Goal: Communication & Community: Answer question/provide support

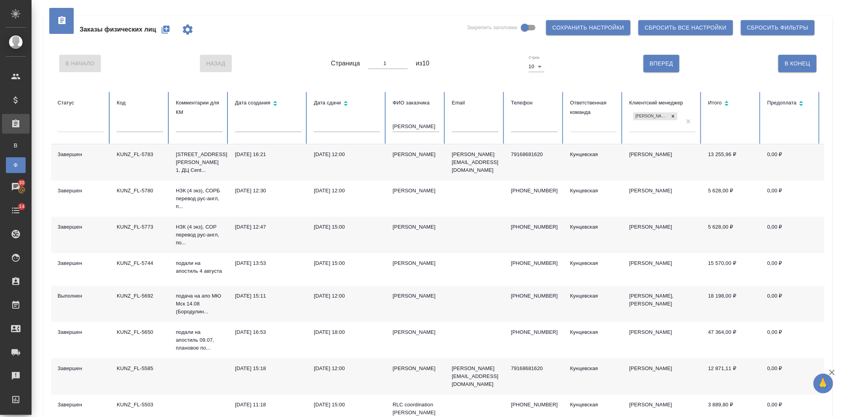
click at [495, 56] on div "В Начало Назад Страница 1 из 10 Строк 10 10 Вперед В Конец" at bounding box center [437, 63] width 773 height 33
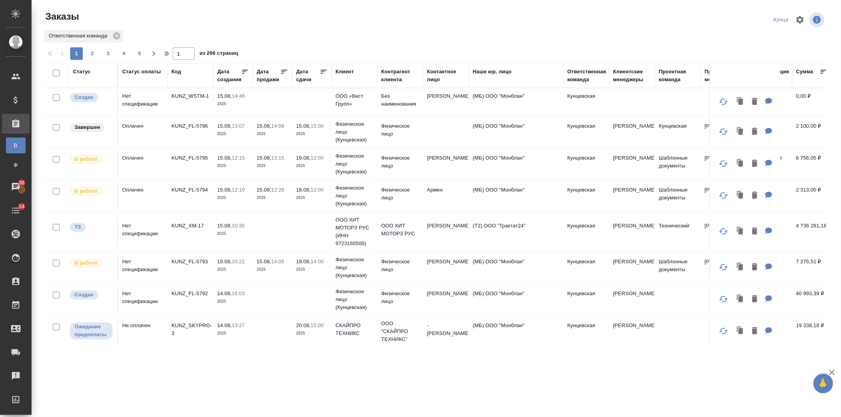
click at [305, 81] on div "Дата сдачи" at bounding box center [308, 76] width 24 height 16
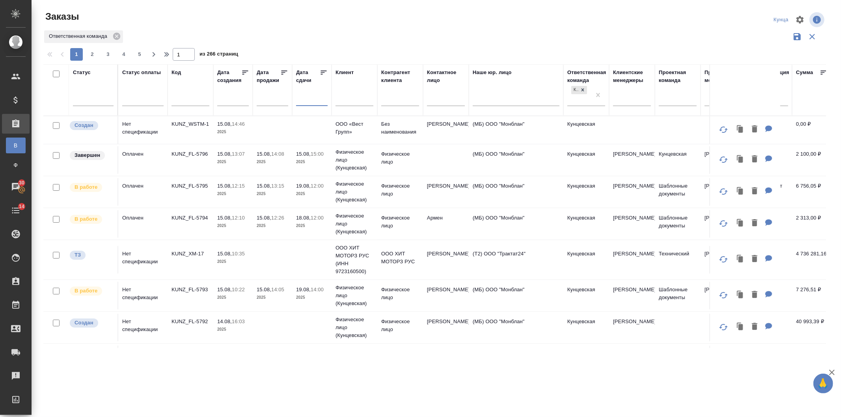
click at [311, 103] on input "text" at bounding box center [314, 99] width 27 height 11
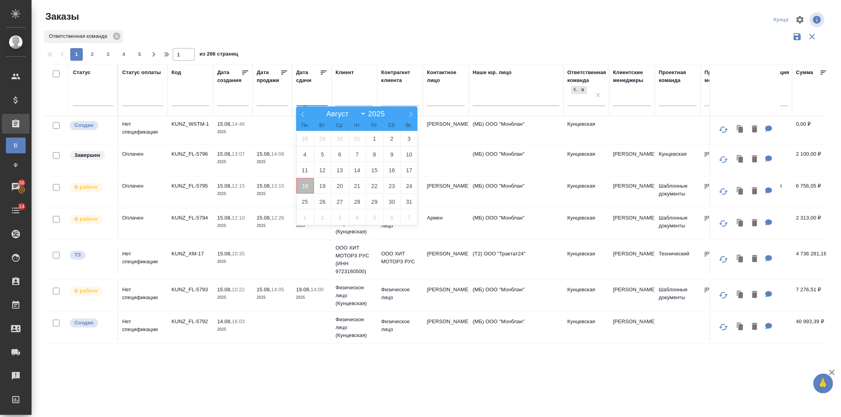
click at [305, 184] on span "18" at bounding box center [304, 185] width 17 height 15
type div "2025-08-17T21:00:00.000Z"
click at [406, 183] on span "24" at bounding box center [408, 185] width 17 height 15
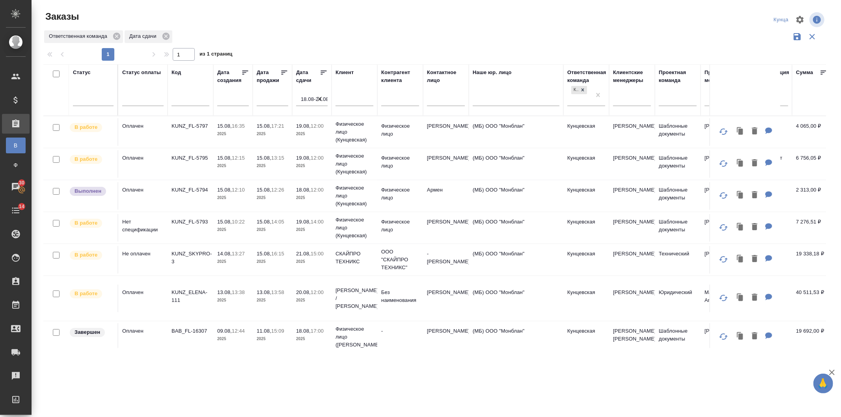
click at [321, 75] on icon at bounding box center [324, 73] width 8 height 8
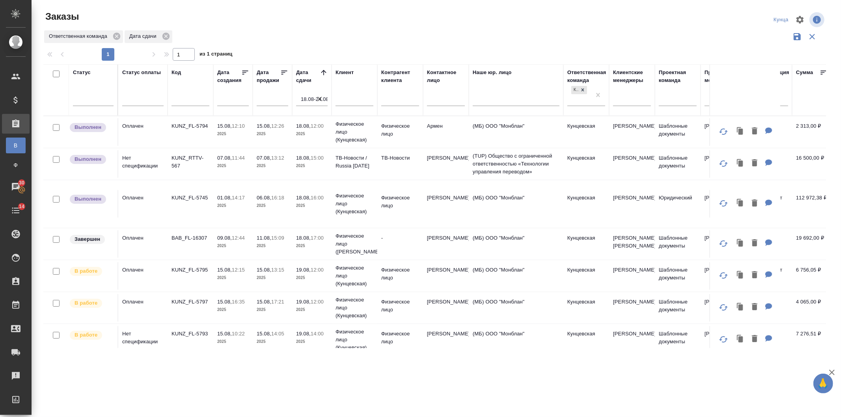
click at [306, 102] on input "18.08-24.08" at bounding box center [314, 99] width 27 height 11
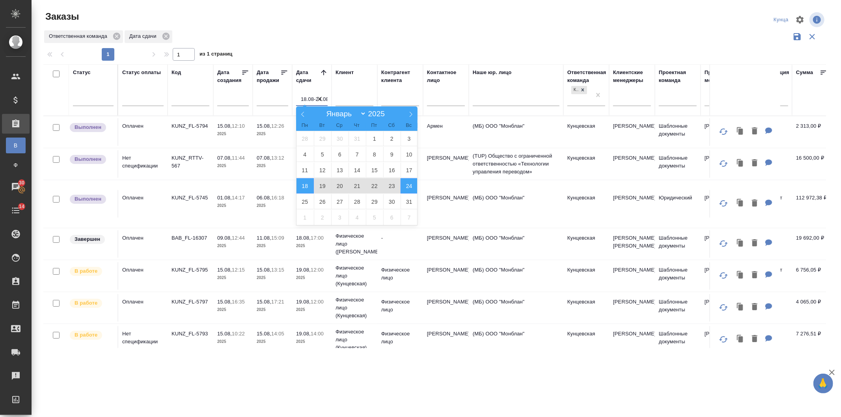
click at [302, 50] on div "1 1 из 1 страниц" at bounding box center [437, 54] width 789 height 13
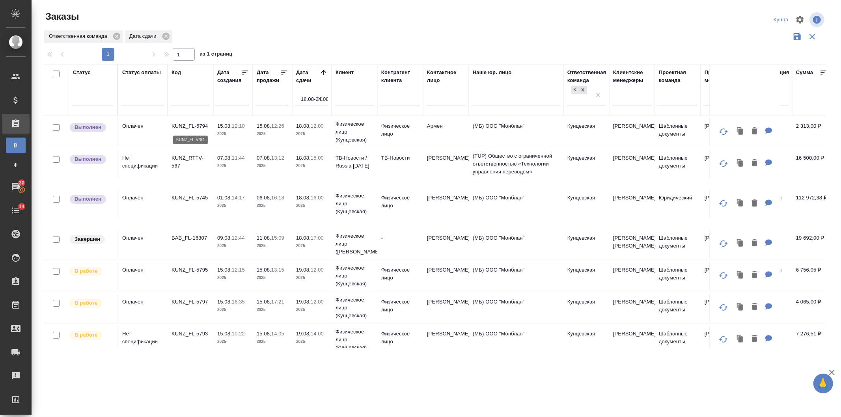
click at [205, 128] on p "KUNZ_FL-5794" at bounding box center [190, 126] width 38 height 8
click at [190, 200] on p "KUNZ_FL-5745" at bounding box center [190, 198] width 38 height 8
click at [196, 159] on p "KUNZ_RTTV-567" at bounding box center [190, 162] width 38 height 16
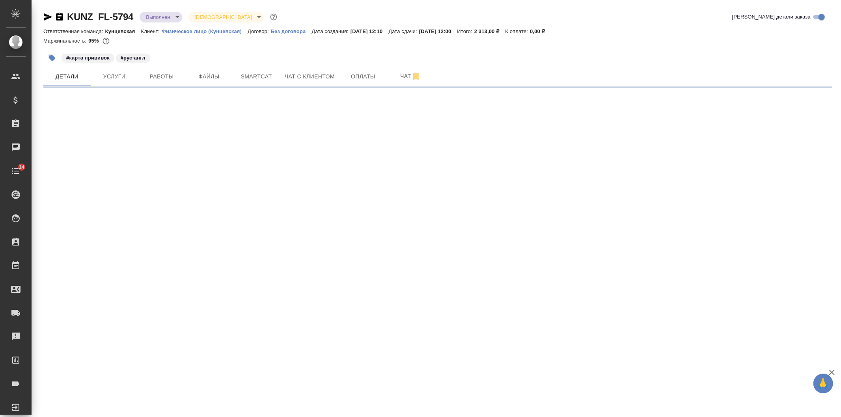
select select "RU"
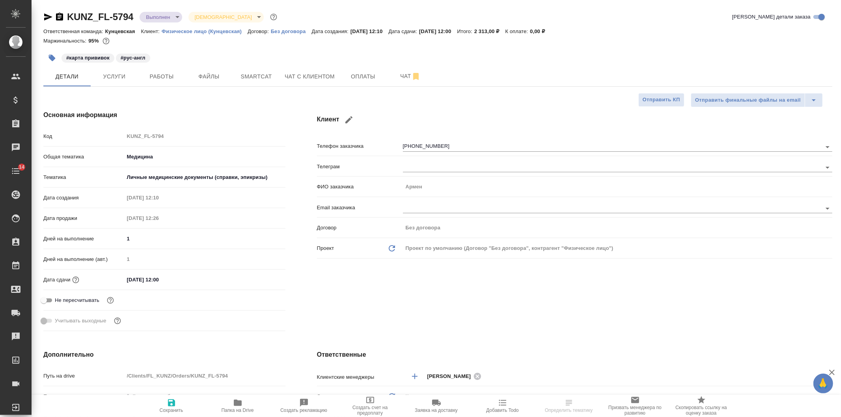
type textarea "x"
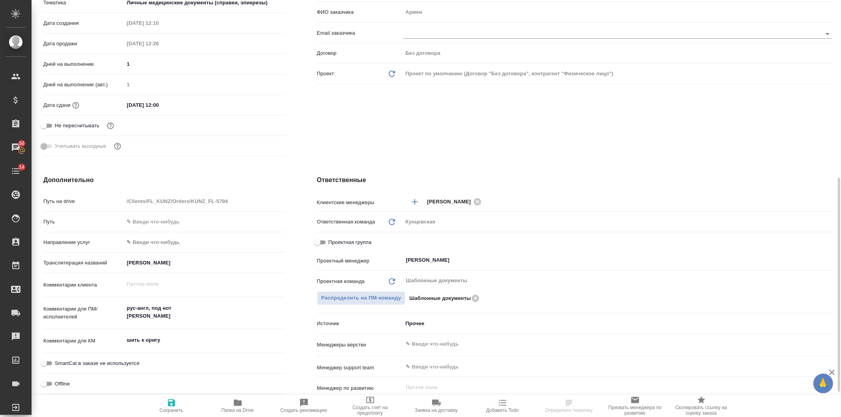
scroll to position [233, 0]
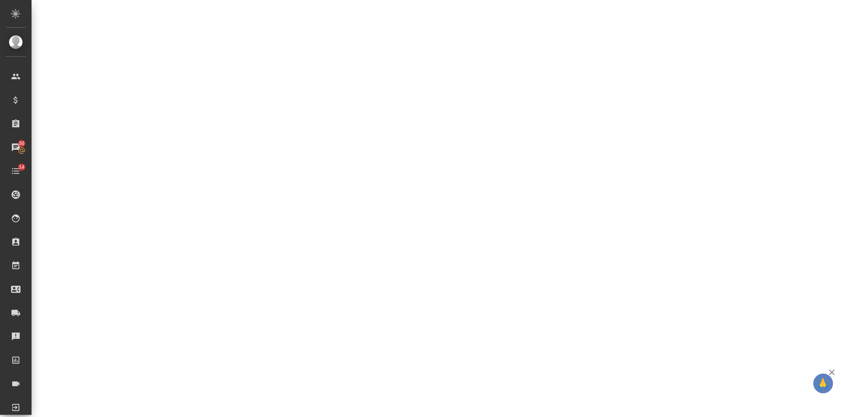
select select "RU"
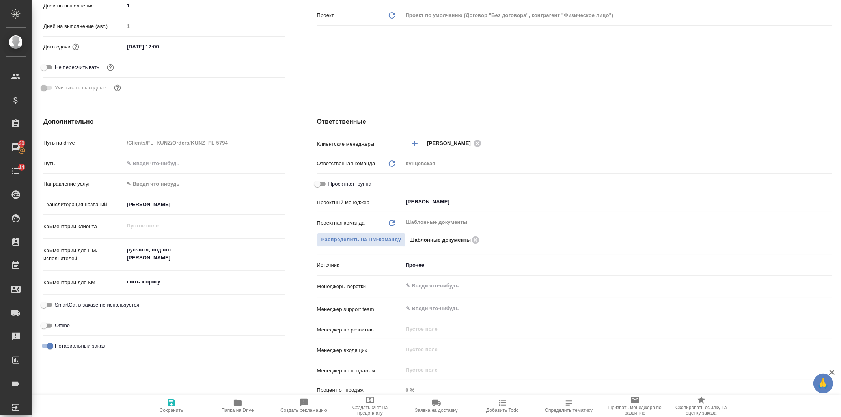
type textarea "x"
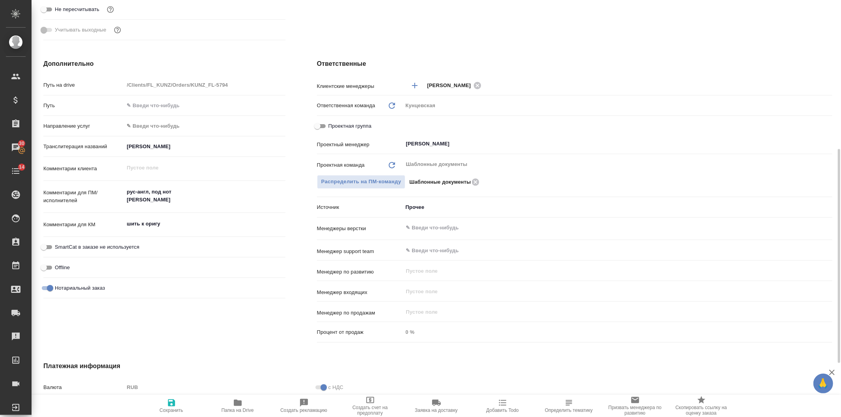
scroll to position [0, 0]
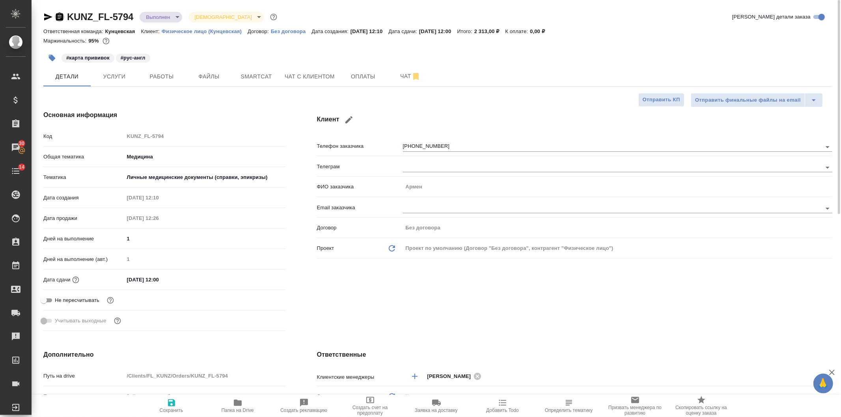
click at [58, 17] on icon "button" at bounding box center [59, 17] width 7 height 8
type textarea "x"
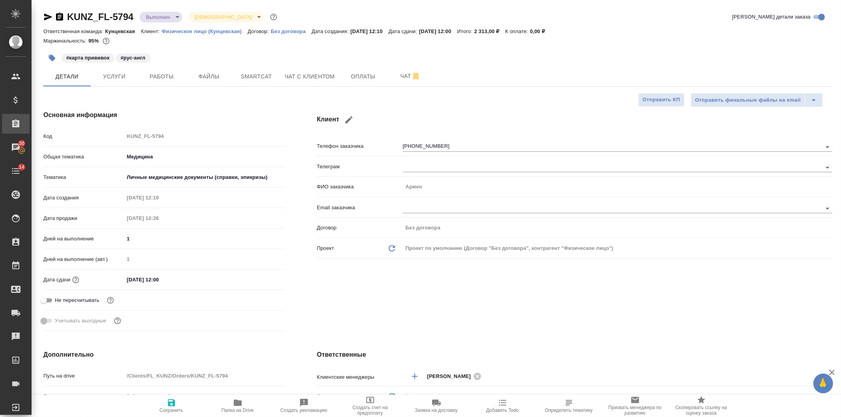
type textarea "x"
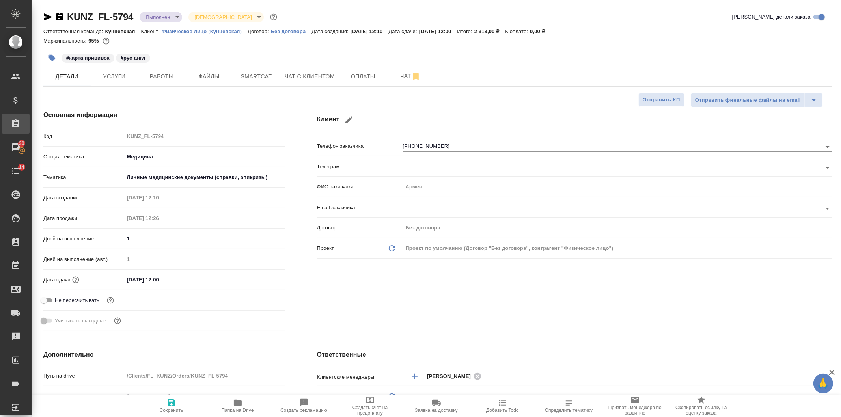
type textarea "x"
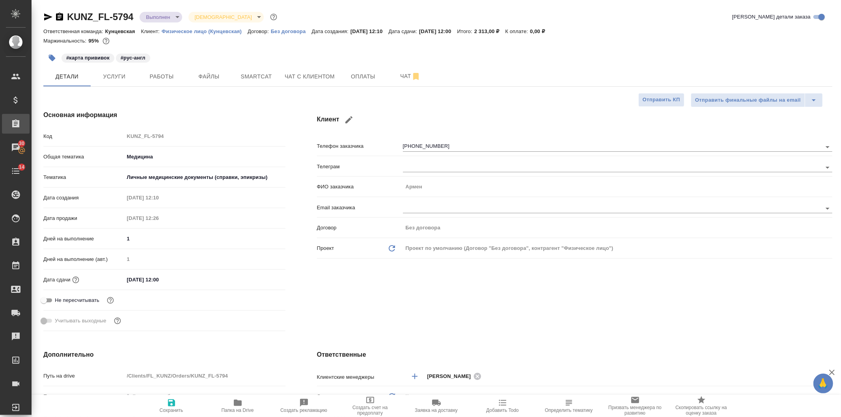
type textarea "x"
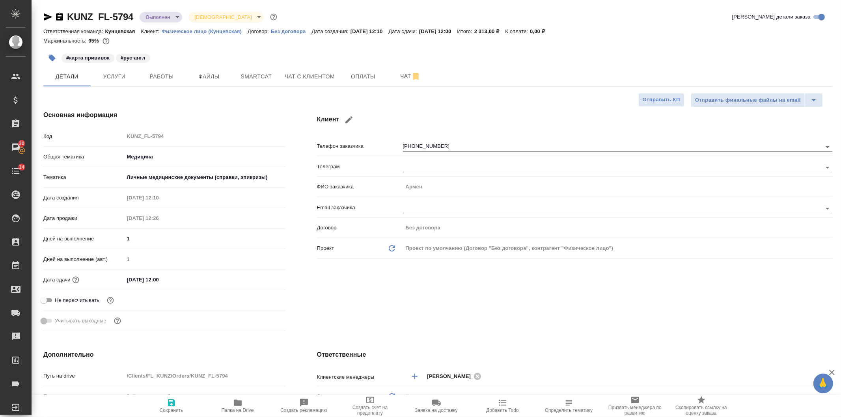
type textarea "x"
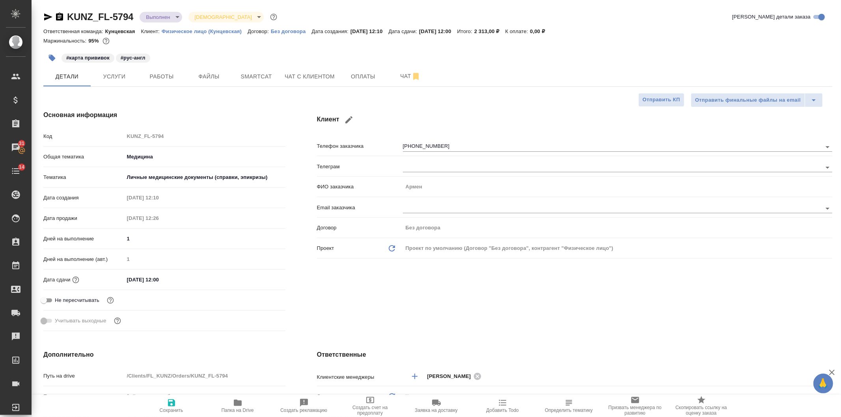
type textarea "x"
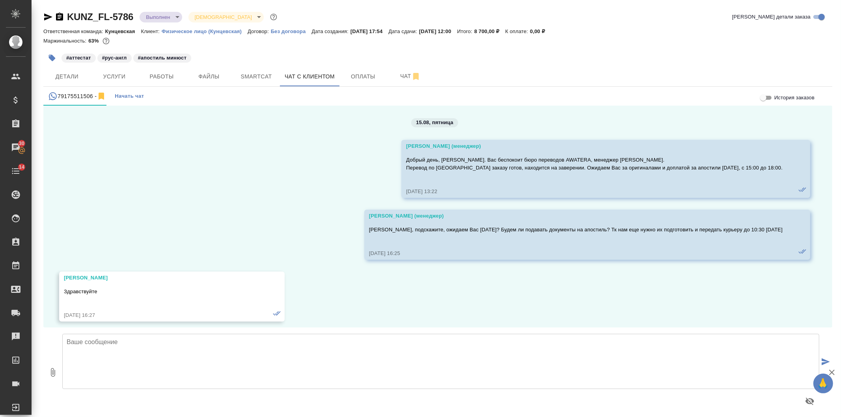
scroll to position [129, 0]
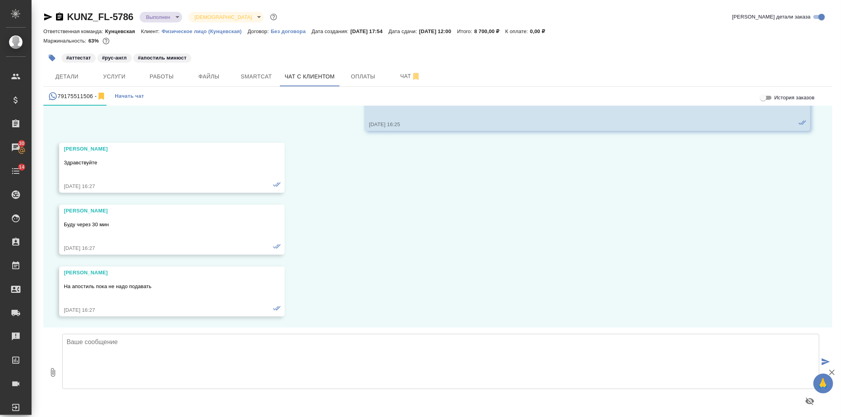
click at [149, 367] on textarea at bounding box center [440, 361] width 757 height 55
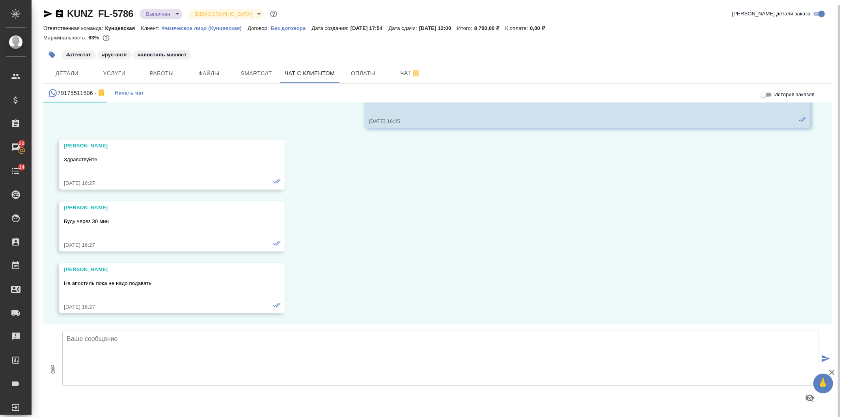
scroll to position [4, 0]
click at [86, 65] on button "Детали" at bounding box center [66, 72] width 47 height 20
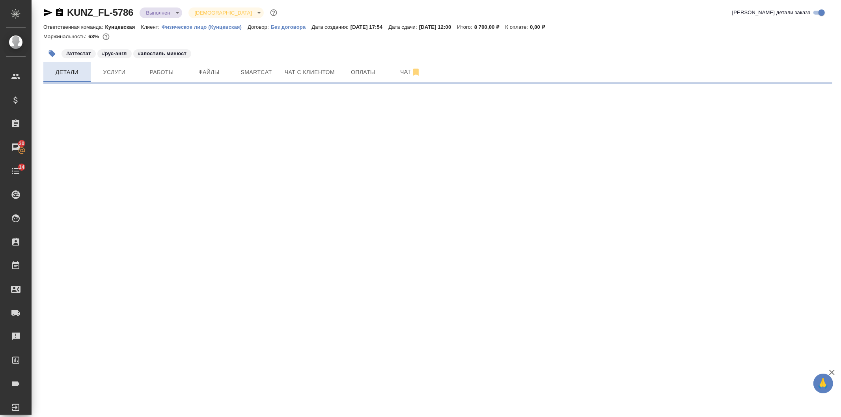
select select "RU"
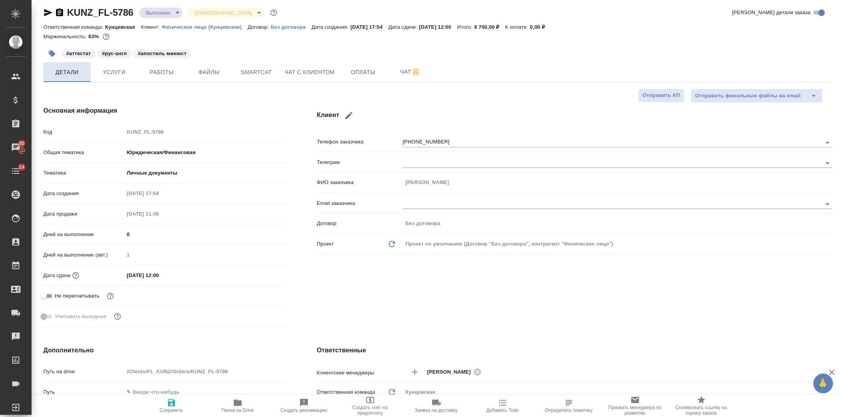
type textarea "x"
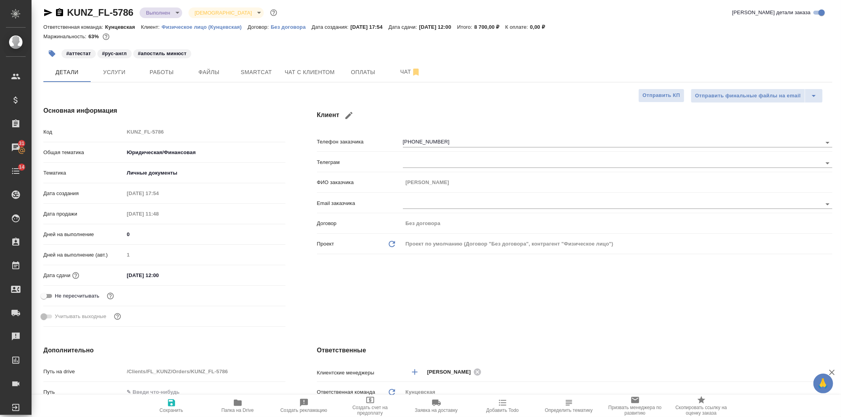
type textarea "x"
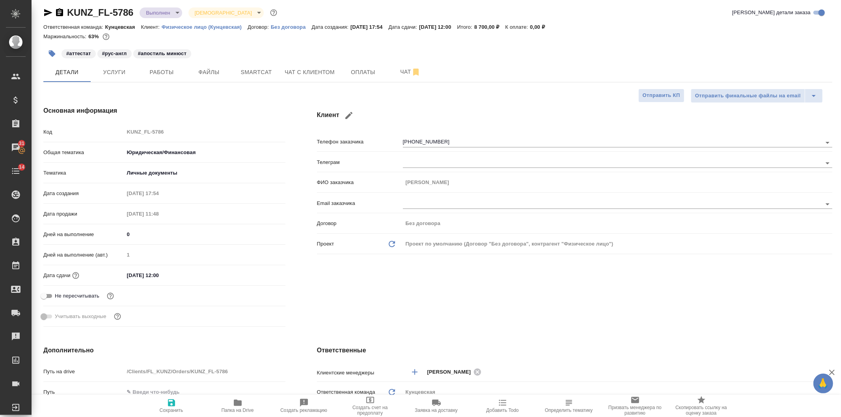
type textarea "x"
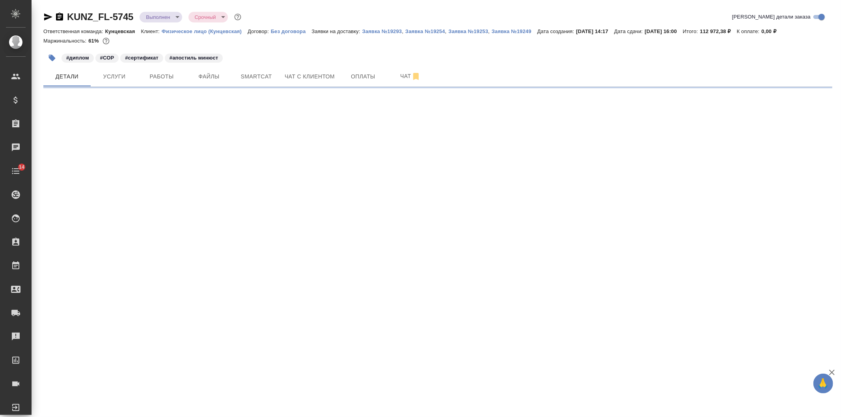
select select "RU"
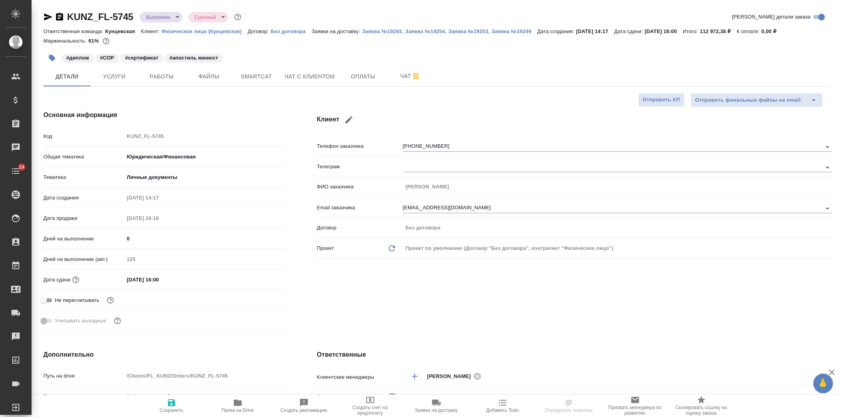
type textarea "x"
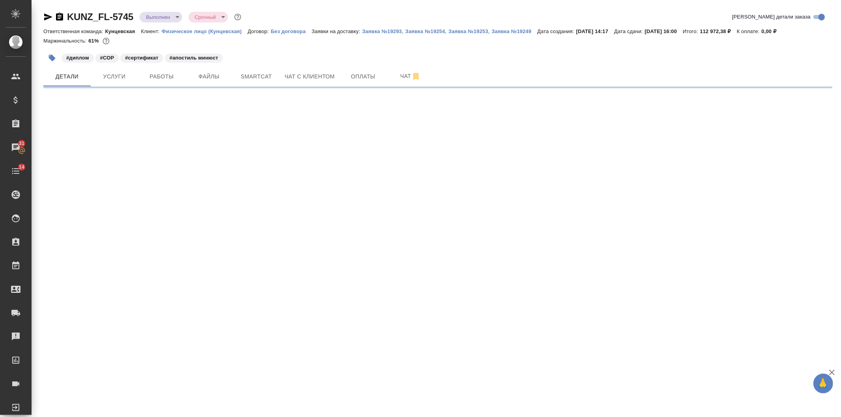
select select "RU"
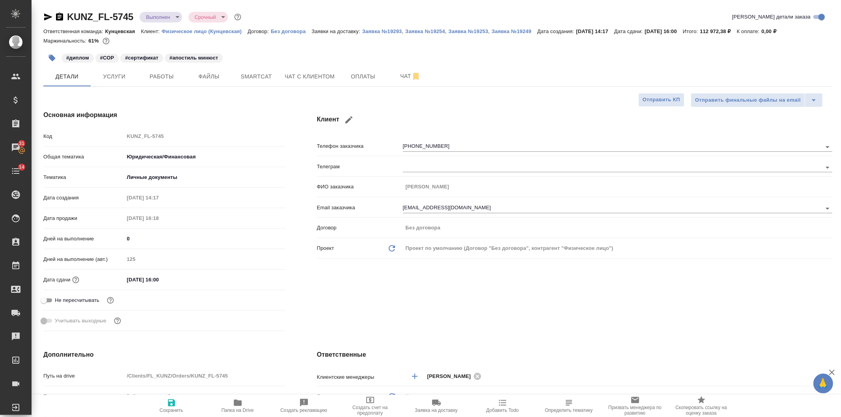
type textarea "x"
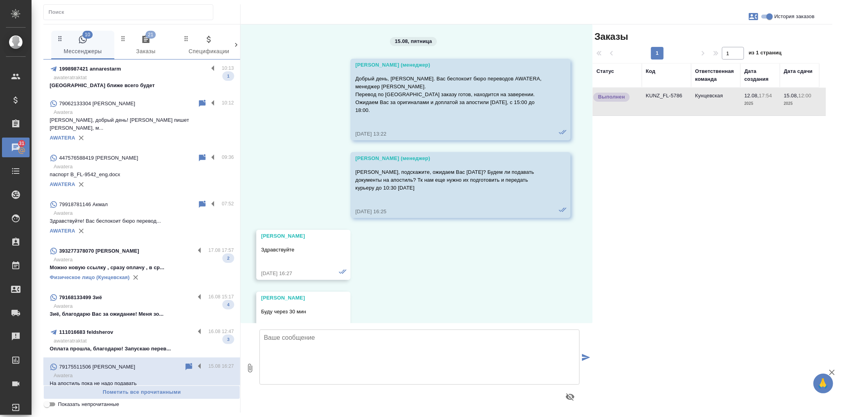
scroll to position [84, 0]
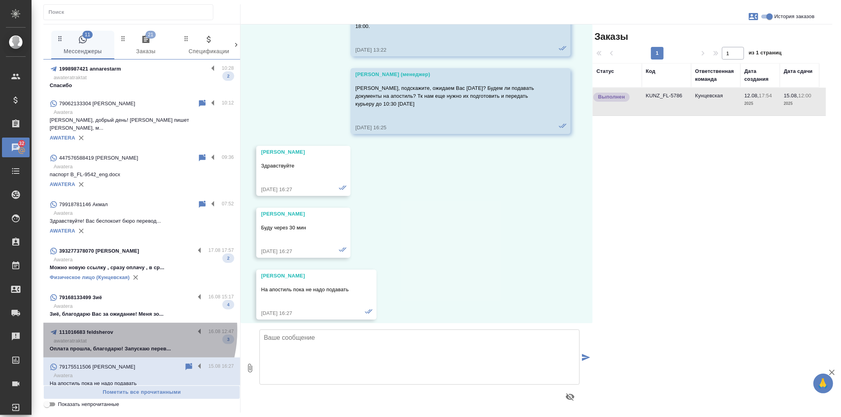
click at [112, 328] on p "111016683 feldsherov" at bounding box center [86, 332] width 54 height 8
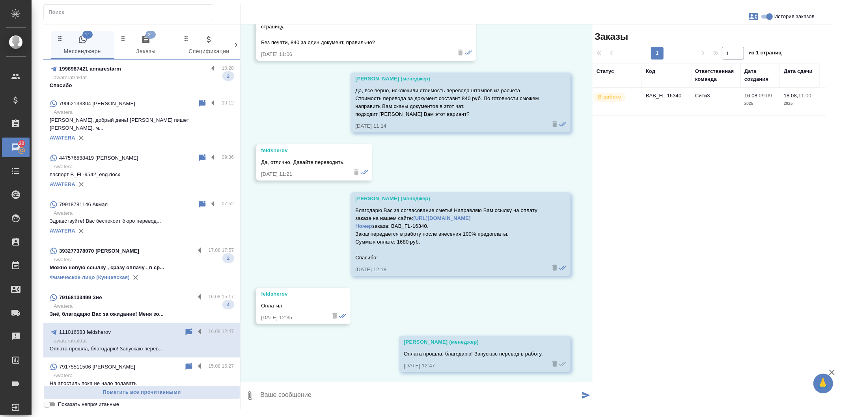
scroll to position [426, 0]
click at [195, 328] on label at bounding box center [201, 332] width 13 height 9
click at [0, 0] on input "checkbox" at bounding box center [0, 0] width 0 height 0
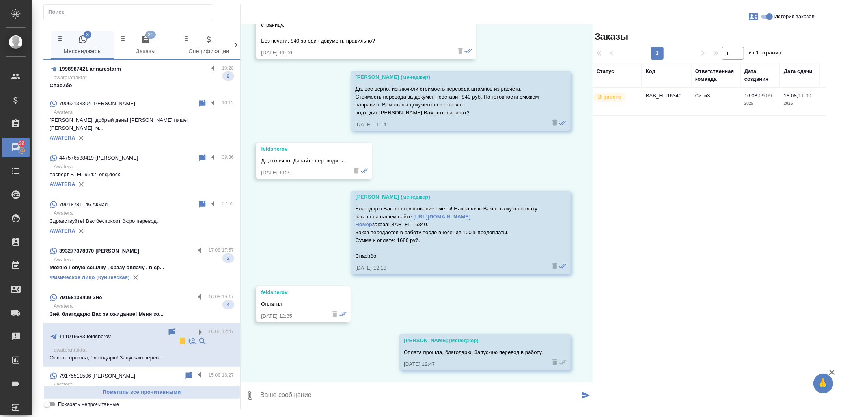
click at [180, 338] on icon at bounding box center [183, 341] width 6 height 7
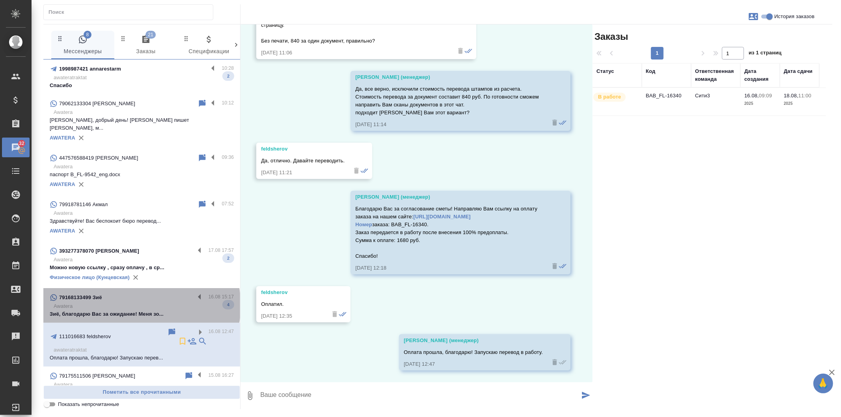
click at [141, 302] on p "Awatera" at bounding box center [144, 306] width 180 height 8
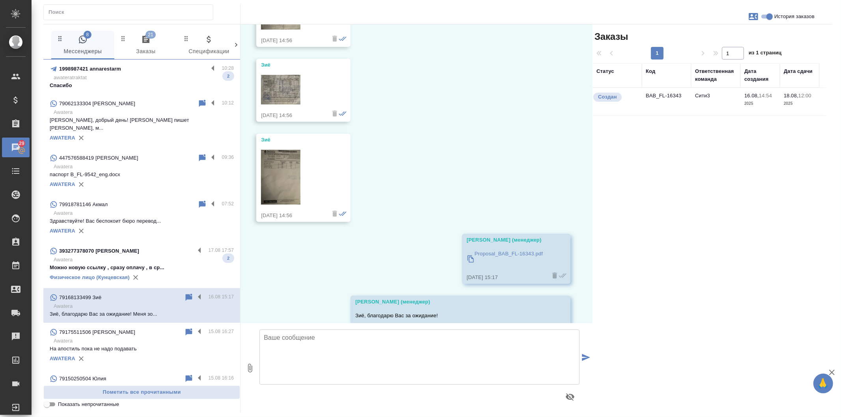
scroll to position [836, 0]
click at [195, 293] on label at bounding box center [201, 297] width 13 height 9
click at [0, 0] on input "checkbox" at bounding box center [0, 0] width 0 height 0
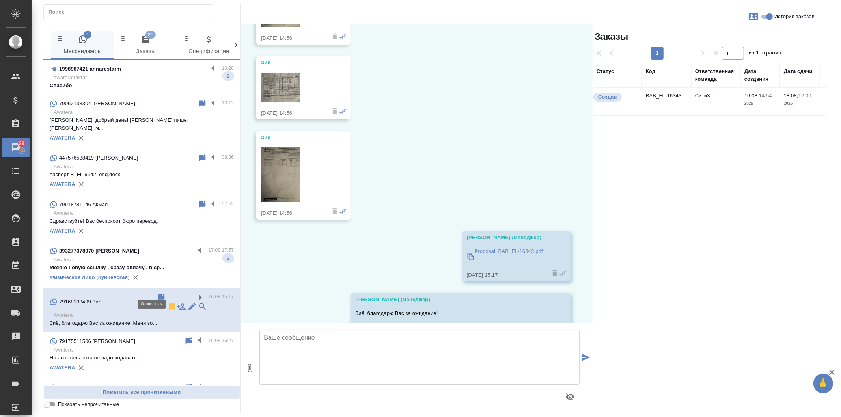
click at [169, 303] on icon at bounding box center [172, 306] width 6 height 7
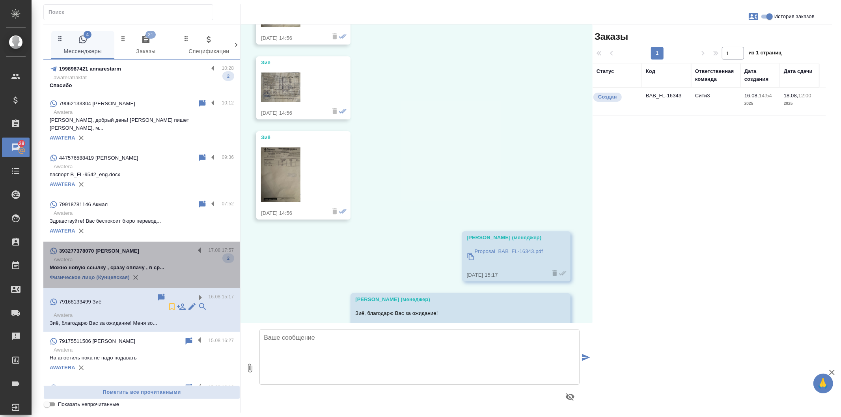
click at [153, 247] on div "393277378070 [PERSON_NAME]" at bounding box center [122, 250] width 145 height 9
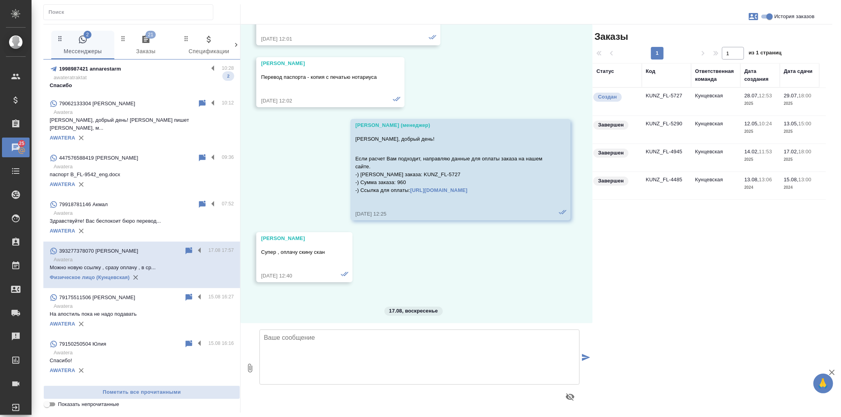
scroll to position [8534, 0]
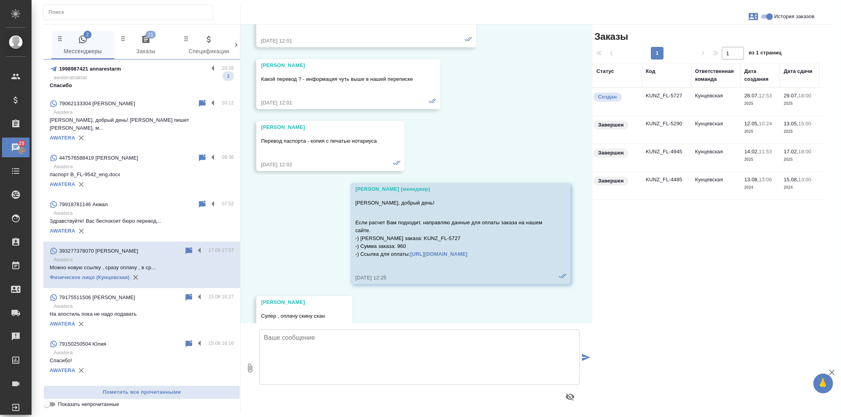
drag, startPoint x: 354, startPoint y: 179, endPoint x: 539, endPoint y: 232, distance: 192.3
click at [539, 232] on div "Веселова Юлия (менеджер) Ольга, добрый день! Если расчет Вам подходит, направля…" at bounding box center [460, 233] width 220 height 101
copy div "Ольга, добрый день! Если расчет Вам подходит, направляю данные для оплаты заказ…"
click at [313, 351] on textarea at bounding box center [419, 357] width 320 height 55
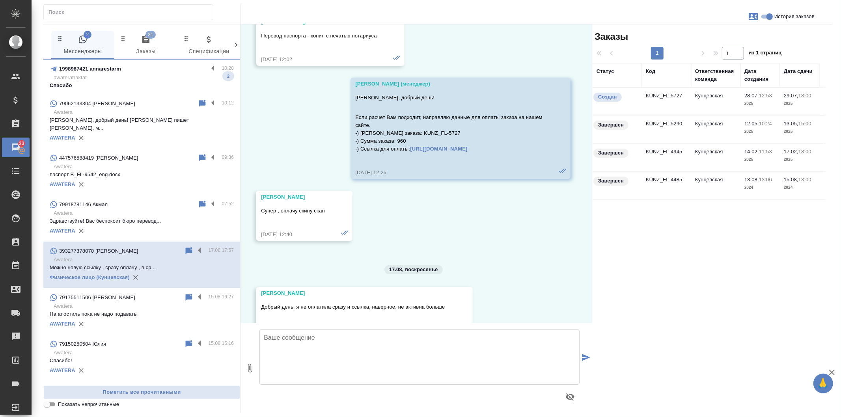
scroll to position [8709, 0]
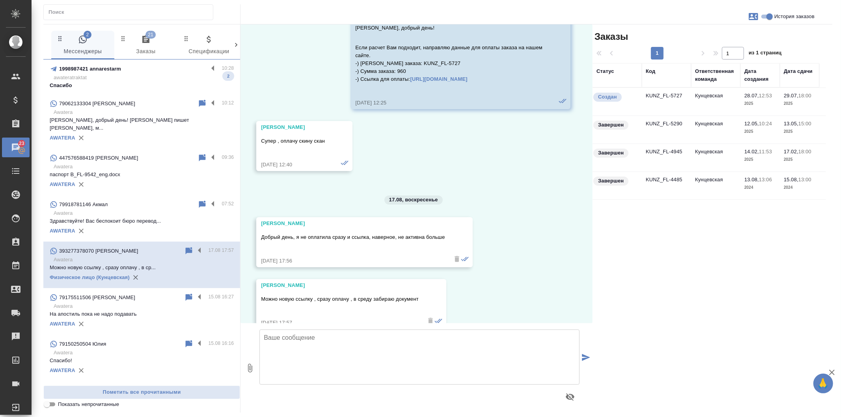
click at [305, 348] on textarea at bounding box center [419, 357] width 320 height 55
paste textarea "Ольга, добрый день! Если расчет Вам подходит, направляю данные для оплаты заказ…"
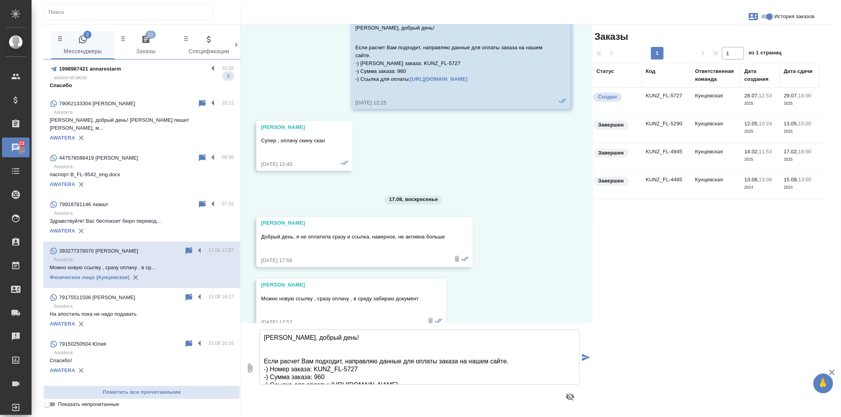
scroll to position [5, 0]
drag, startPoint x: 262, startPoint y: 357, endPoint x: 347, endPoint y: 356, distance: 85.1
click at [347, 356] on textarea "Ольга, добрый день! Если расчет Вам подходит, направляю данные для оплаты заказ…" at bounding box center [419, 357] width 320 height 55
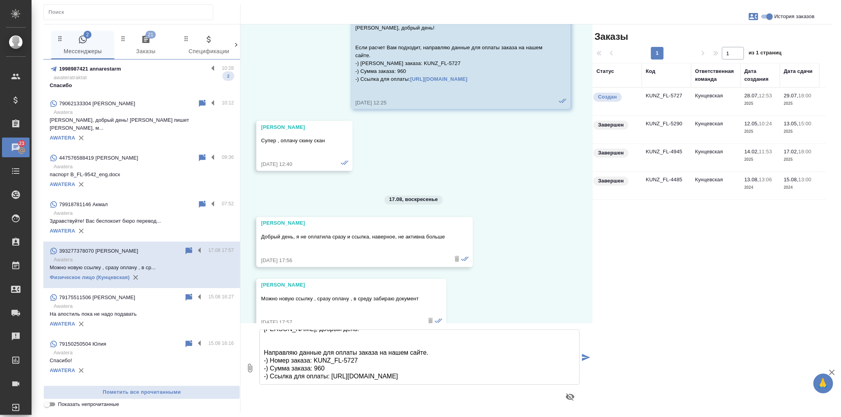
type textarea "Ольга, добрый день! Направляю данные для оплаты заказа на нашем сайте. -) Номер…"
click at [588, 357] on icon "submit" at bounding box center [586, 357] width 8 height 7
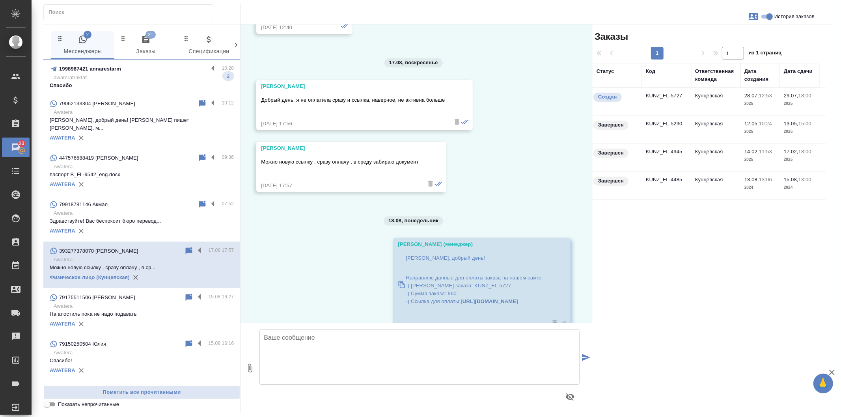
scroll to position [8849, 0]
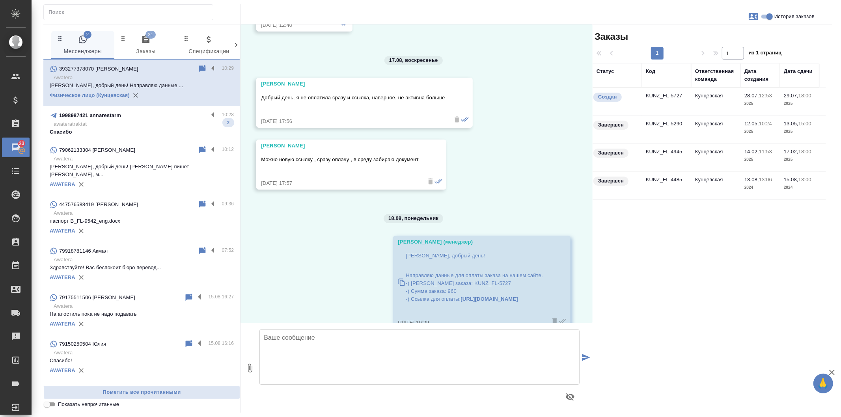
click at [663, 96] on td "KUNZ_FL-5727" at bounding box center [666, 102] width 49 height 28
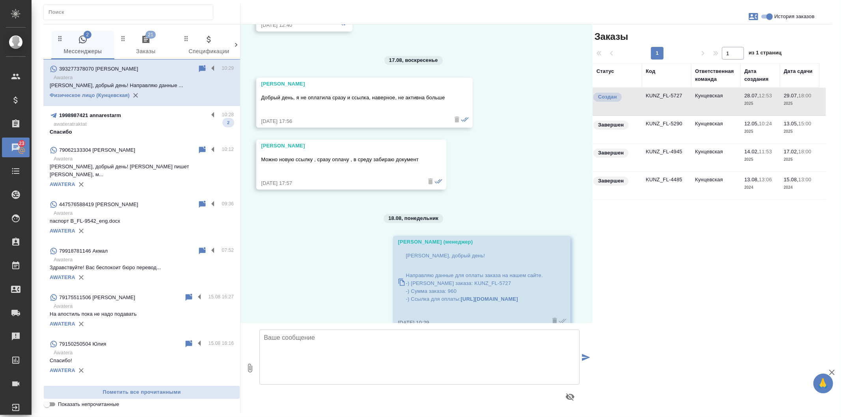
click at [663, 96] on td "KUNZ_FL-5727" at bounding box center [666, 102] width 49 height 28
click at [129, 131] on p "Спасибо" at bounding box center [142, 132] width 184 height 8
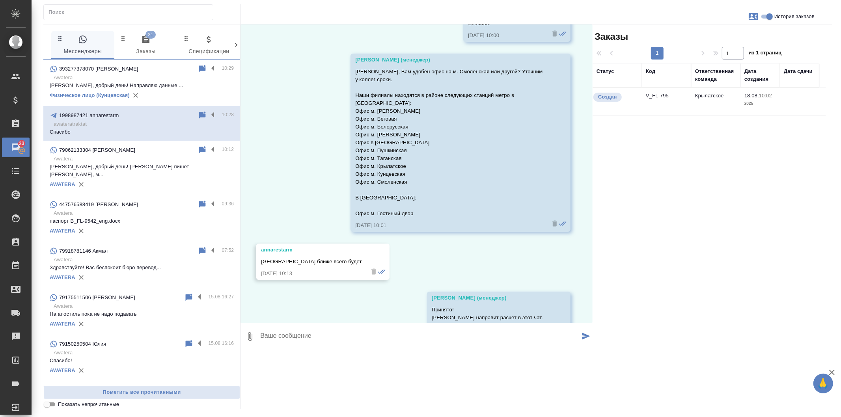
scroll to position [5671, 0]
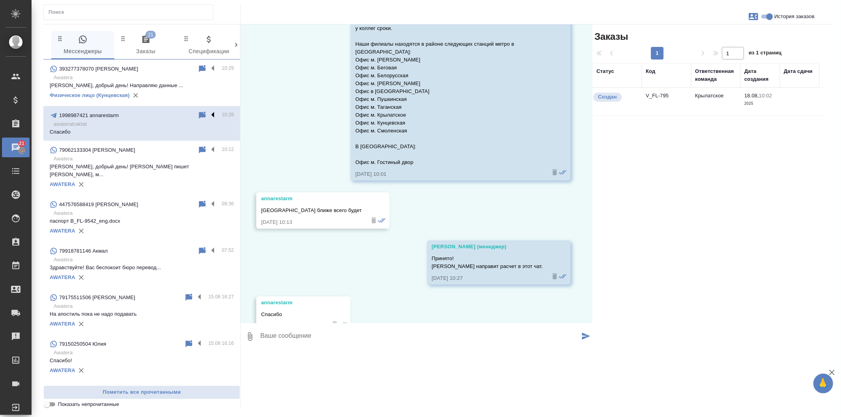
click at [208, 115] on label at bounding box center [214, 115] width 13 height 9
click at [0, 0] on input "checkbox" at bounding box center [0, 0] width 0 height 0
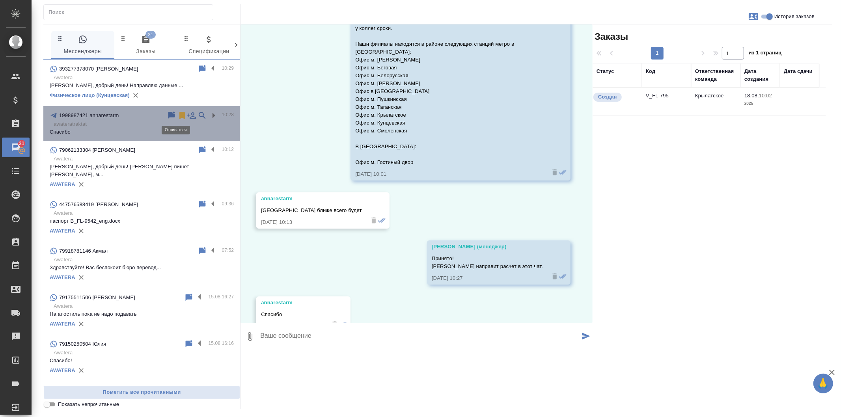
click at [179, 116] on icon at bounding box center [182, 115] width 6 height 7
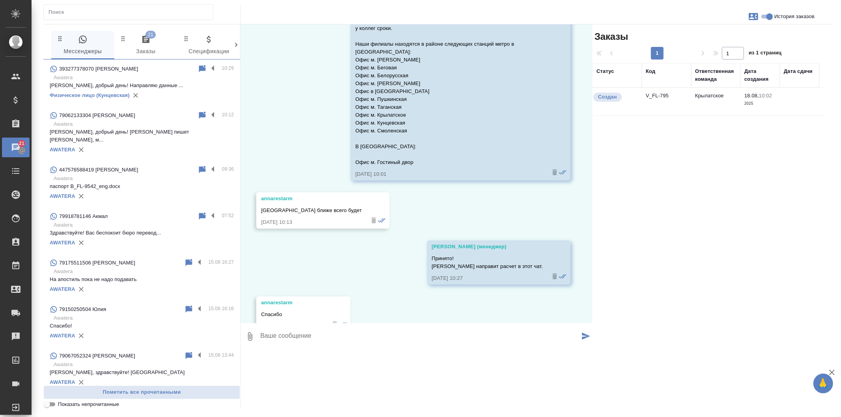
click at [159, 132] on p "Светлана, добрый день! Вам пишет Анна, м..." at bounding box center [142, 136] width 184 height 16
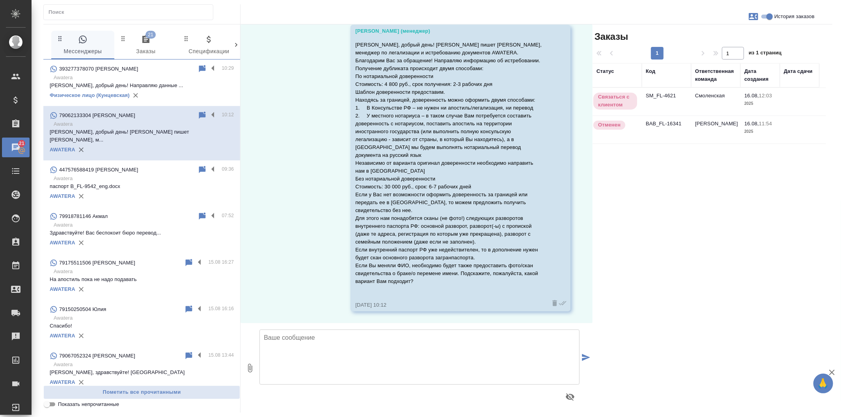
scroll to position [26, 0]
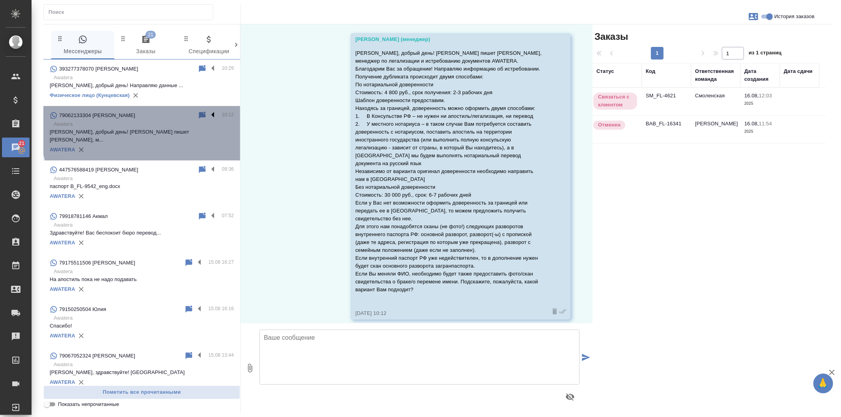
click at [208, 113] on label at bounding box center [214, 115] width 13 height 9
click at [0, 0] on input "checkbox" at bounding box center [0, 0] width 0 height 0
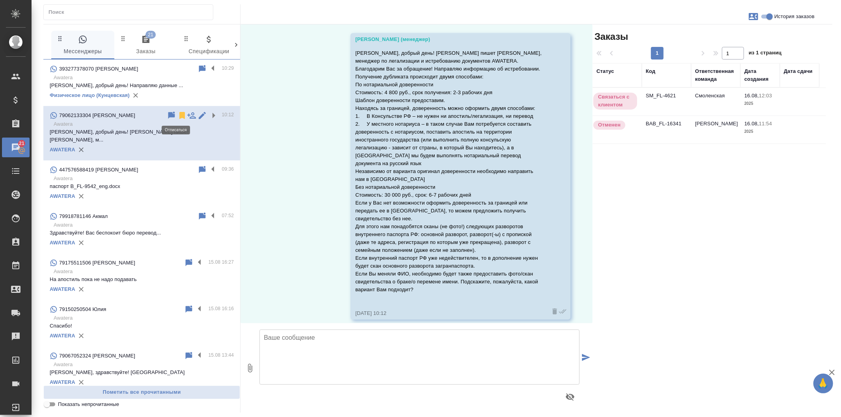
click at [179, 115] on icon at bounding box center [182, 115] width 6 height 7
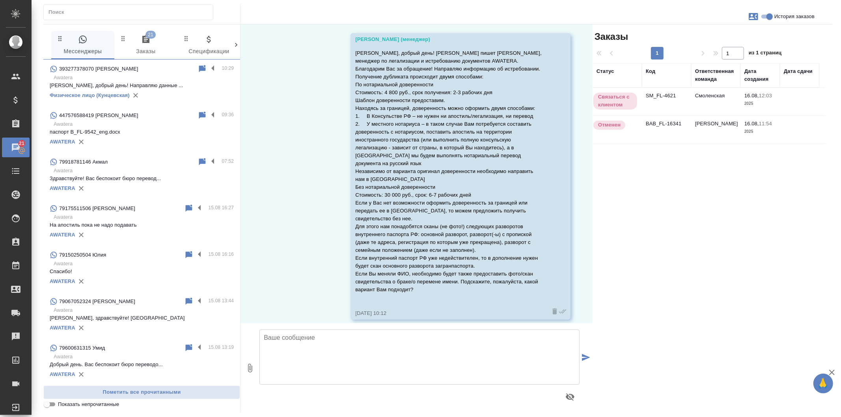
click at [150, 124] on p "Awatera" at bounding box center [144, 124] width 180 height 8
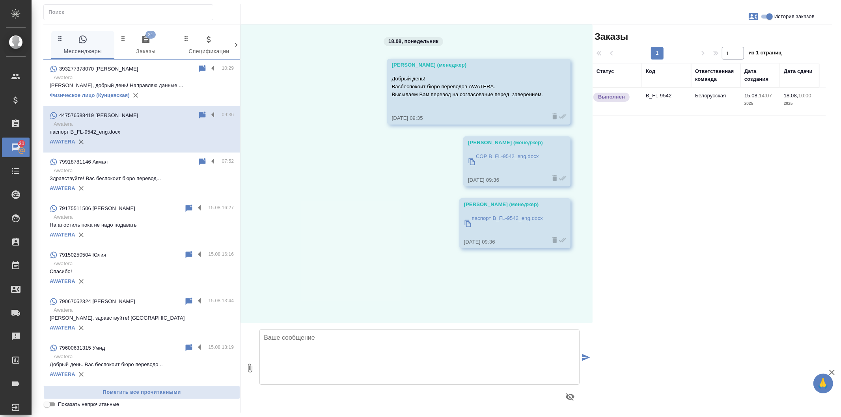
scroll to position [0, 0]
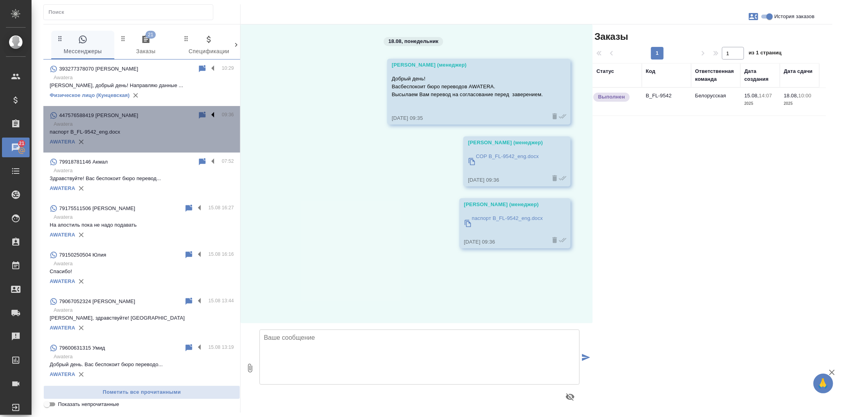
click at [208, 114] on label at bounding box center [214, 115] width 13 height 9
click at [0, 0] on input "checkbox" at bounding box center [0, 0] width 0 height 0
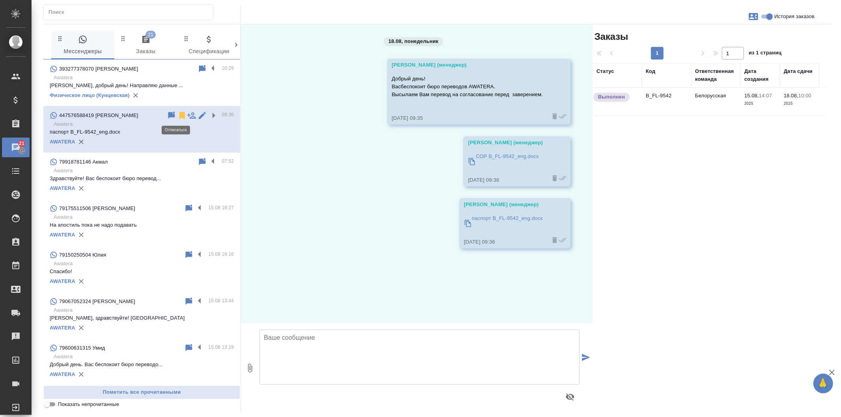
click at [179, 113] on icon at bounding box center [182, 115] width 6 height 7
click at [126, 162] on div "79918781146 Акмал" at bounding box center [124, 161] width 148 height 9
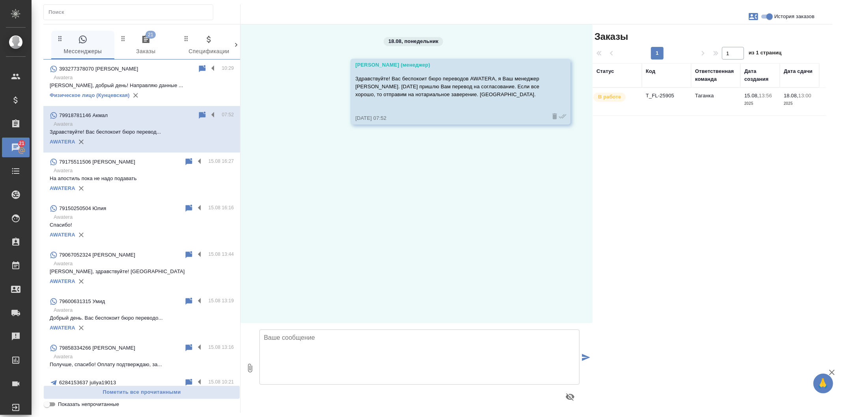
drag, startPoint x: 205, startPoint y: 117, endPoint x: 185, endPoint y: 127, distance: 22.6
click at [208, 118] on label at bounding box center [214, 115] width 13 height 9
click at [0, 0] on input "checkbox" at bounding box center [0, 0] width 0 height 0
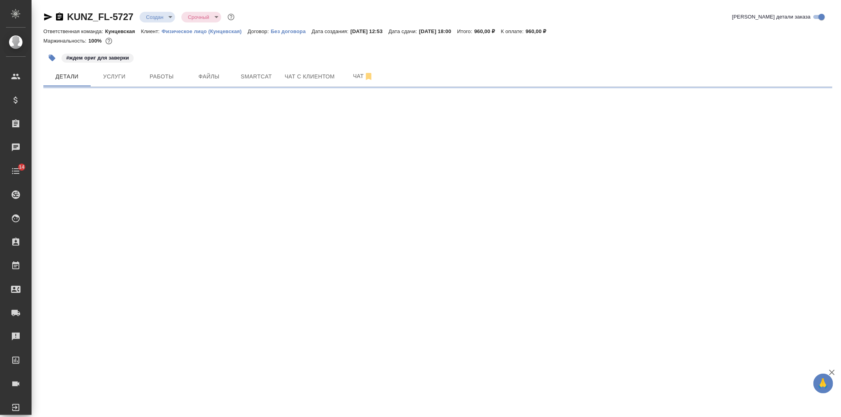
select select "RU"
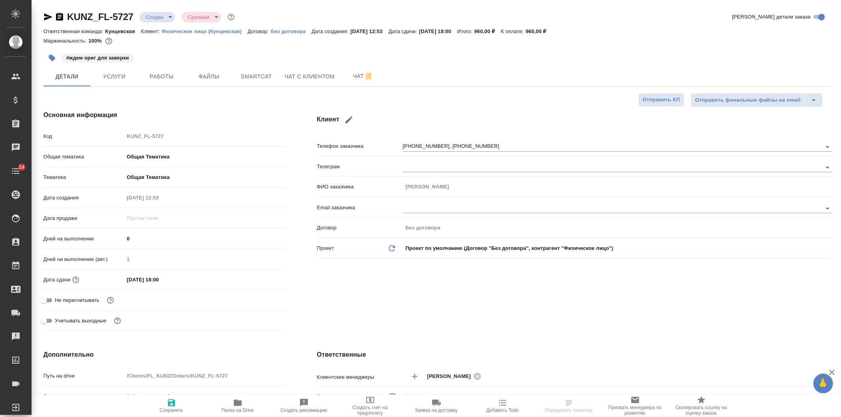
type textarea "x"
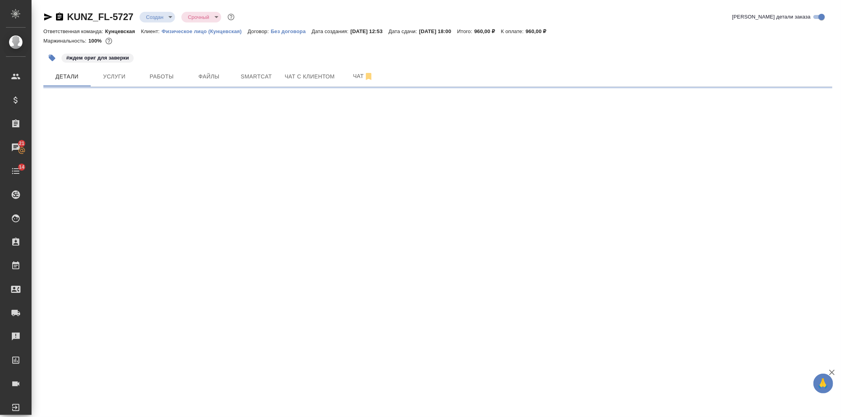
select select "RU"
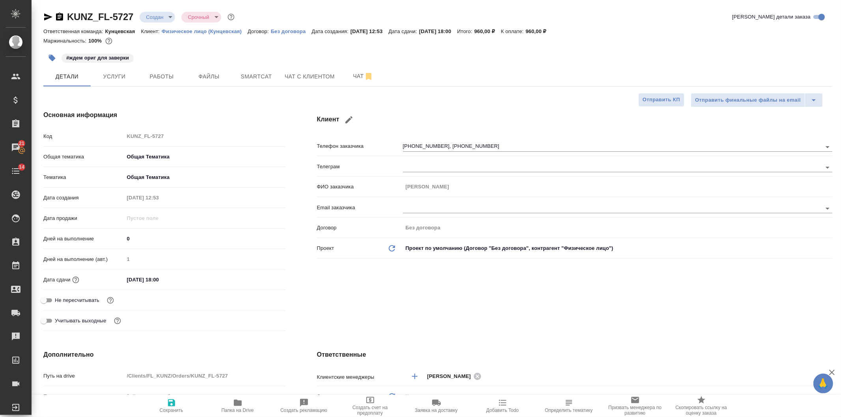
type textarea "x"
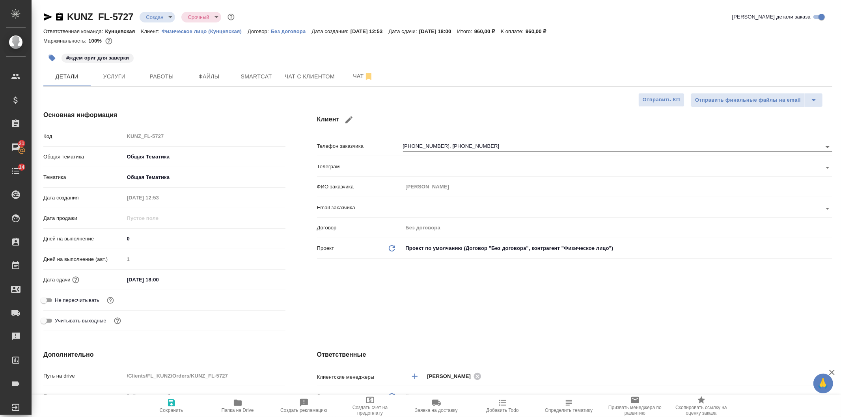
type textarea "x"
click at [48, 16] on icon "button" at bounding box center [48, 16] width 8 height 7
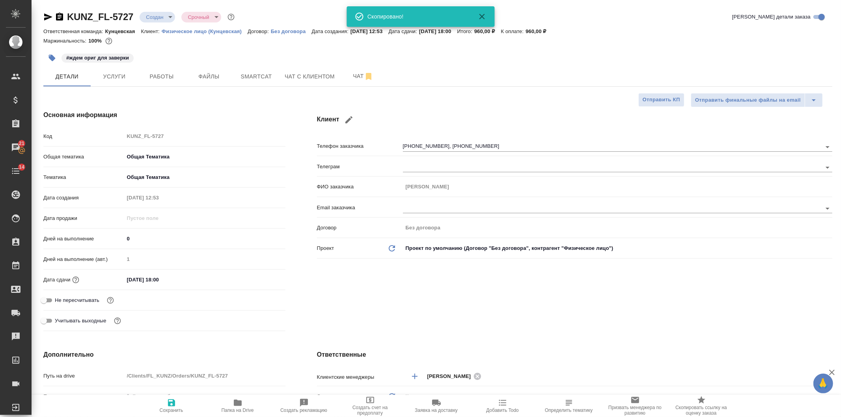
type textarea "x"
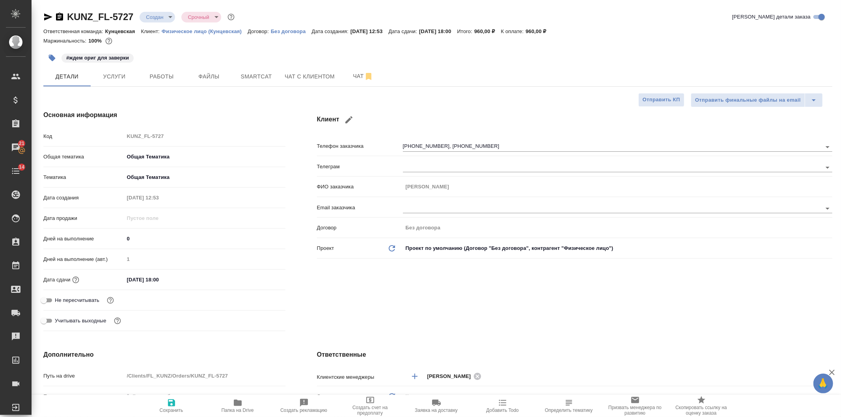
type textarea "x"
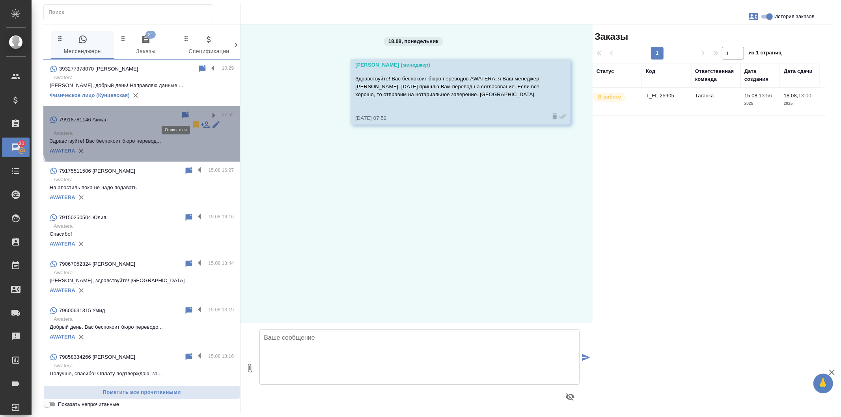
drag, startPoint x: 176, startPoint y: 116, endPoint x: 179, endPoint y: 127, distance: 11.5
click at [193, 121] on icon at bounding box center [196, 124] width 6 height 7
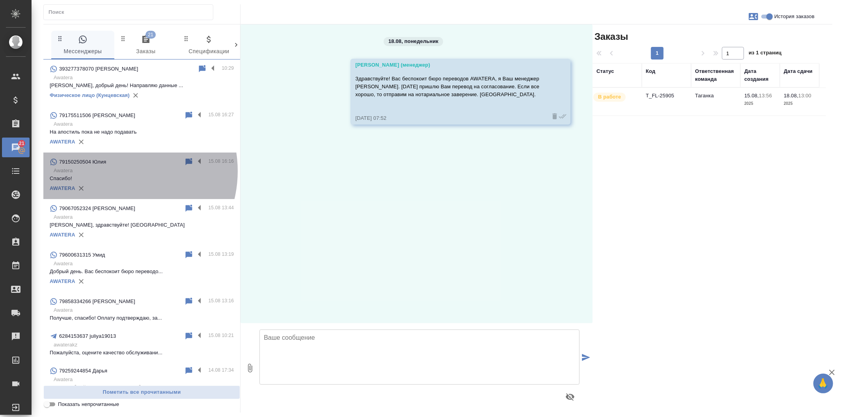
click at [117, 171] on p "Awatera" at bounding box center [144, 171] width 180 height 8
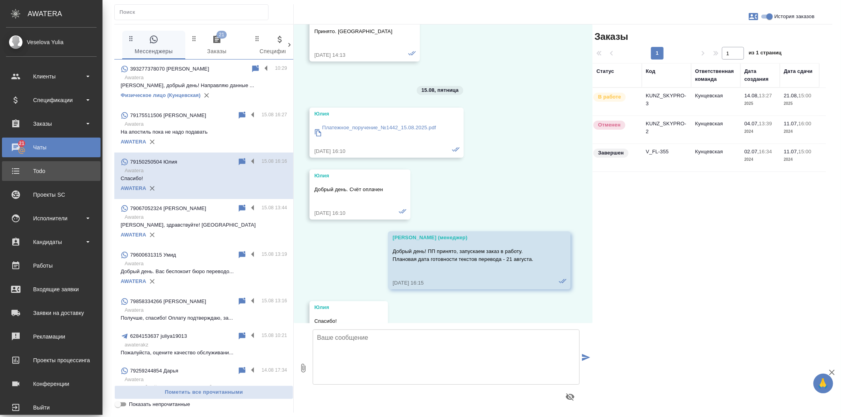
scroll to position [1041, 0]
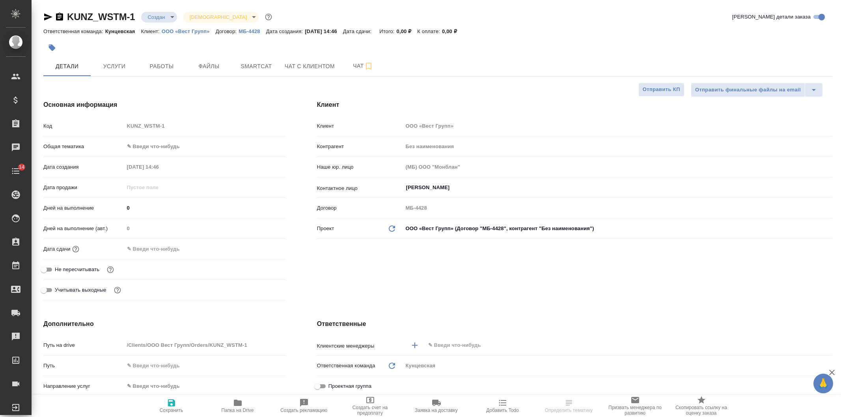
select select "RU"
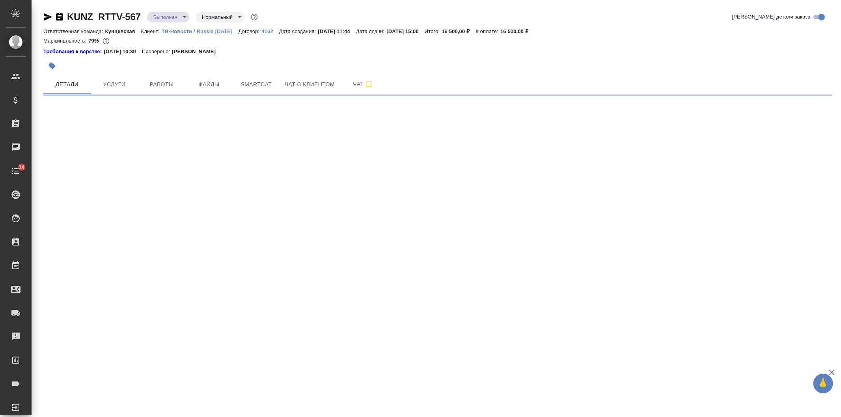
select select "RU"
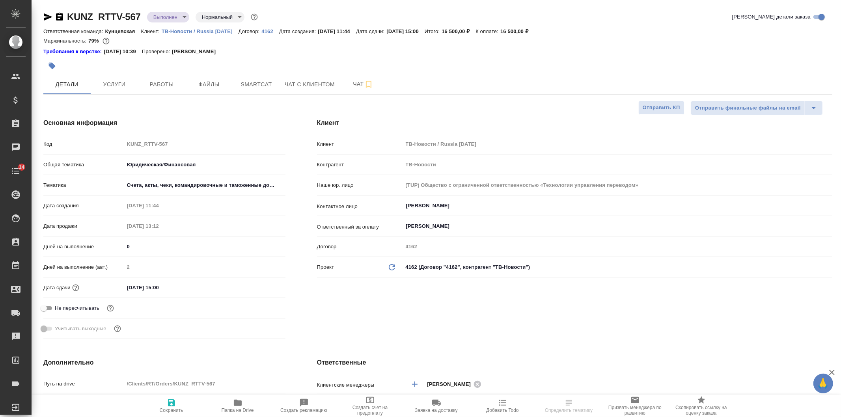
type textarea "x"
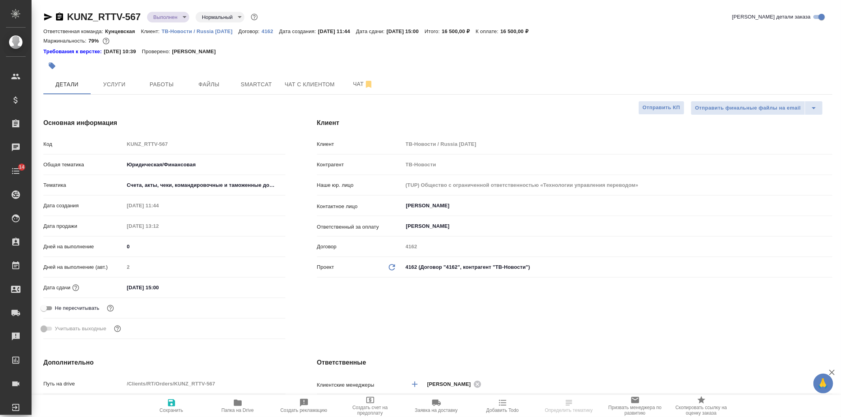
type textarea "x"
click at [56, 15] on icon "button" at bounding box center [59, 16] width 9 height 9
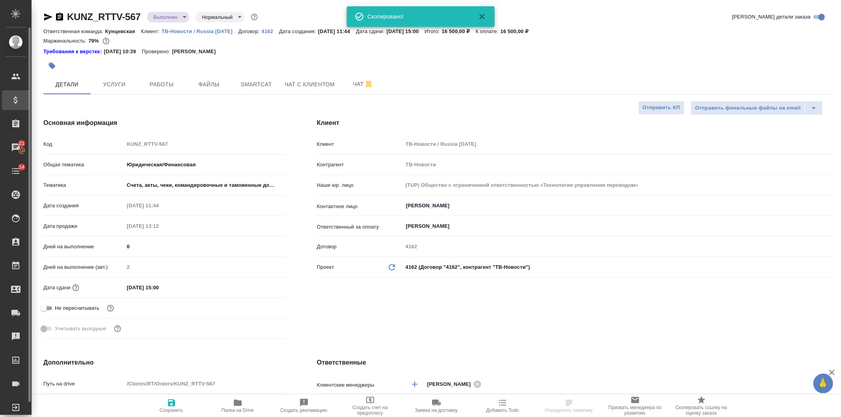
type textarea "x"
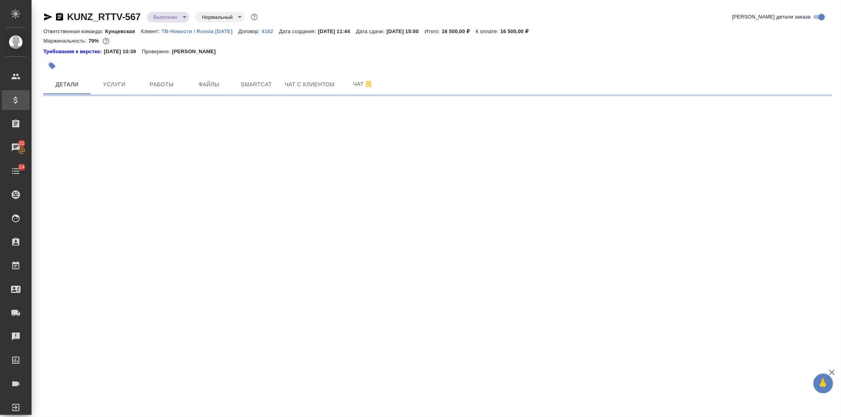
select select "RU"
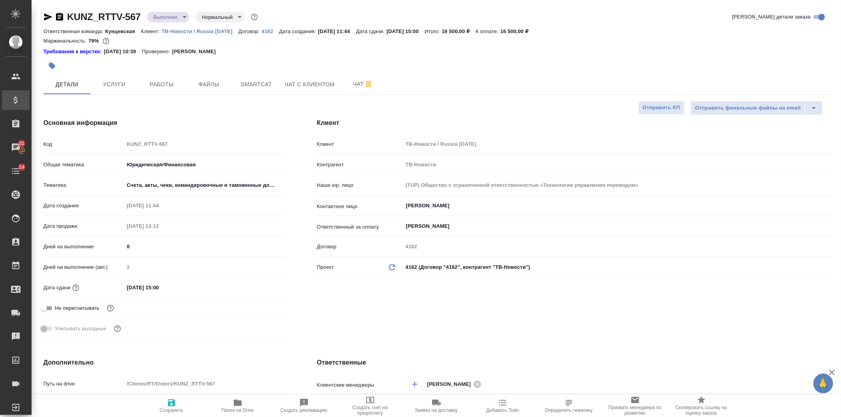
type textarea "x"
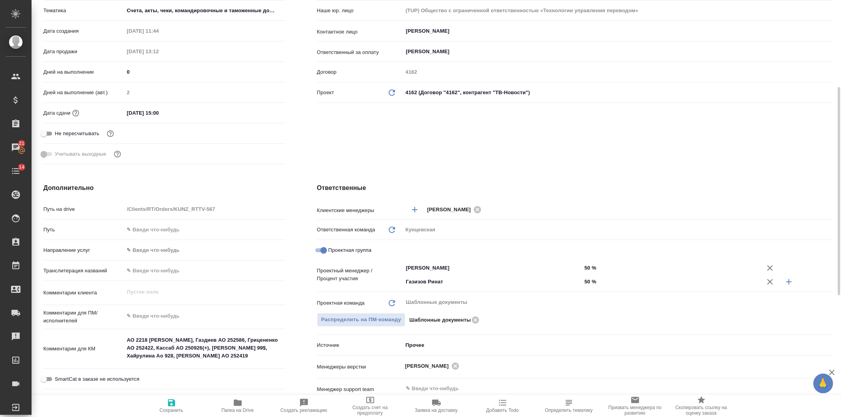
scroll to position [233, 0]
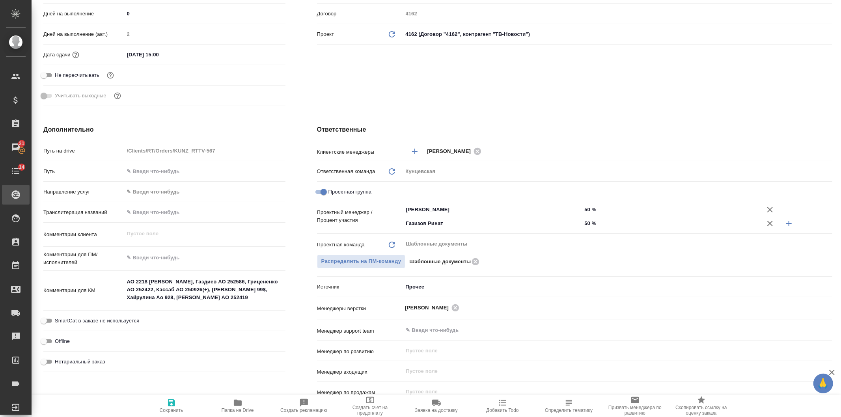
type textarea "x"
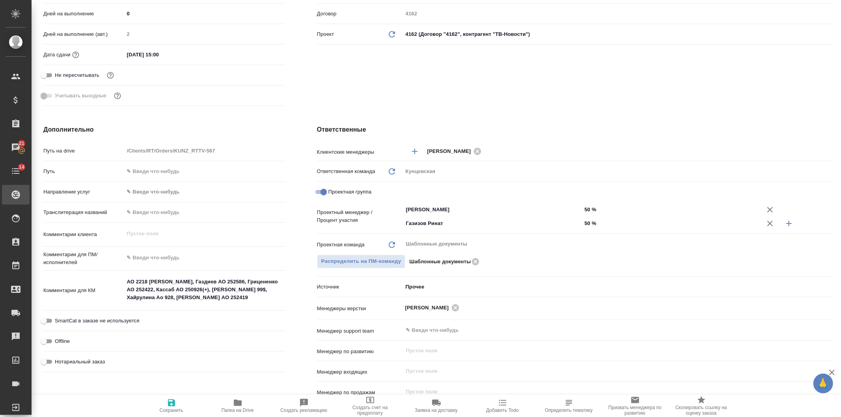
type textarea "x"
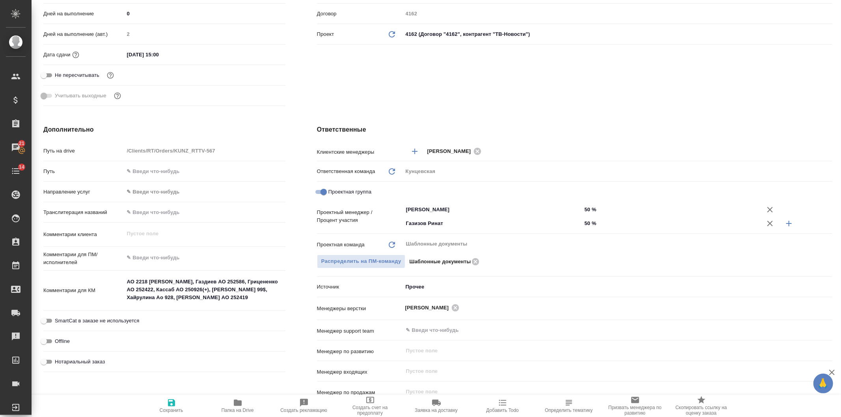
type textarea "x"
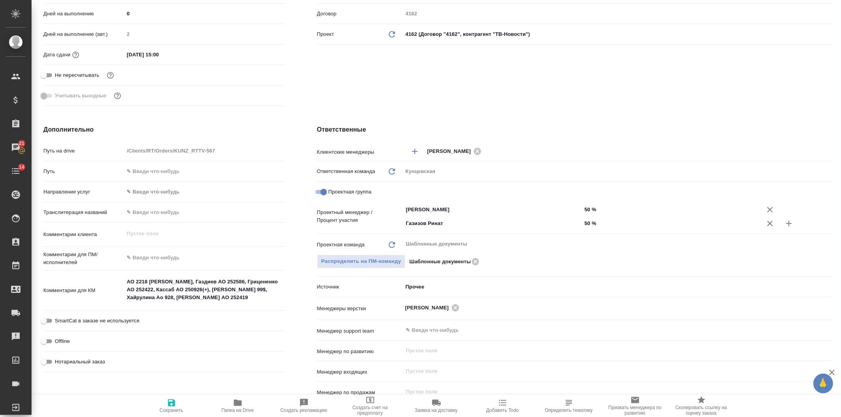
type textarea "x"
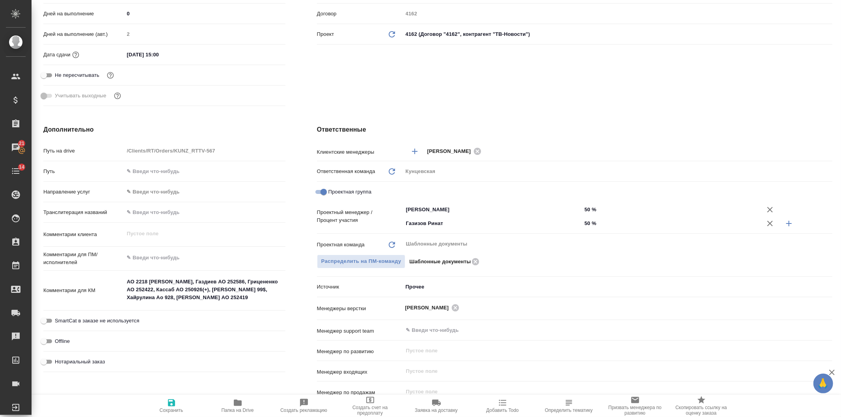
type textarea "x"
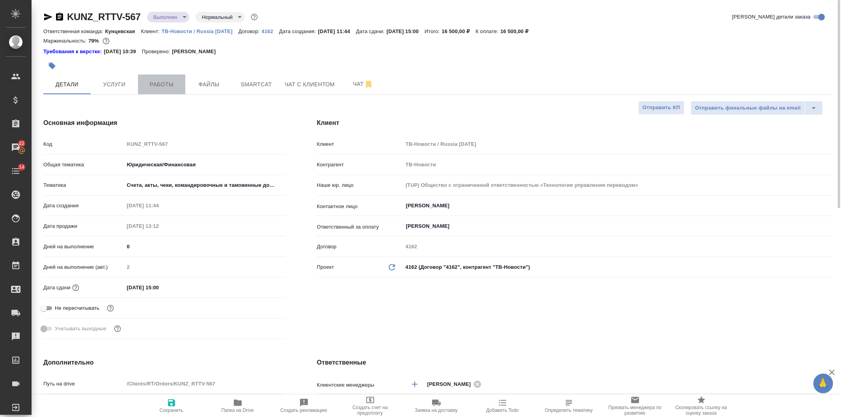
click at [169, 86] on span "Работы" at bounding box center [162, 85] width 38 height 10
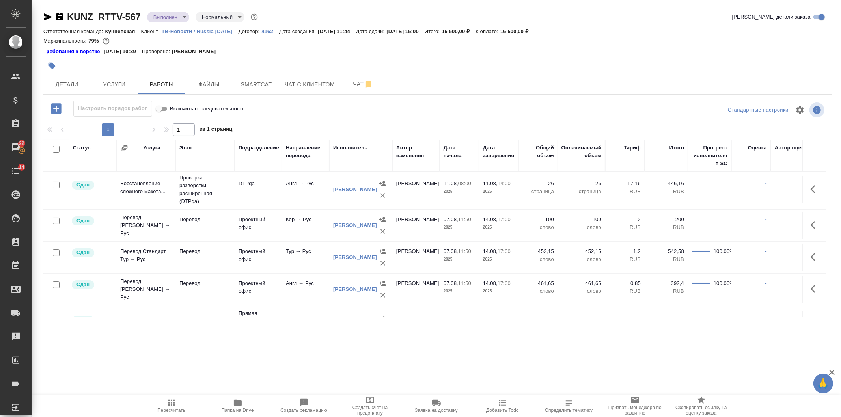
scroll to position [101, 0]
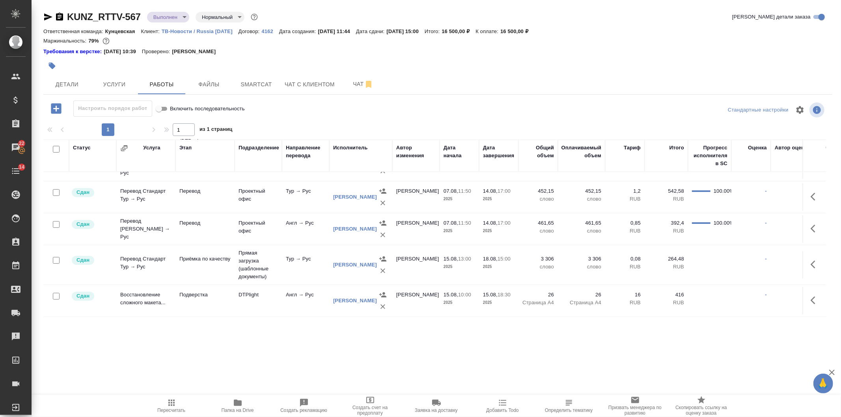
click at [150, 20] on body "🙏 .cls-1 fill:#fff; AWATERA Veselova Yulia Клиенты Спецификации Заказы 22 Чаты …" at bounding box center [420, 208] width 841 height 417
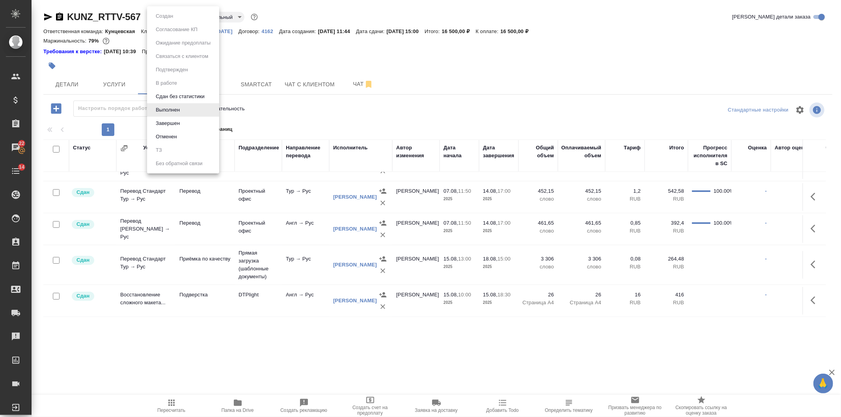
click at [486, 93] on div at bounding box center [420, 208] width 841 height 417
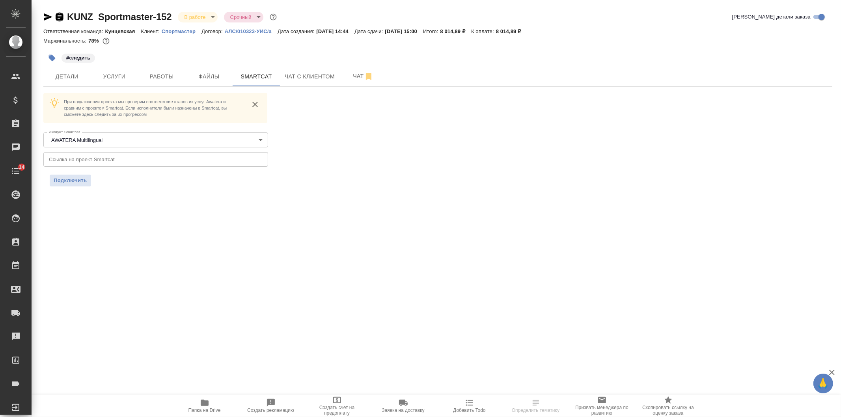
click at [61, 20] on icon "button" at bounding box center [59, 17] width 7 height 8
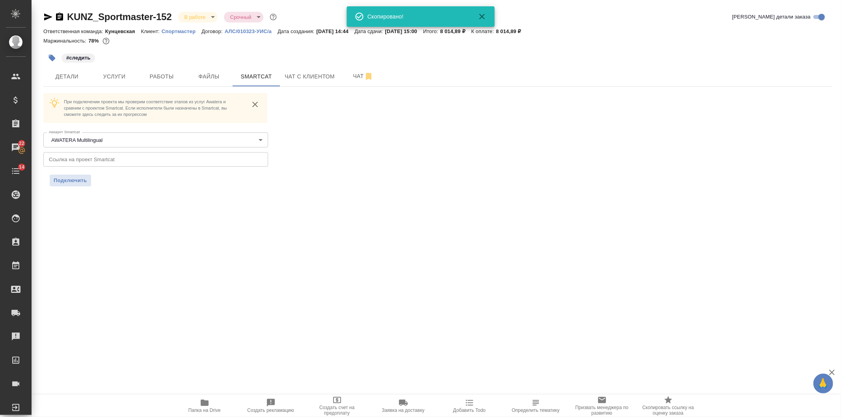
click at [682, 50] on div "#следить" at bounding box center [437, 57] width 789 height 17
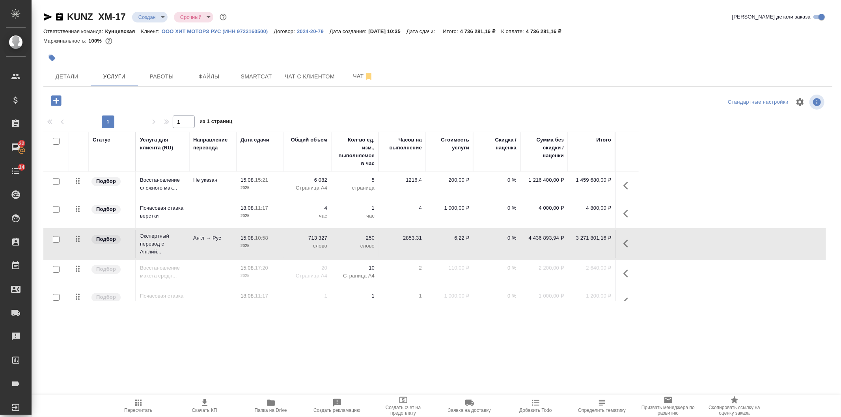
click at [624, 183] on icon "button" at bounding box center [627, 185] width 9 height 9
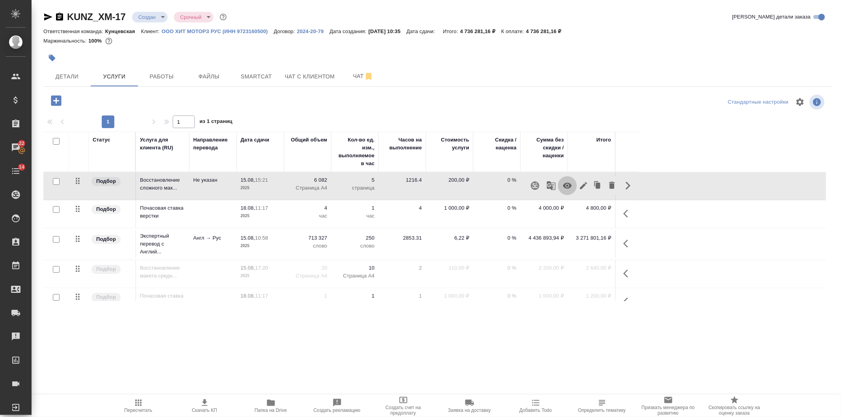
click at [570, 184] on icon "button" at bounding box center [566, 185] width 9 height 9
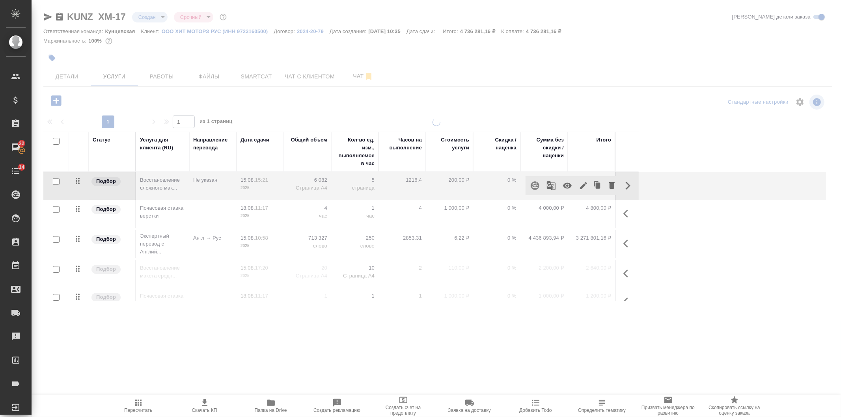
click at [628, 210] on icon "button" at bounding box center [627, 213] width 9 height 9
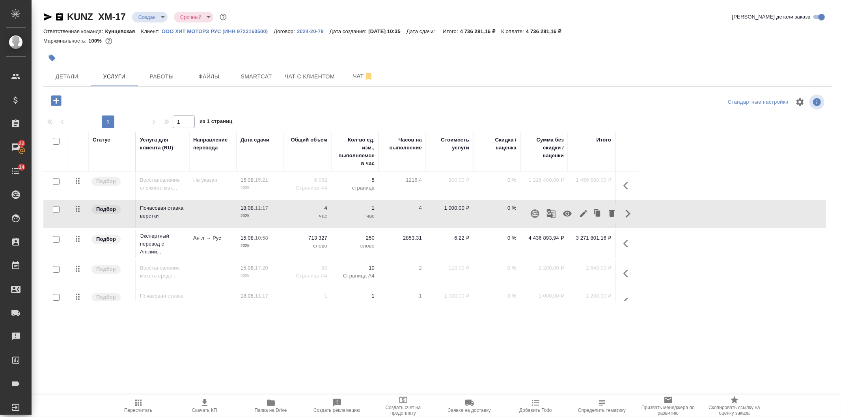
click at [568, 210] on icon "button" at bounding box center [566, 213] width 9 height 9
click at [623, 244] on icon "button" at bounding box center [627, 243] width 9 height 9
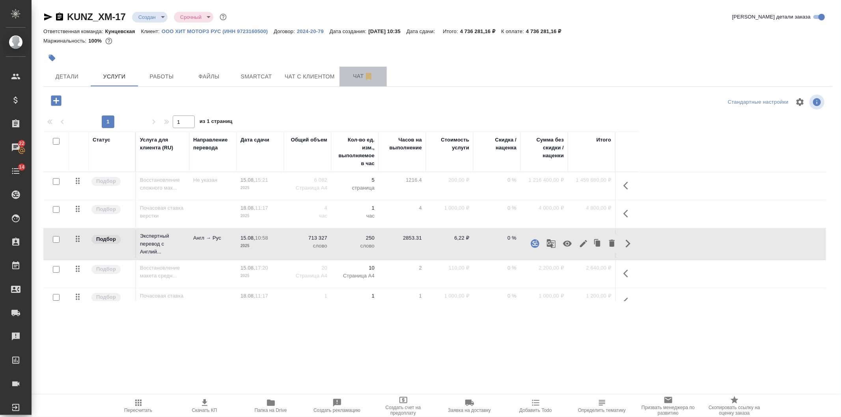
click at [350, 79] on span "Чат" at bounding box center [363, 76] width 38 height 10
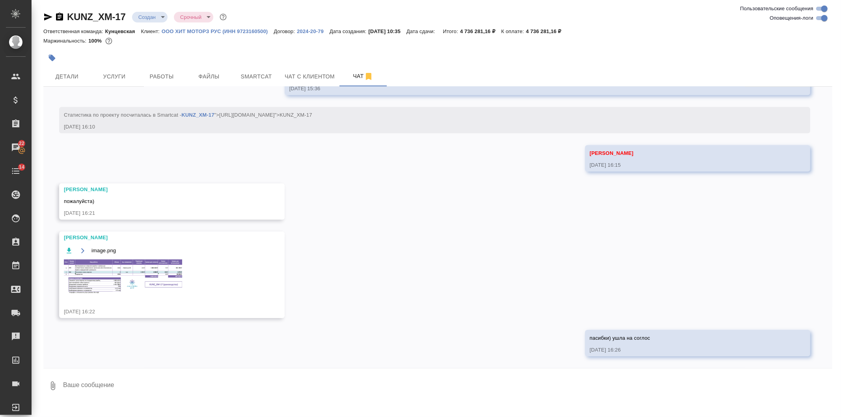
scroll to position [2011, 0]
click at [127, 384] on textarea at bounding box center [447, 386] width 770 height 27
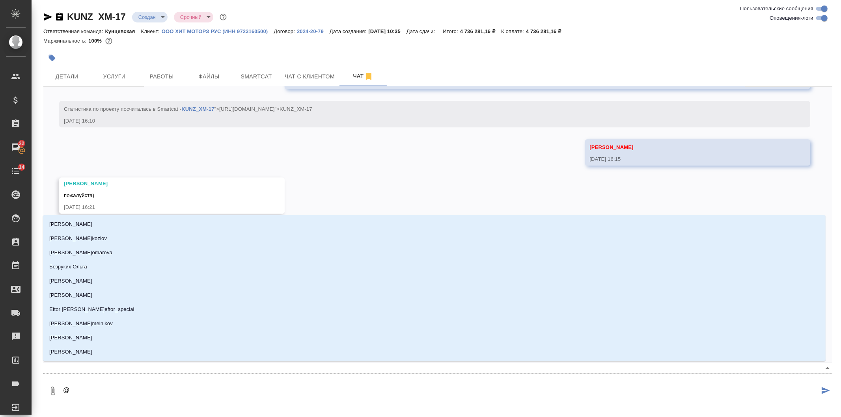
type textarea "@з"
type input "з"
type textarea "@за"
type input "за"
type textarea "@заб"
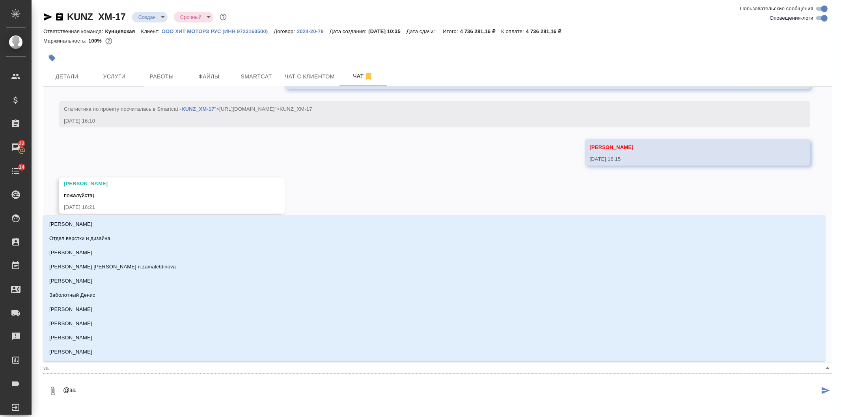
type input "заб"
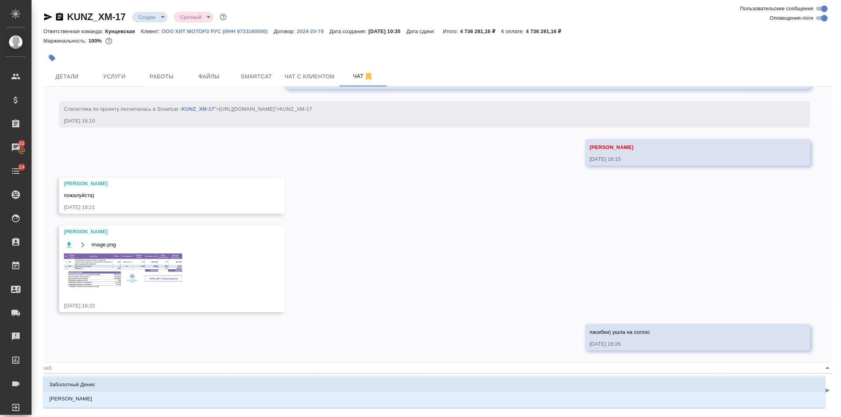
type textarea "@забо"
type input "забо"
type textarea "@забор"
type input "забор"
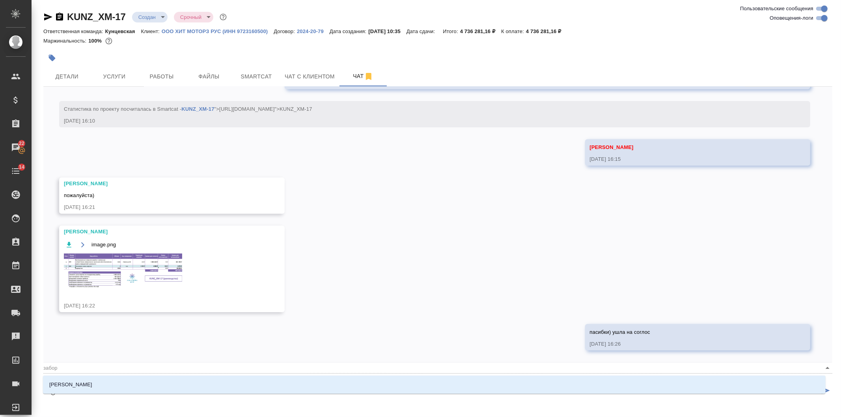
type textarea "@заборо"
type input "заборо"
type textarea "@заборов"
type input "заборов"
type textarea "@[PERSON_NAME]"
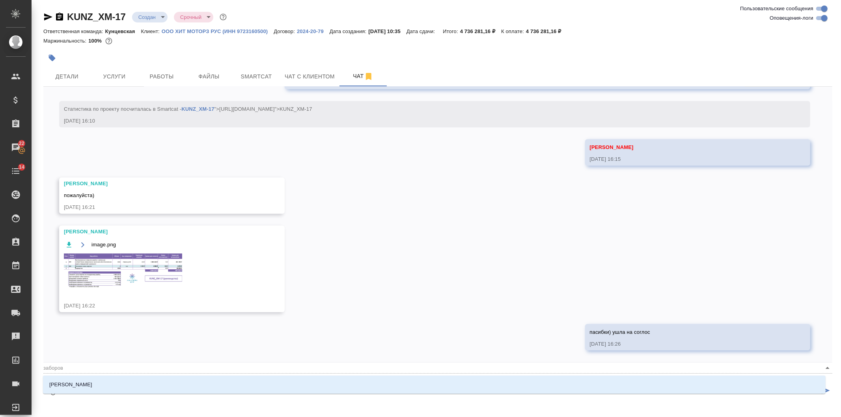
type input "[PERSON_NAME]"
click at [130, 384] on li "[PERSON_NAME]" at bounding box center [434, 385] width 782 height 14
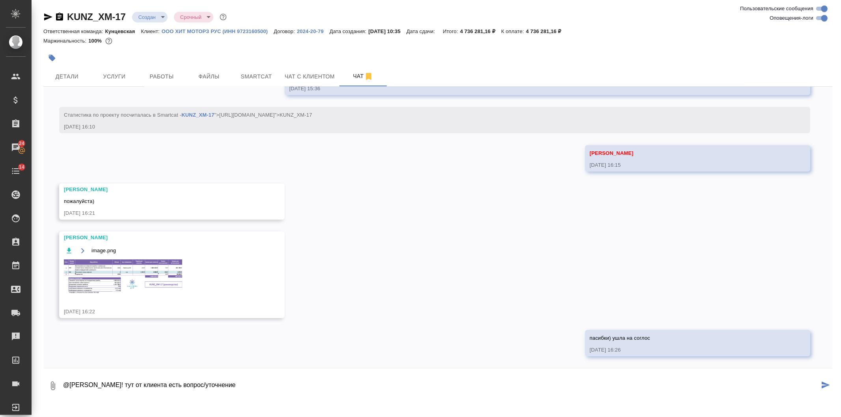
click at [343, 384] on textarea "@[PERSON_NAME]! тут от клиента есть вопрос/уточнение" at bounding box center [440, 386] width 757 height 27
click at [343, 384] on textarea "@Заборова Александра Привет! тут от клиента есть вопрос/уточнение: если брендбу…" at bounding box center [440, 386] width 757 height 27
click at [526, 384] on textarea "@Заборова Александра Привет! тут от клиента есть вопрос/уточнение: если брендбу…" at bounding box center [440, 386] width 757 height 27
click at [598, 384] on textarea "@Заборова Александра Привет! тут от клиента есть вопрос/уточнение: если брендбу…" at bounding box center [440, 386] width 757 height 27
click at [644, 387] on textarea "@Заборова Александра Привет! тут от клиента есть вопрос/уточнение: если брендбу…" at bounding box center [440, 386] width 757 height 27
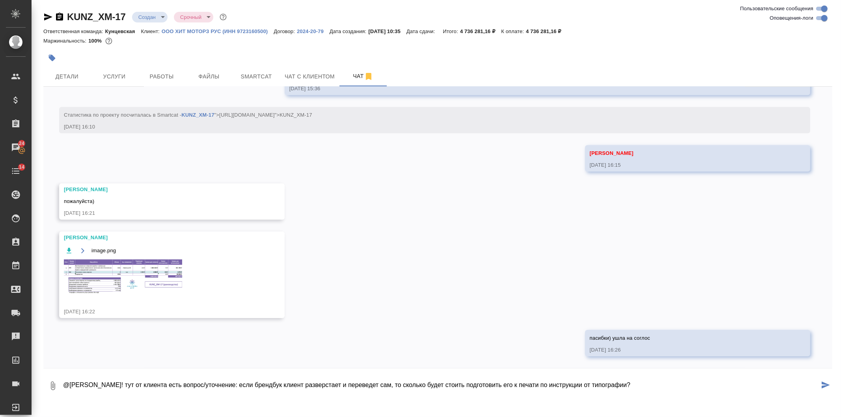
type textarea "@Заборова Александра Привет! тут от клиента есть вопрос/уточнение: если брендбу…"
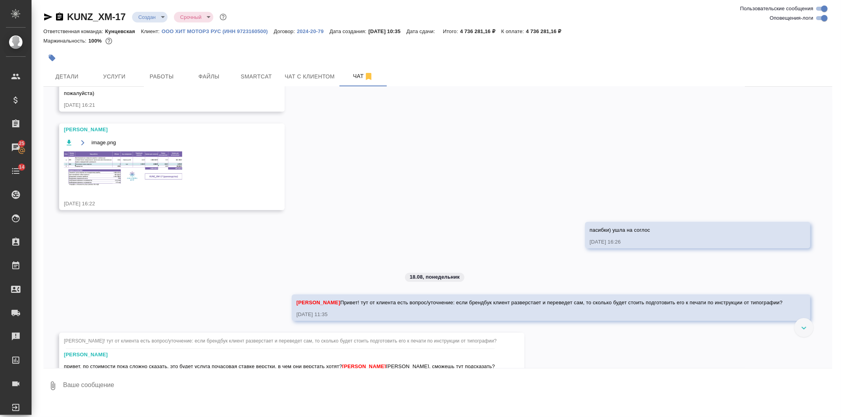
scroll to position [2162, 0]
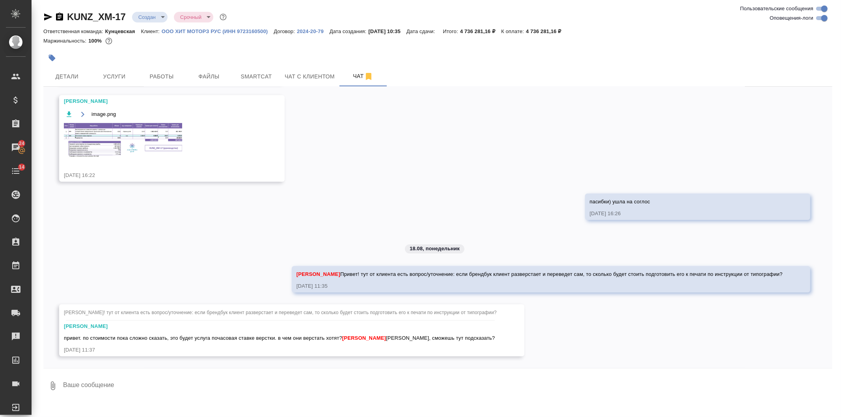
click at [166, 387] on textarea at bounding box center [447, 386] width 770 height 27
type textarea "п"
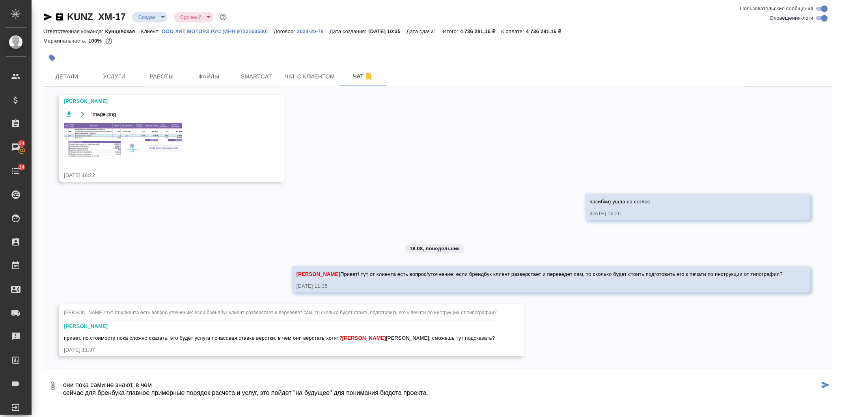
click at [392, 393] on textarea "они пока сами не знают, в чем сейчас для бренбука главное примерные порядок рас…" at bounding box center [440, 386] width 757 height 27
click at [478, 397] on textarea "они пока сами не знают, в чем сейчас для бренбука главное примерные порядок рас…" at bounding box center [440, 386] width 757 height 27
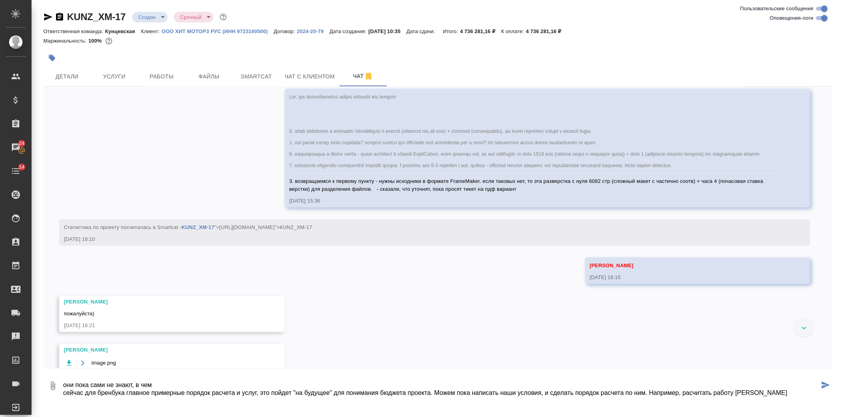
scroll to position [1812, 0]
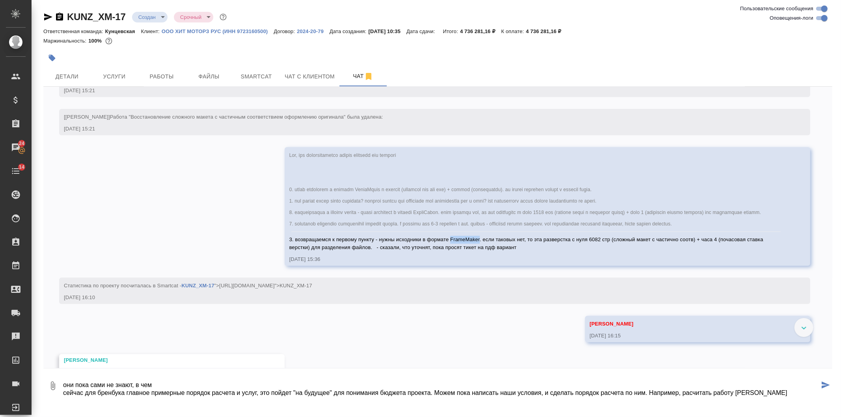
drag, startPoint x: 447, startPoint y: 266, endPoint x: 477, endPoint y: 266, distance: 29.6
click at [477, 250] on span "3. возвращаемся к первому пункту - нужны исходники в формате FrameMaker. если т…" at bounding box center [526, 244] width 475 height 14
copy span "FrameMaker"
click at [745, 391] on textarea "они пока сами не знают, в чем сейчас для бренбука главное примерные порядок рас…" at bounding box center [440, 386] width 757 height 27
paste textarea "FrameMaker"
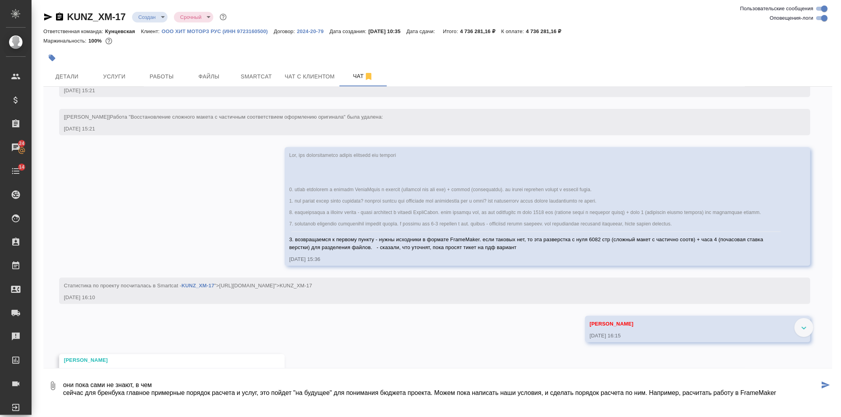
click at [692, 393] on textarea "они пока сами не знают, в чем сейчас для бренбука главное примерные порядок рас…" at bounding box center [440, 386] width 757 height 27
click at [716, 398] on textarea "они пока сами не знают, в чем сейчас для бренбука главное примерные порядок рас…" at bounding box center [440, 386] width 757 height 27
click at [788, 393] on textarea "они пока сами не знают, в чем сейчас для бренбука главное примерные порядок рас…" at bounding box center [440, 386] width 757 height 27
type textarea "они пока сами не знают, в чем сейчас для бренбука главное примерные порядок рас…"
click at [823, 388] on icon "submit" at bounding box center [825, 385] width 8 height 7
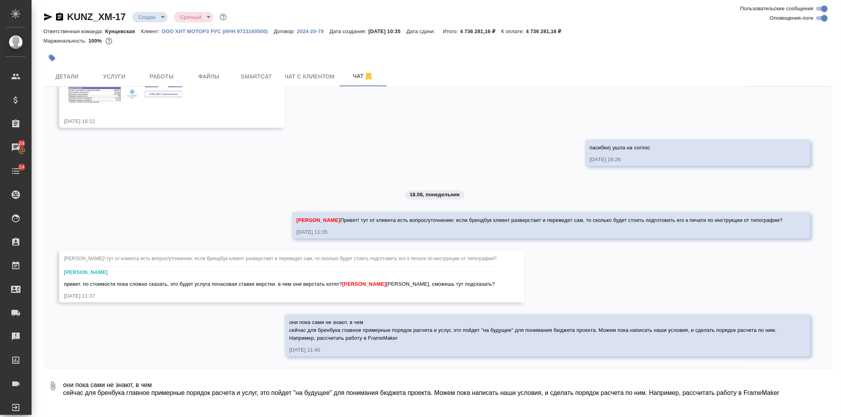
scroll to position [2217, 0]
click at [275, 133] on div "15.08, пятница [Веселова Юлия] Клиент оставил комментарий: "экспертный по стоим…" at bounding box center [437, 227] width 789 height 281
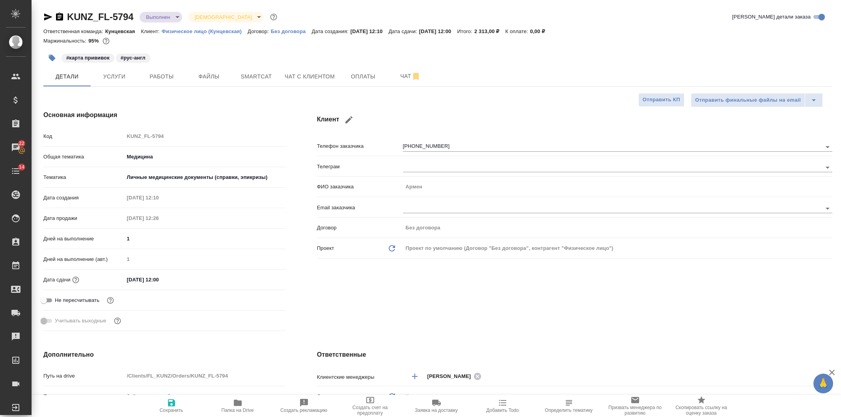
select select "RU"
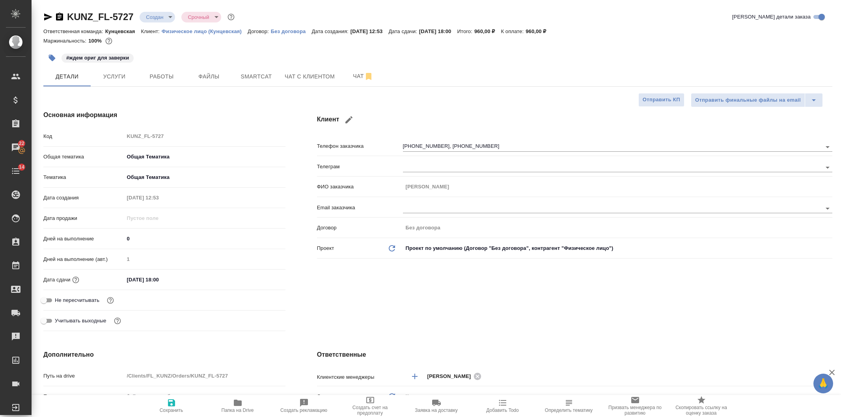
select select "RU"
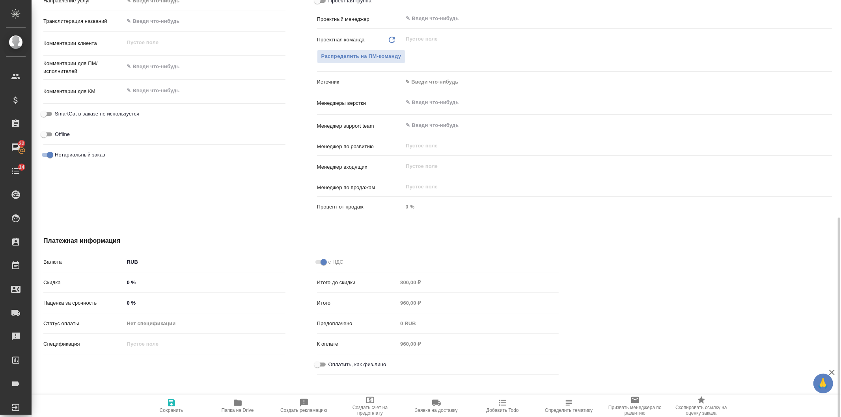
scroll to position [429, 0]
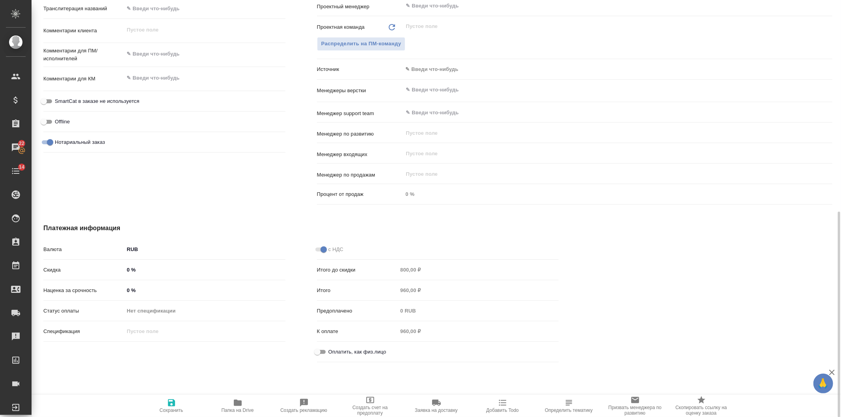
click at [320, 345] on div "Оплатить, как физ.лицо" at bounding box center [438, 352] width 242 height 14
drag, startPoint x: 320, startPoint y: 345, endPoint x: 316, endPoint y: 348, distance: 4.7
click at [316, 348] on input "Оплатить, как физ.лицо" at bounding box center [317, 351] width 28 height 9
checkbox input "true"
drag, startPoint x: 162, startPoint y: 414, endPoint x: 270, endPoint y: 279, distance: 173.0
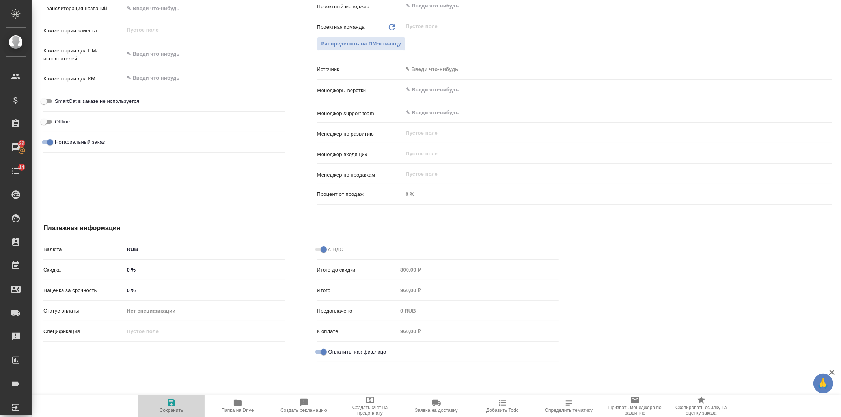
click at [162, 413] on button "Сохранить" at bounding box center [171, 406] width 66 height 22
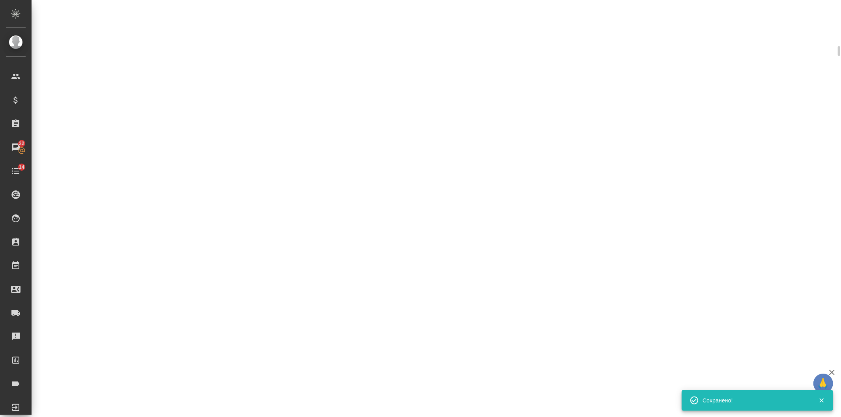
scroll to position [423, 0]
select select "RU"
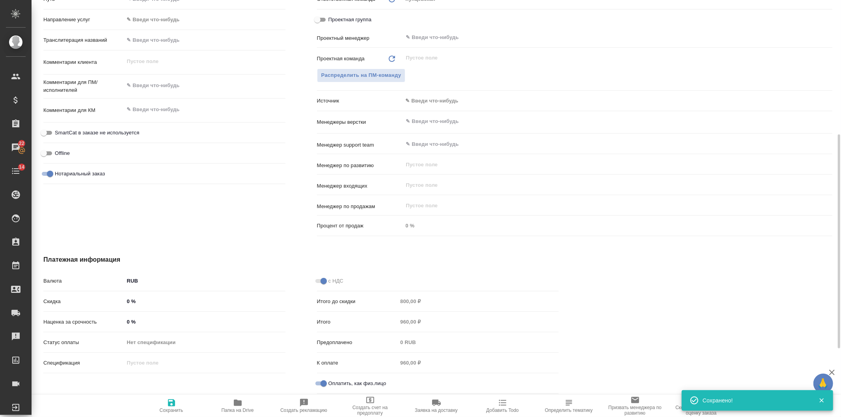
scroll to position [60, 0]
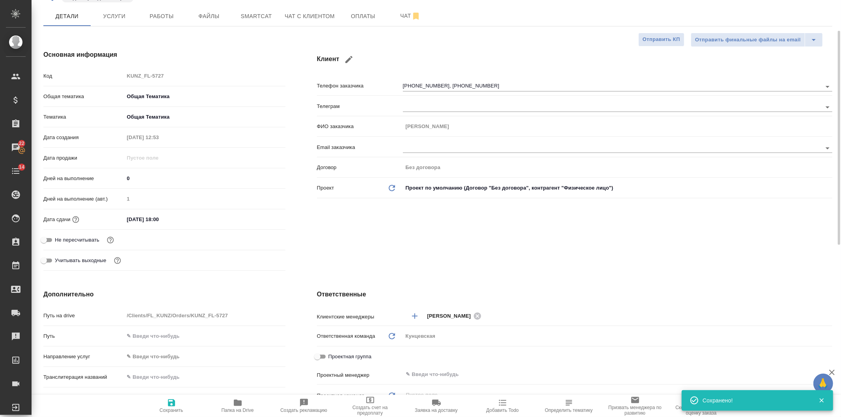
type textarea "x"
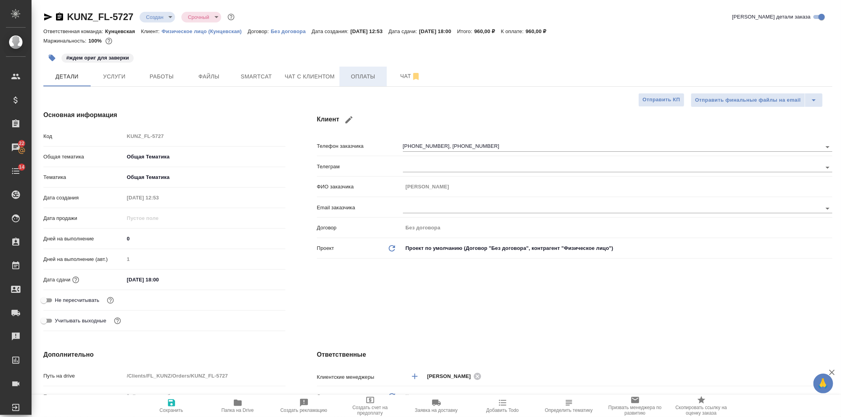
click at [369, 74] on span "Оплаты" at bounding box center [363, 77] width 38 height 10
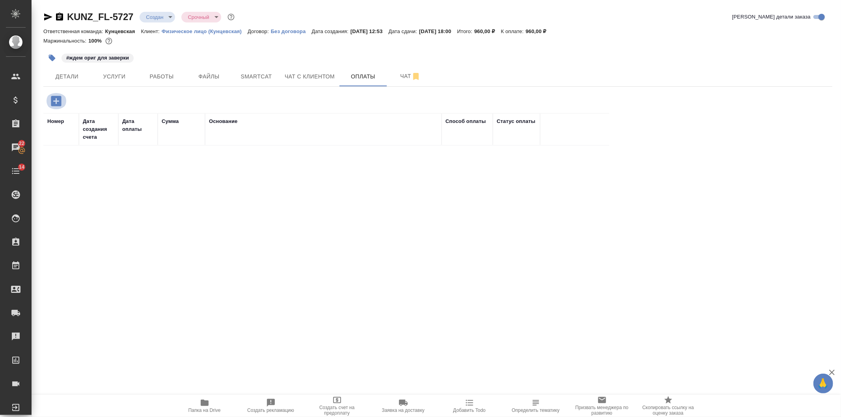
click at [52, 107] on icon "button" at bounding box center [56, 101] width 14 height 14
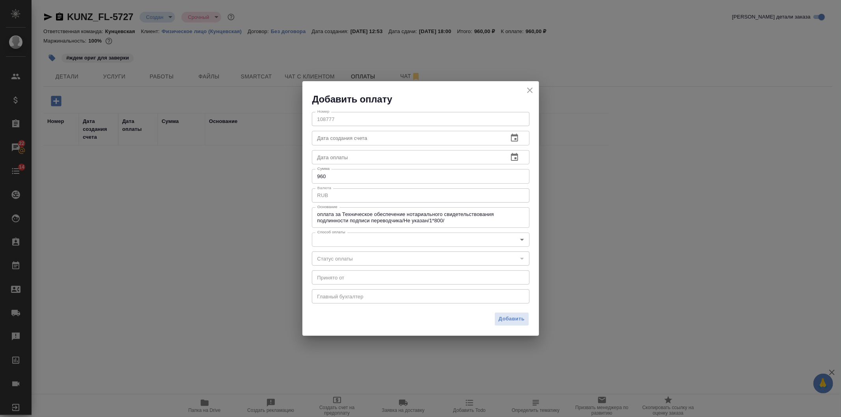
click at [341, 235] on body "🙏 .cls-1 fill:#fff; AWATERA [PERSON_NAME] Клиенты Спецификации Заказы 22 Чаты 1…" at bounding box center [420, 208] width 841 height 417
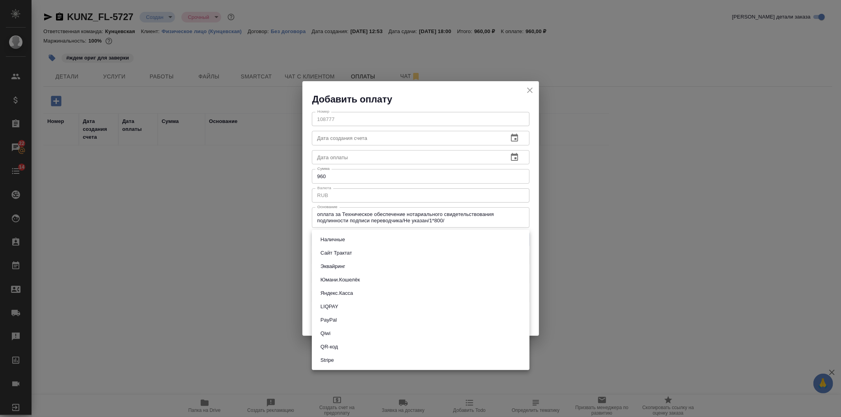
drag, startPoint x: 529, startPoint y: 96, endPoint x: 531, endPoint y: 87, distance: 9.6
click at [529, 94] on div at bounding box center [420, 208] width 841 height 417
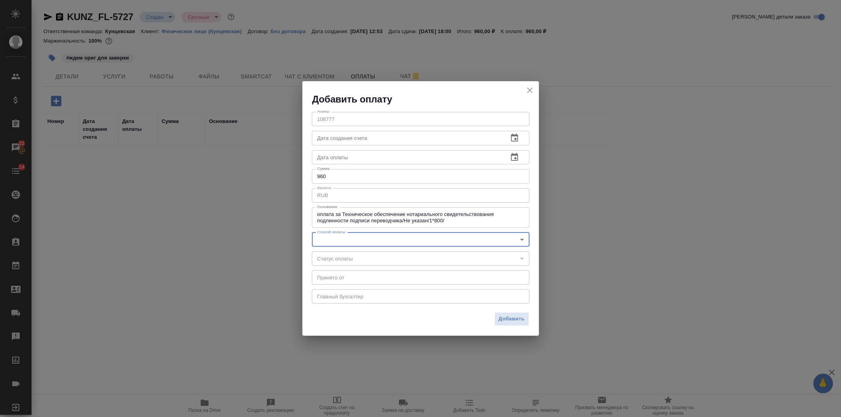
click at [345, 238] on body "🙏 .cls-1 fill:#fff; AWATERA [PERSON_NAME] Клиенты Спецификации Заказы 22 Чаты 1…" at bounding box center [420, 208] width 841 height 417
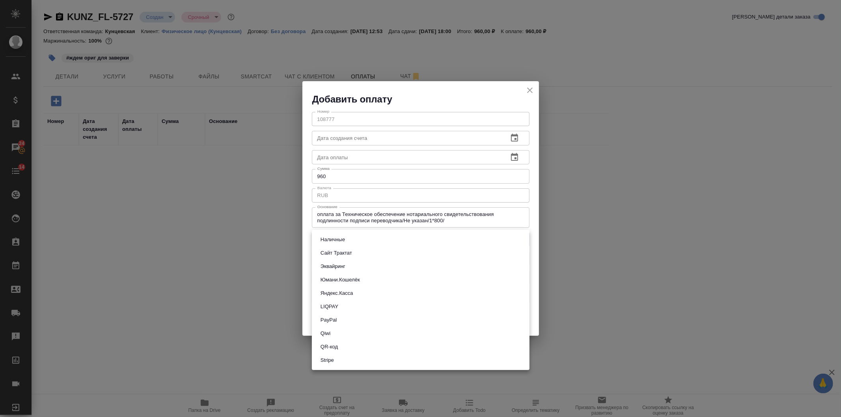
click at [531, 88] on div at bounding box center [420, 208] width 841 height 417
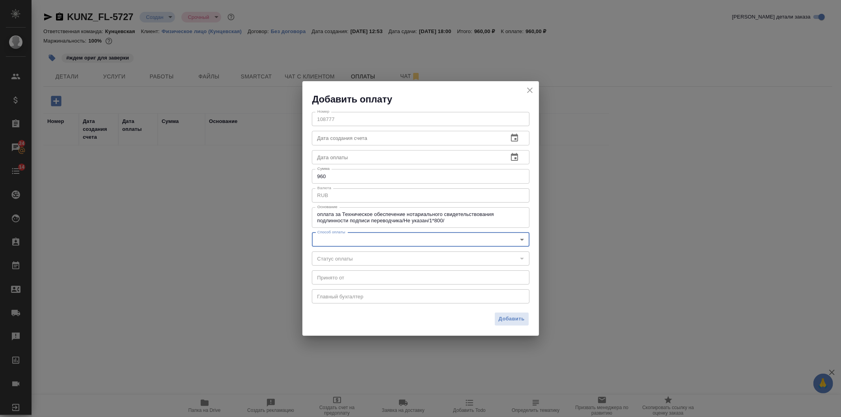
click at [531, 89] on icon "close" at bounding box center [530, 91] width 6 height 6
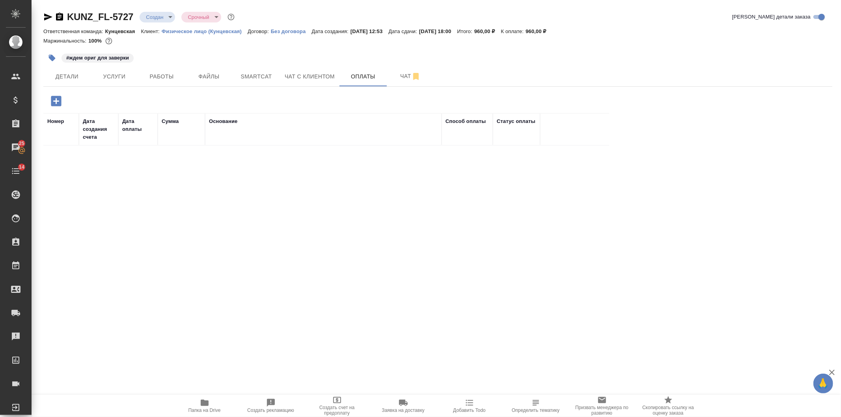
click at [309, 201] on div "Номер Дата создания счета Дата оплаты Сумма Основание Способ оплаты Статус опла…" at bounding box center [434, 231] width 782 height 237
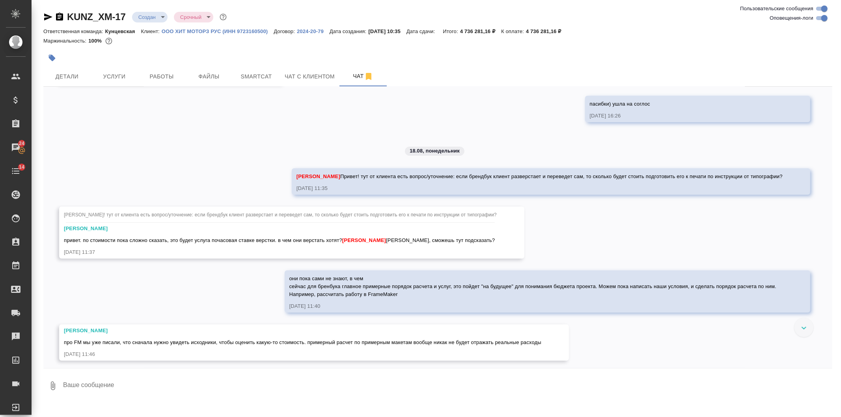
scroll to position [2265, 0]
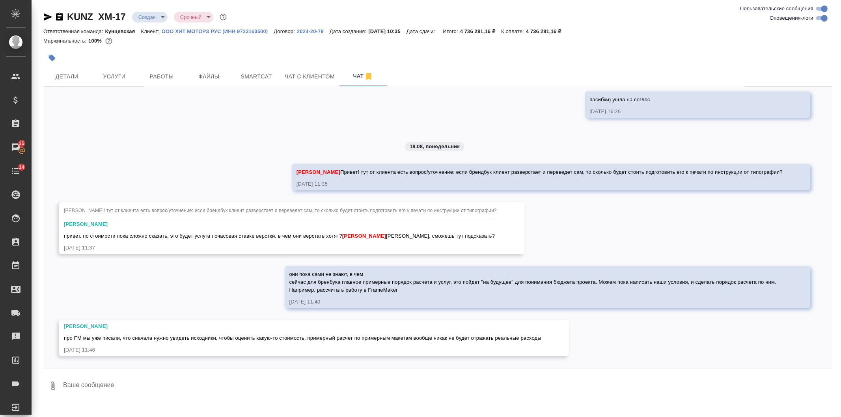
click at [141, 397] on textarea at bounding box center [447, 386] width 770 height 27
type textarea "п"
type textarea "понимаю тебя, но с меня требуют хоть что-то, [PERSON_NAME] ладно, возьму то, чт…"
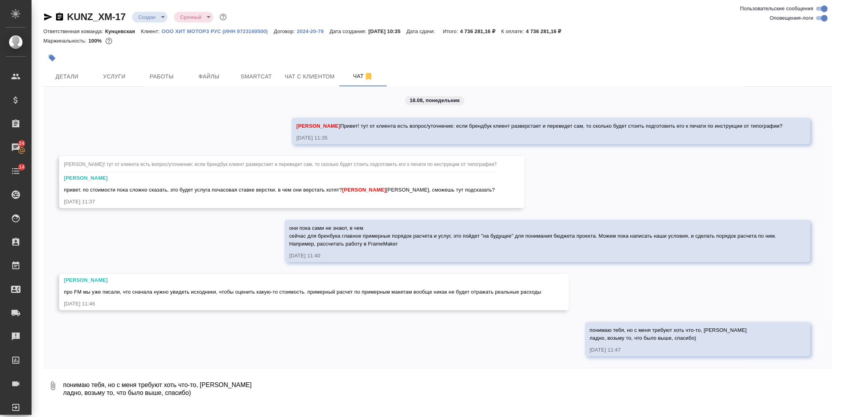
scroll to position [2311, 0]
click at [106, 79] on span "Услуги" at bounding box center [114, 77] width 38 height 10
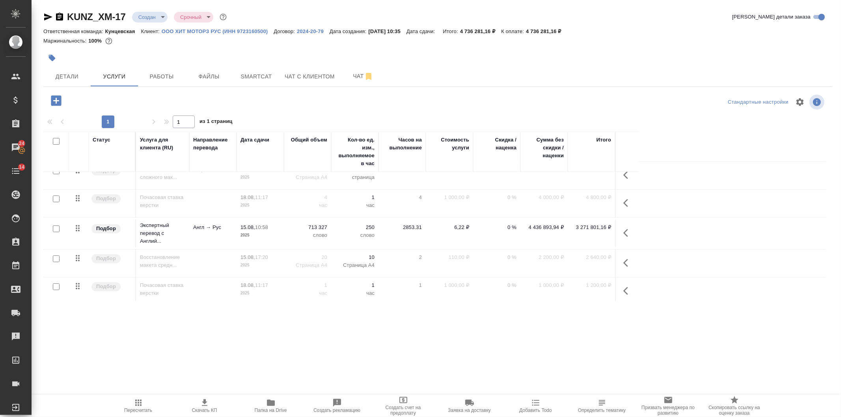
scroll to position [15, 0]
click at [630, 230] on icon "button" at bounding box center [627, 228] width 9 height 9
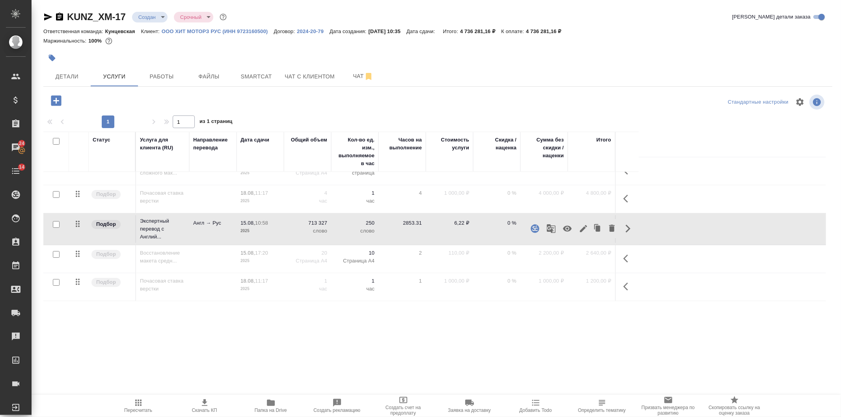
click at [562, 227] on icon "button" at bounding box center [566, 228] width 9 height 9
click at [625, 257] on icon "button" at bounding box center [625, 259] width 5 height 8
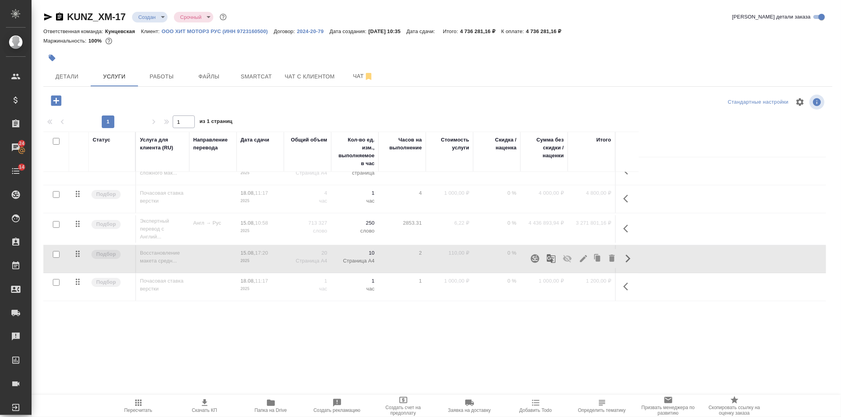
click at [564, 255] on icon "button" at bounding box center [567, 258] width 9 height 7
click at [624, 235] on button "button" at bounding box center [627, 228] width 19 height 19
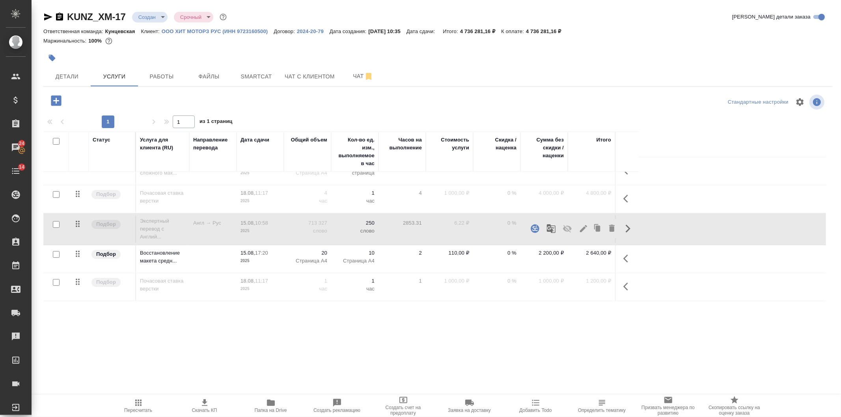
click at [597, 233] on icon "button" at bounding box center [597, 228] width 11 height 11
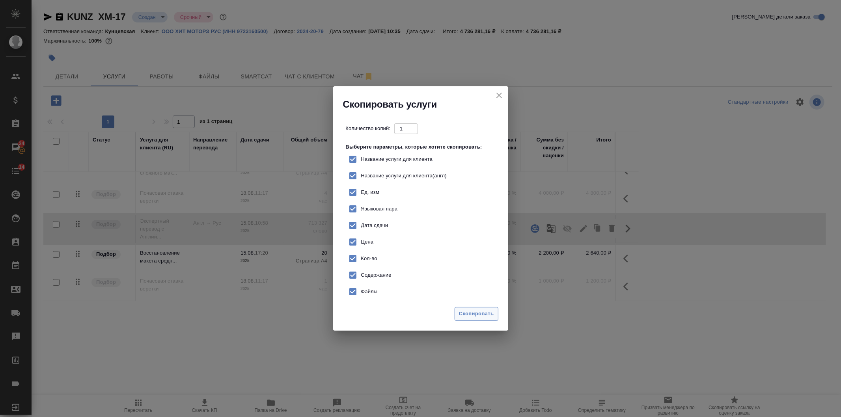
click at [482, 316] on span "Скопировать" at bounding box center [476, 313] width 35 height 9
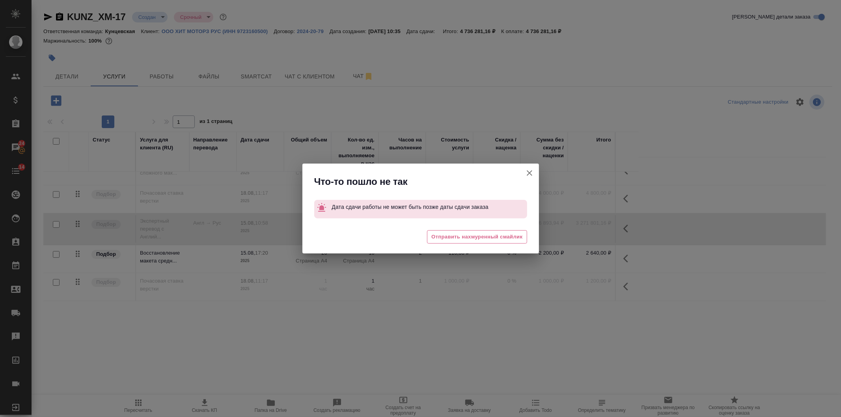
click at [529, 176] on icon "button" at bounding box center [529, 172] width 9 height 9
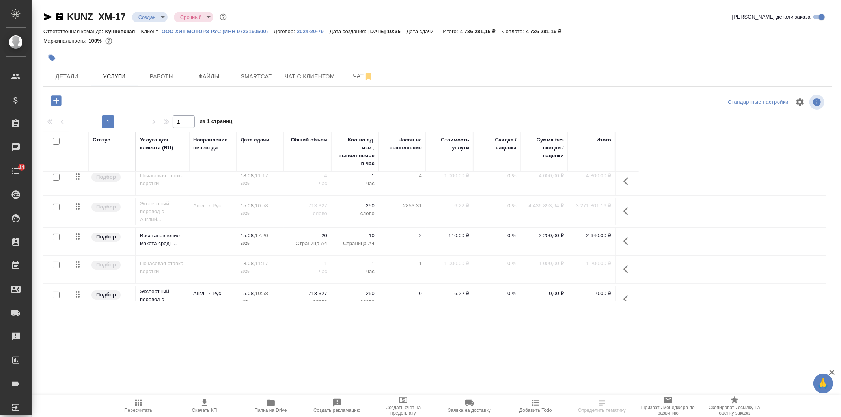
scroll to position [47, 0]
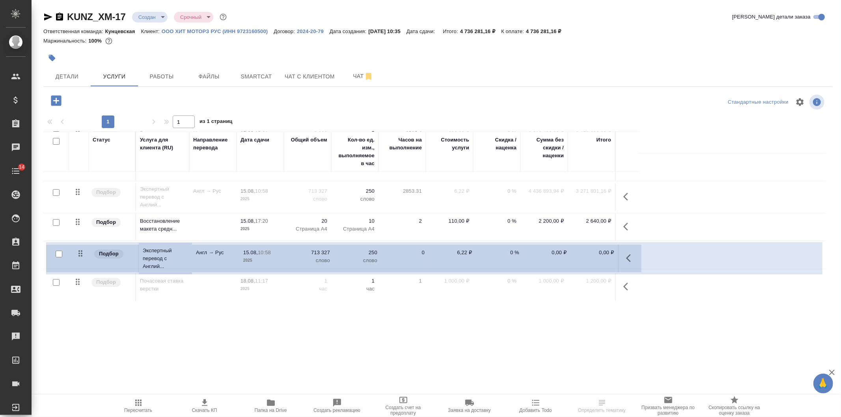
drag, startPoint x: 78, startPoint y: 283, endPoint x: 81, endPoint y: 253, distance: 29.7
click at [81, 253] on table "Статус Услуга для клиента (RU) Направление перевода Дата сдачи Общий объем Кол-…" at bounding box center [434, 193] width 782 height 216
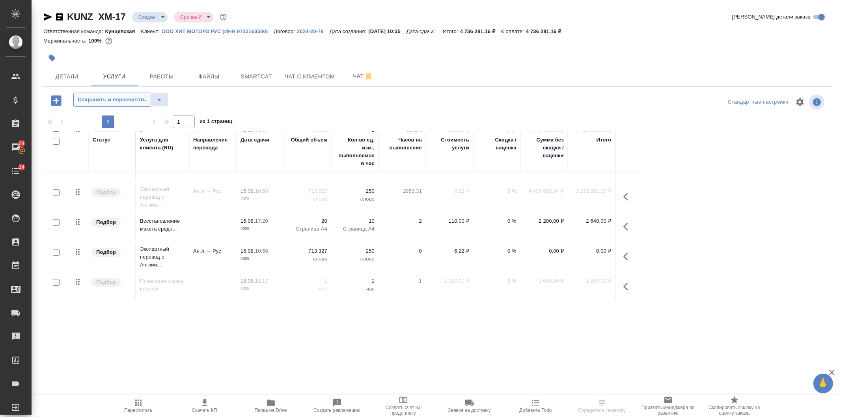
click at [105, 99] on span "Сохранить и пересчитать" at bounding box center [112, 99] width 69 height 9
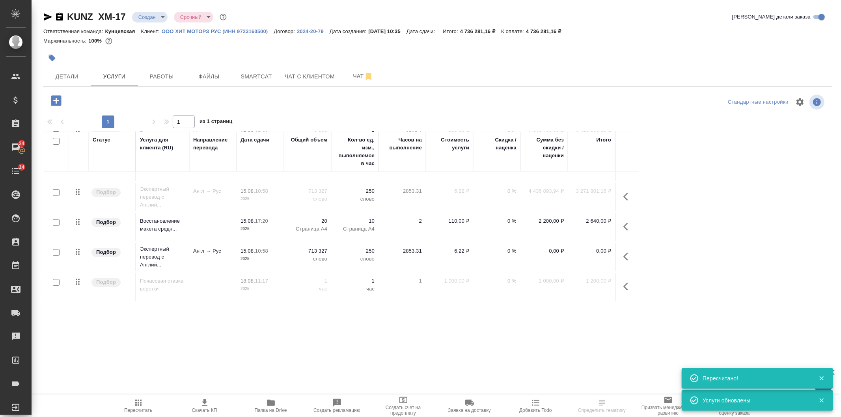
type input "normal"
click at [56, 254] on input "checkbox" at bounding box center [56, 252] width 7 height 7
checkbox input "true"
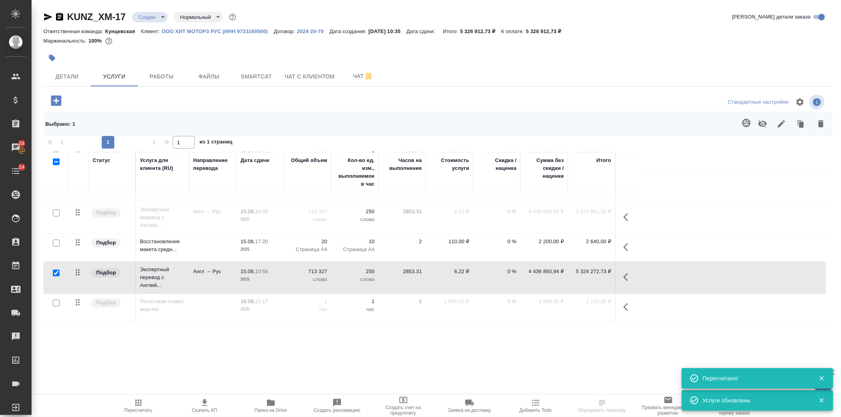
click at [738, 122] on button "button" at bounding box center [746, 123] width 19 height 19
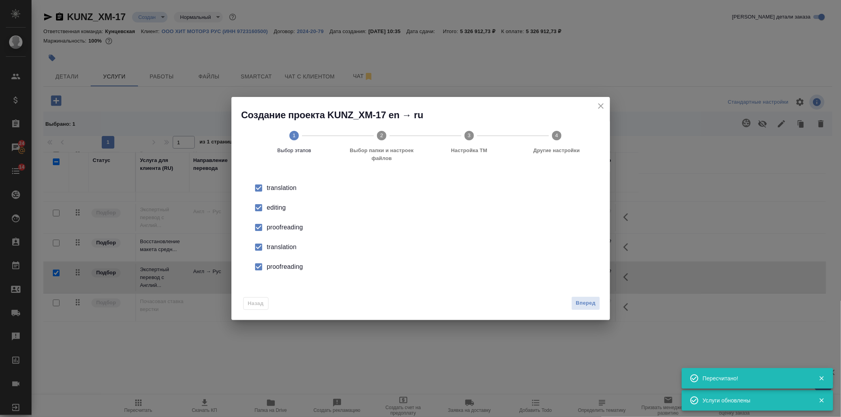
click at [298, 209] on div "editing" at bounding box center [429, 207] width 324 height 9
click at [291, 225] on div "proofreading" at bounding box center [429, 227] width 324 height 9
click at [281, 243] on li "translation" at bounding box center [420, 247] width 353 height 20
drag, startPoint x: 281, startPoint y: 243, endPoint x: 277, endPoint y: 265, distance: 22.9
click at [277, 232] on div "proofreading" at bounding box center [429, 227] width 324 height 9
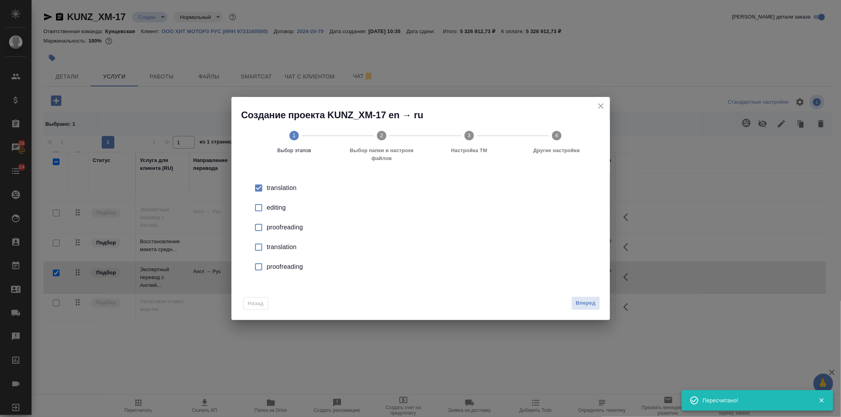
drag, startPoint x: 596, startPoint y: 298, endPoint x: 592, endPoint y: 298, distance: 4.3
click at [596, 298] on button "Вперед" at bounding box center [585, 303] width 28 height 14
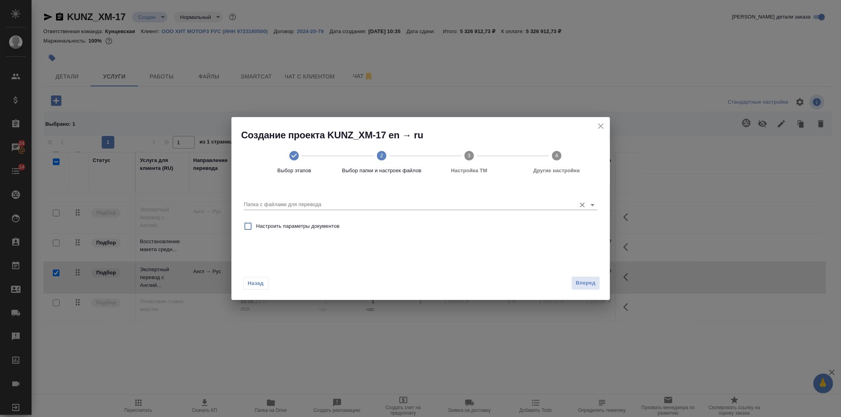
click at [377, 209] on div at bounding box center [420, 205] width 353 height 10
click at [360, 208] on input "Папка с файлами для перевода" at bounding box center [408, 204] width 328 height 9
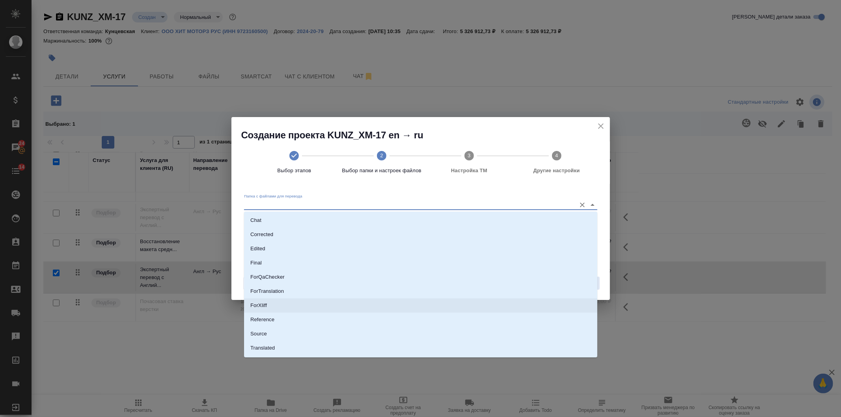
scroll to position [41, 0]
click at [259, 322] on p "Source" at bounding box center [258, 322] width 17 height 8
type input "Source"
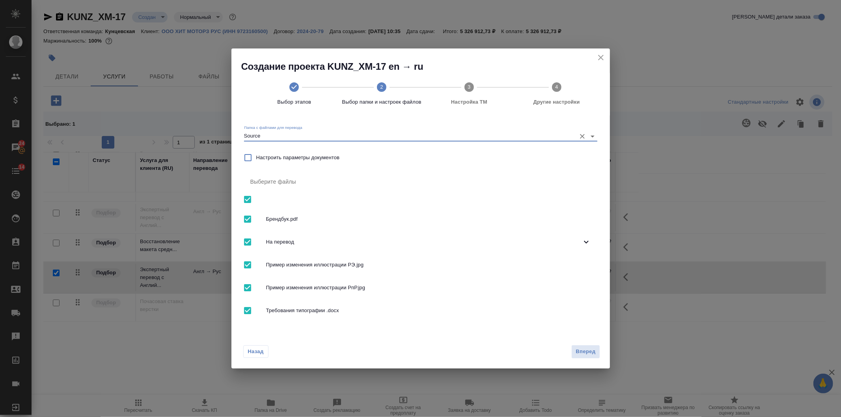
click at [285, 219] on span "Брендбук.pdf" at bounding box center [428, 219] width 325 height 8
checkbox input "false"
click at [246, 196] on input "checkbox" at bounding box center [247, 199] width 17 height 17
checkbox input "true"
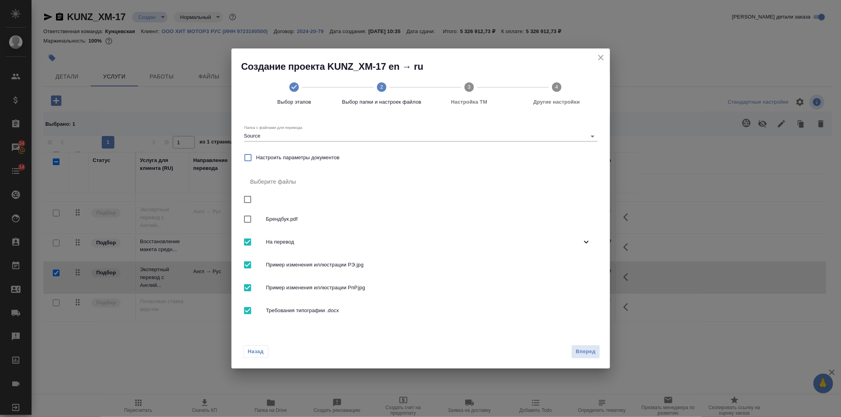
checkbox input "true"
click at [247, 196] on input "checkbox" at bounding box center [247, 199] width 17 height 17
checkbox input "false"
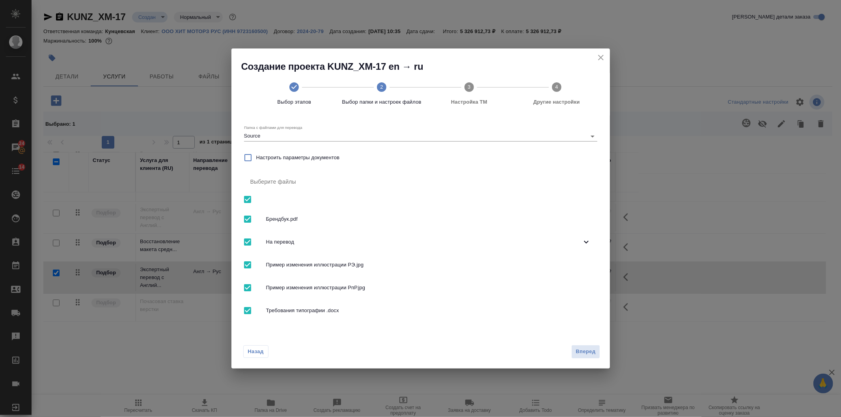
checkbox input "false"
click at [250, 213] on input "checkbox" at bounding box center [247, 219] width 17 height 17
checkbox input "true"
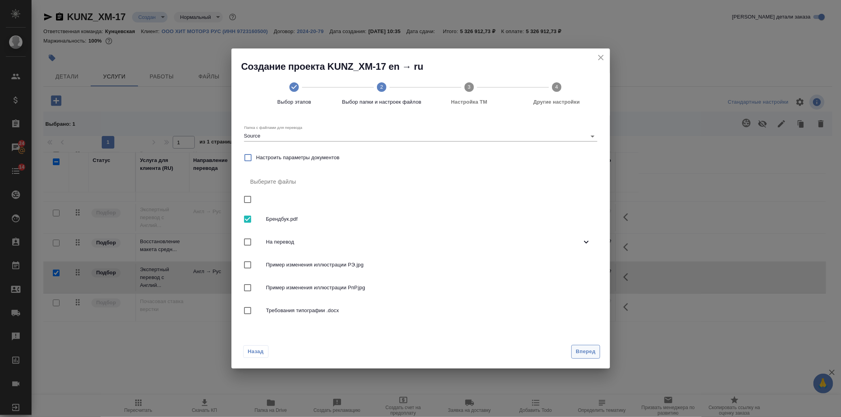
click at [587, 352] on span "Вперед" at bounding box center [586, 351] width 20 height 9
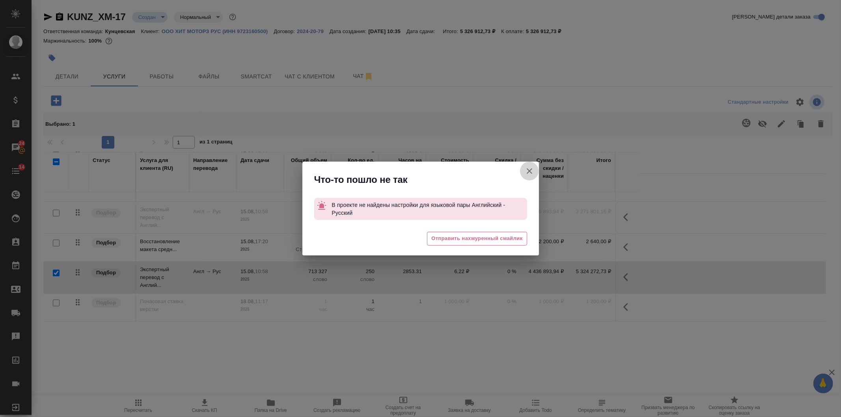
click at [531, 166] on button "Кратко детали заказа" at bounding box center [529, 171] width 19 height 19
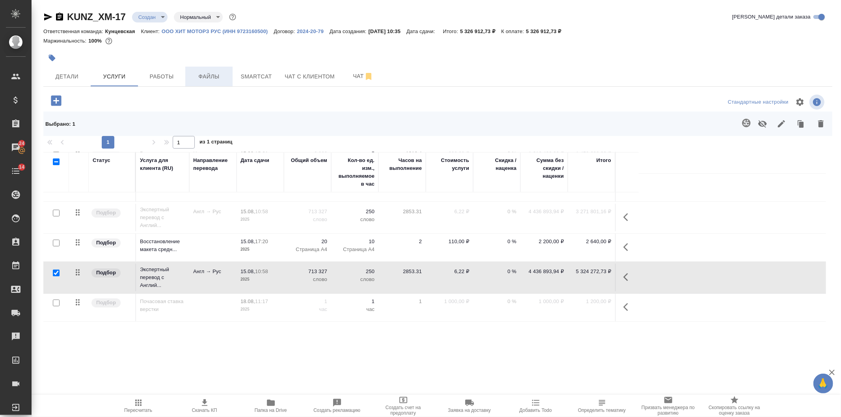
drag, startPoint x: 247, startPoint y: 72, endPoint x: 231, endPoint y: 71, distance: 16.6
click at [231, 71] on button "Файлы" at bounding box center [208, 77] width 47 height 20
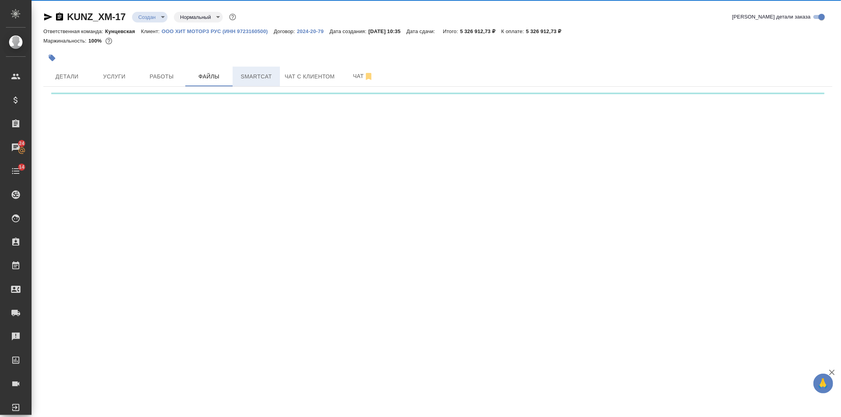
click at [239, 72] on span "Smartcat" at bounding box center [256, 77] width 38 height 10
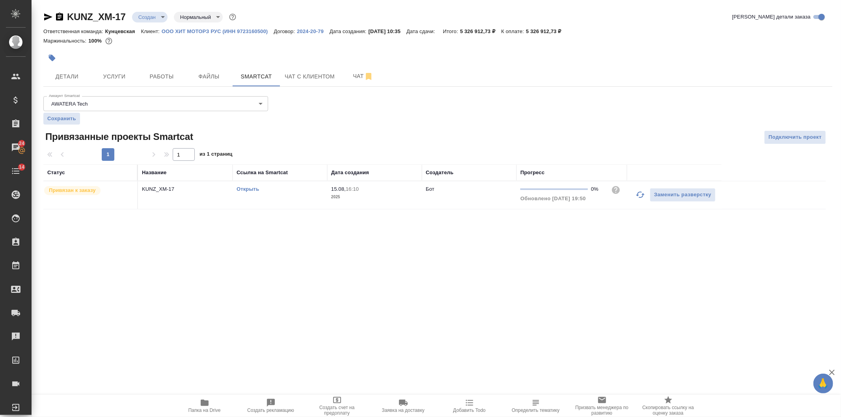
click at [249, 187] on link "Открыть" at bounding box center [248, 189] width 22 height 6
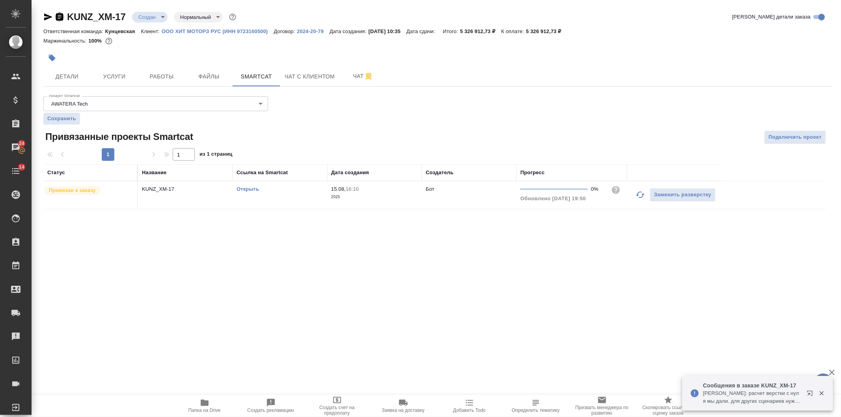
click at [63, 13] on icon "button" at bounding box center [59, 16] width 9 height 9
click at [108, 73] on span "Услуги" at bounding box center [114, 77] width 38 height 10
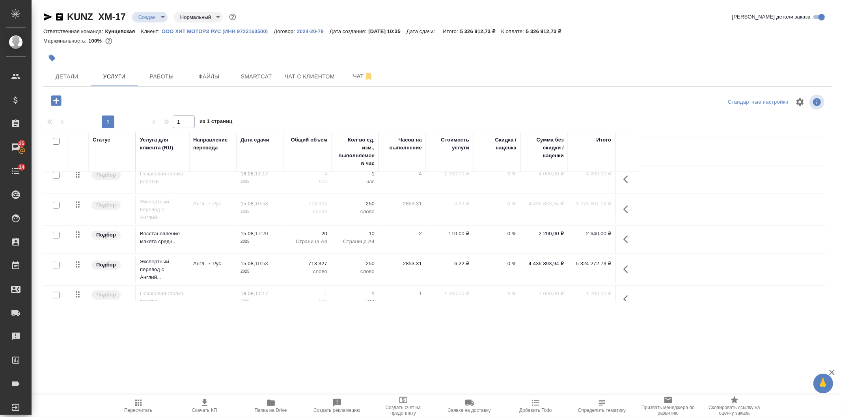
scroll to position [47, 0]
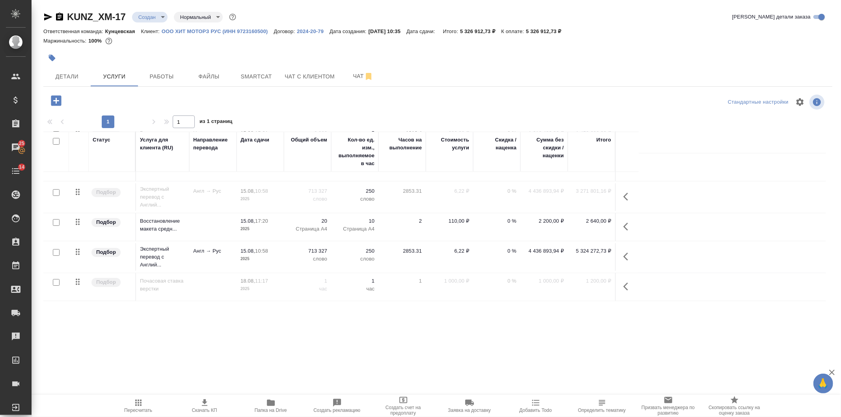
click at [631, 247] on div at bounding box center [627, 256] width 15 height 19
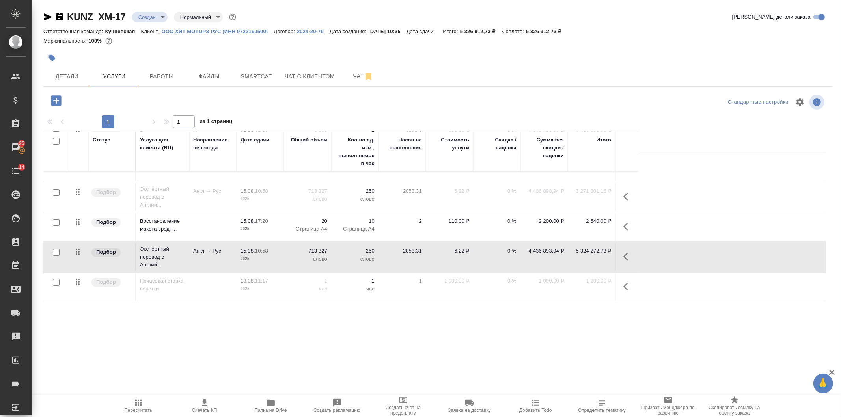
click at [628, 253] on icon "button" at bounding box center [627, 256] width 9 height 9
click at [611, 255] on icon "button" at bounding box center [612, 256] width 6 height 7
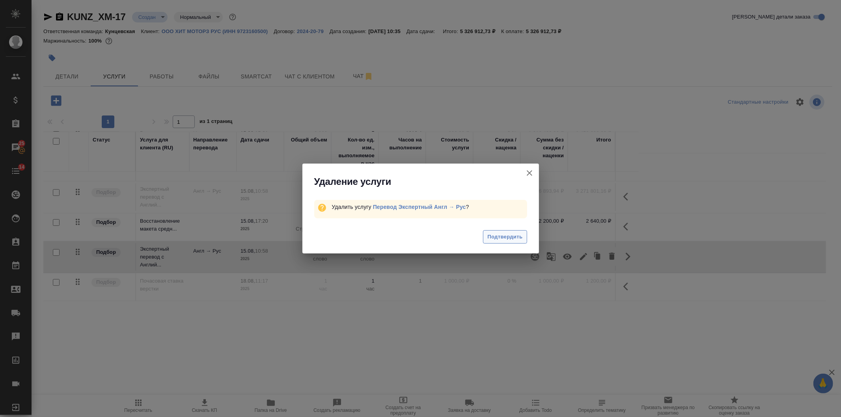
click at [514, 240] on span "Подтвердить" at bounding box center [504, 237] width 35 height 9
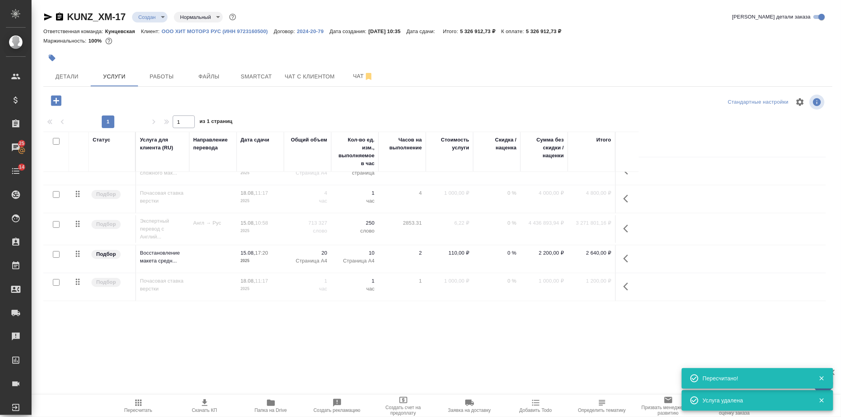
scroll to position [15, 0]
click at [55, 103] on icon "button" at bounding box center [56, 100] width 10 height 10
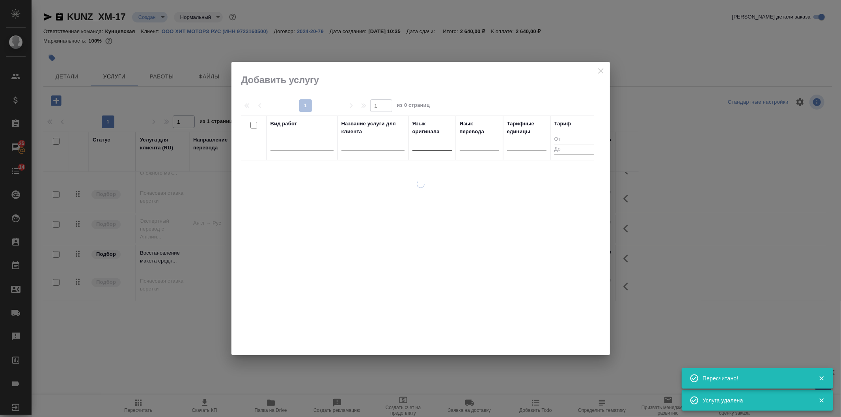
click at [422, 145] on div at bounding box center [431, 142] width 39 height 11
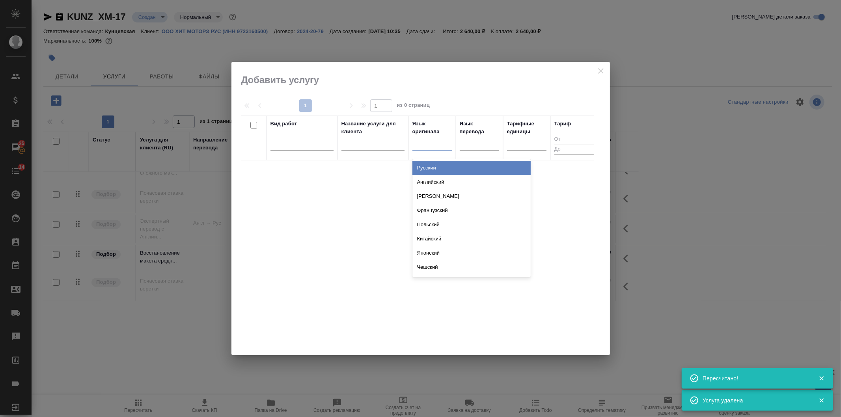
click at [428, 169] on div "Русский" at bounding box center [471, 168] width 118 height 14
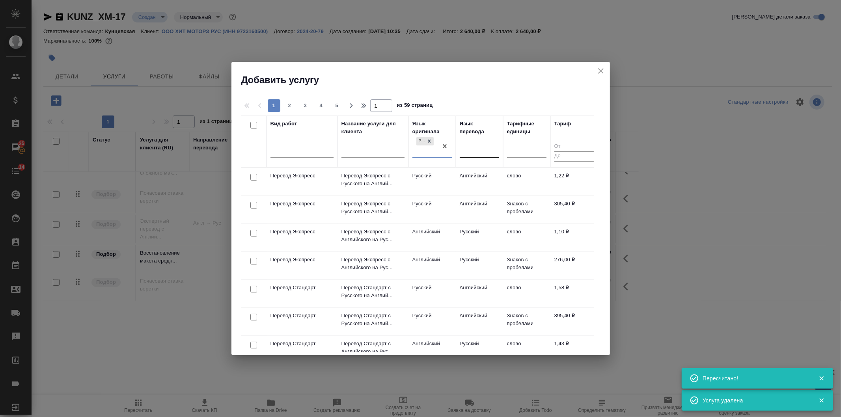
click at [469, 155] on div at bounding box center [479, 150] width 39 height 15
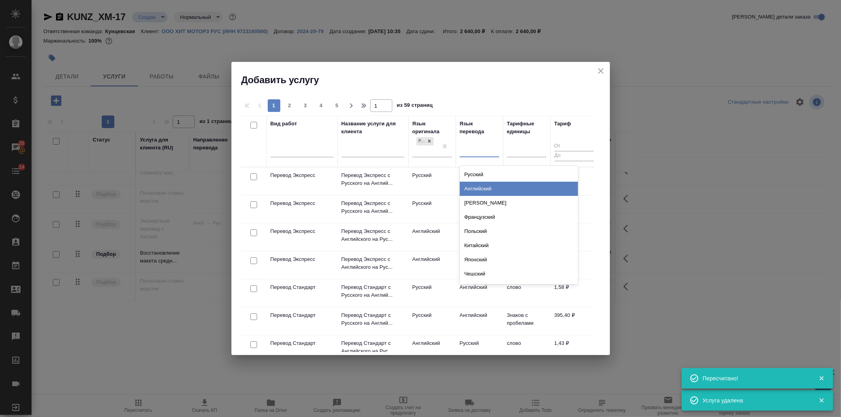
click at [478, 184] on div "Английский" at bounding box center [519, 189] width 118 height 14
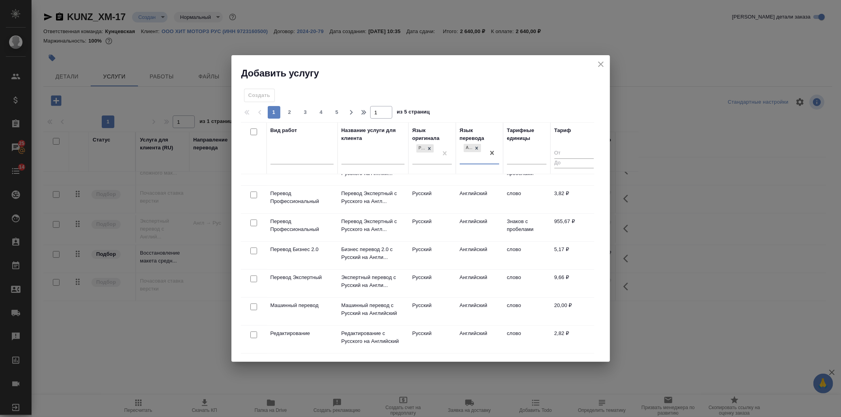
scroll to position [117, 0]
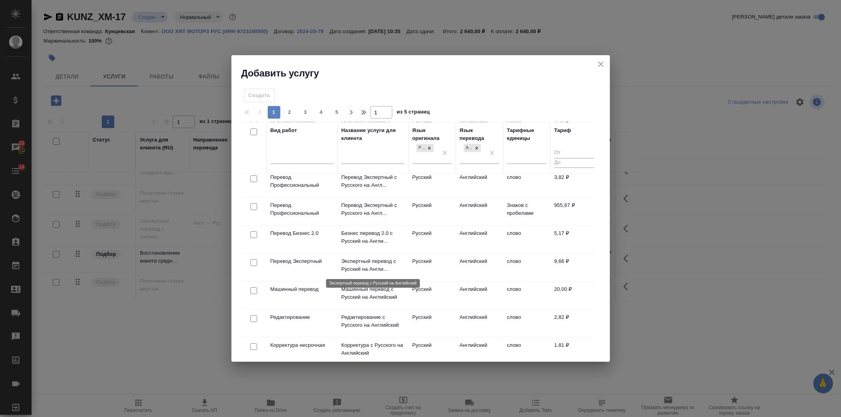
click at [367, 270] on p "Экспертный перевод с Русский на Англи..." at bounding box center [372, 265] width 63 height 16
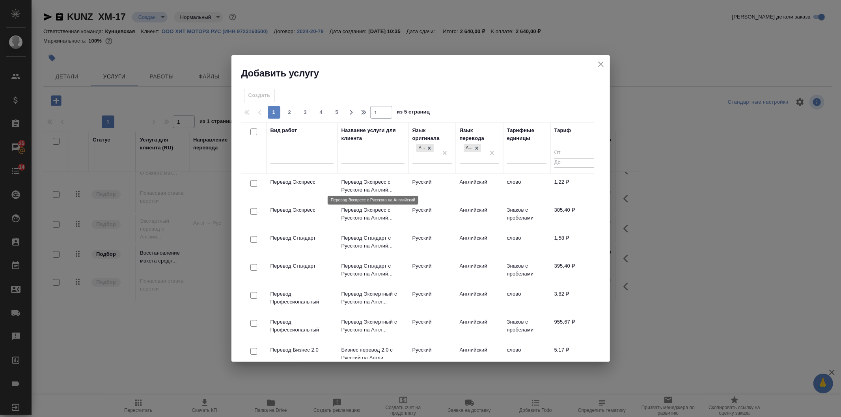
scroll to position [58, 0]
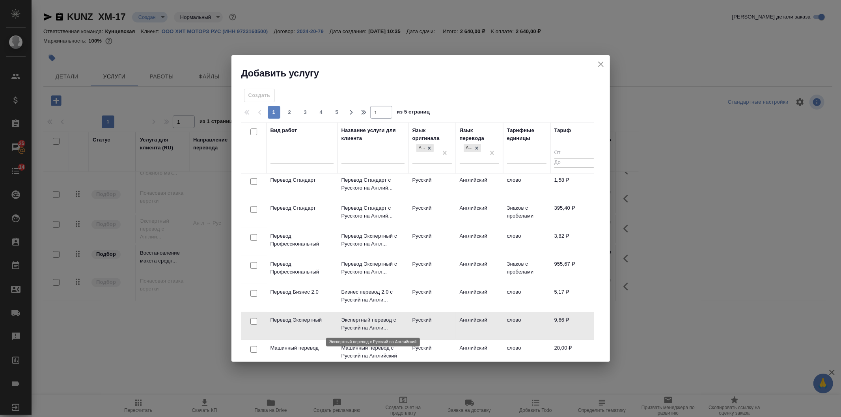
click at [371, 322] on p "Экспертный перевод с Русский на Англи..." at bounding box center [372, 324] width 63 height 16
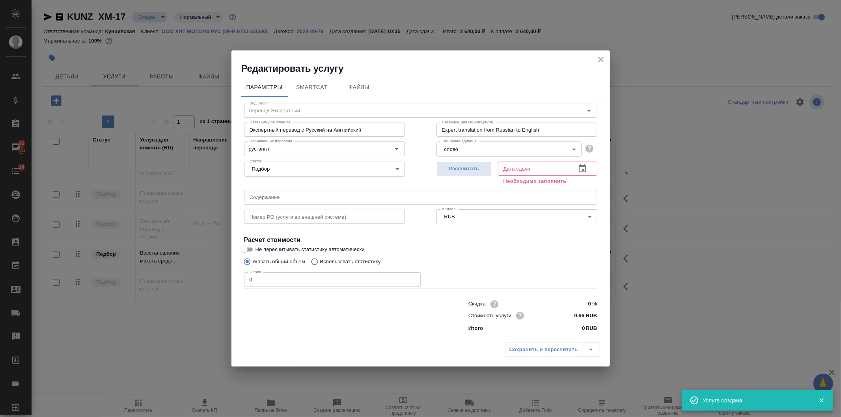
scroll to position [47, 0]
click at [484, 166] on span "Рассчитать" at bounding box center [464, 168] width 47 height 9
type input "10.07.2026 11:50"
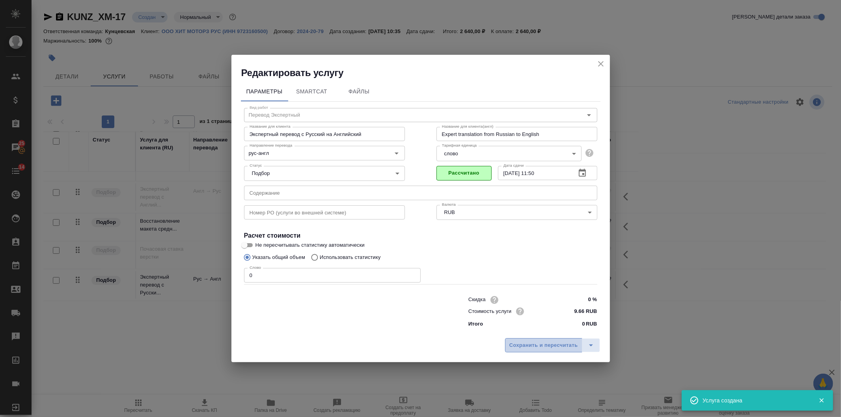
click at [538, 344] on span "Сохранить и пересчитать" at bounding box center [543, 345] width 69 height 9
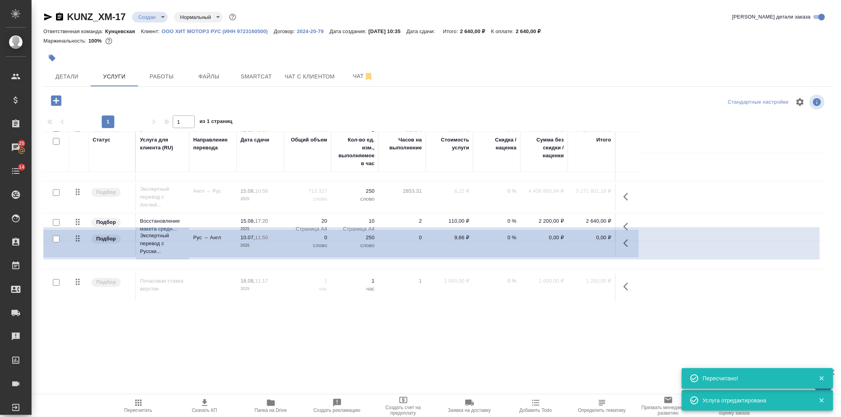
drag, startPoint x: 80, startPoint y: 235, endPoint x: 82, endPoint y: 222, distance: 13.2
click at [80, 234] on table "Статус Услуга для клиента (RU) Направление перевода Дата сдачи Общий объем Кол-…" at bounding box center [434, 193] width 782 height 216
drag, startPoint x: 78, startPoint y: 224, endPoint x: 78, endPoint y: 246, distance: 22.1
click at [78, 246] on table "Статус Услуга для клиента (RU) Направление перевода Дата сдачи Общий объем Кол-…" at bounding box center [434, 192] width 782 height 217
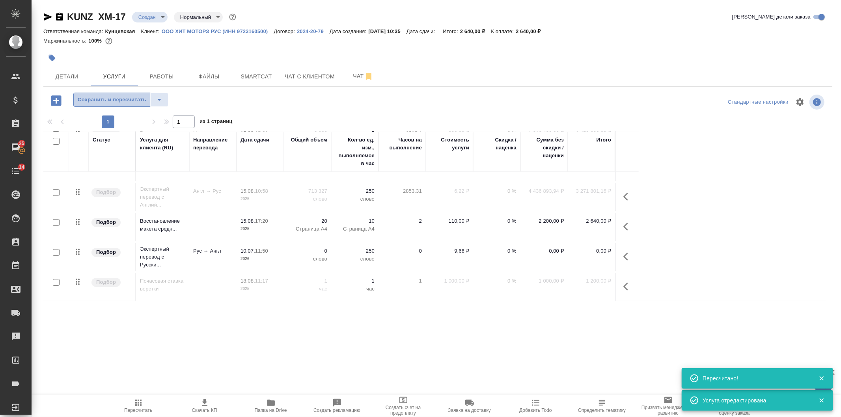
click at [101, 99] on span "Сохранить и пересчитать" at bounding box center [112, 99] width 69 height 9
click at [248, 153] on td "15.08, 17:20 2025" at bounding box center [260, 139] width 47 height 28
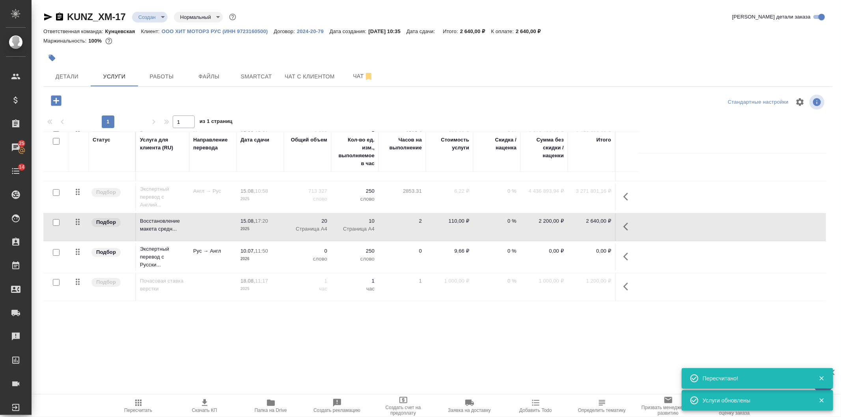
click at [248, 153] on td "15.08, 17:20 2025" at bounding box center [260, 139] width 47 height 28
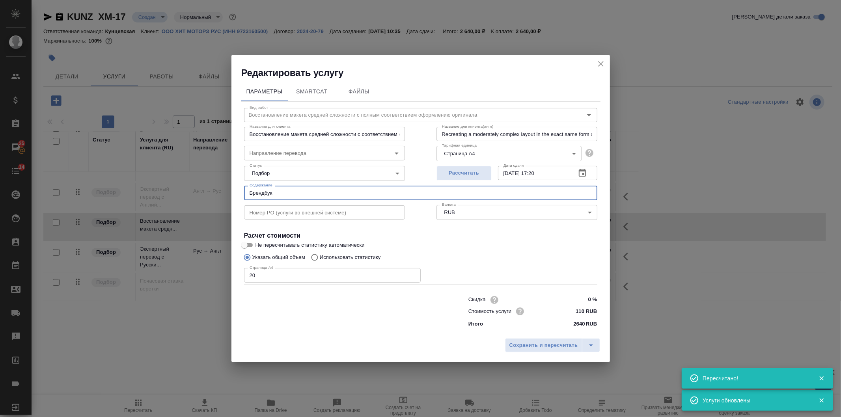
drag, startPoint x: 339, startPoint y: 192, endPoint x: 239, endPoint y: 131, distance: 116.8
click at [131, 193] on div "Редактировать услугу Параметры SmartCat Файлы Вид работ Восстановление макета с…" at bounding box center [420, 208] width 841 height 417
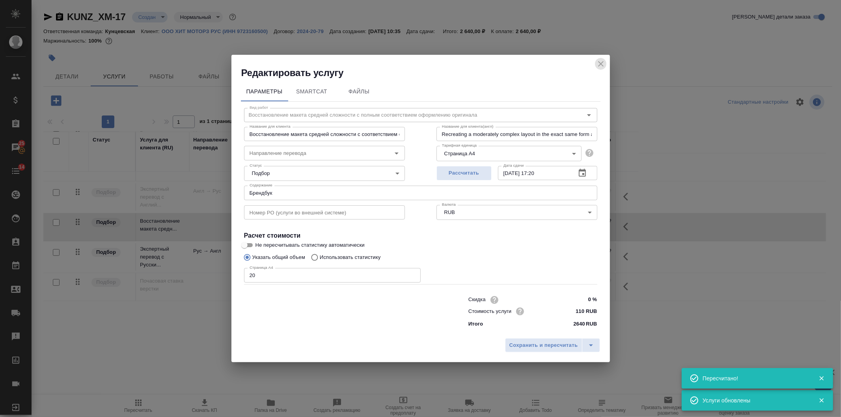
drag, startPoint x: 596, startPoint y: 63, endPoint x: 646, endPoint y: 131, distance: 84.4
click at [598, 65] on icon "close" at bounding box center [600, 63] width 9 height 9
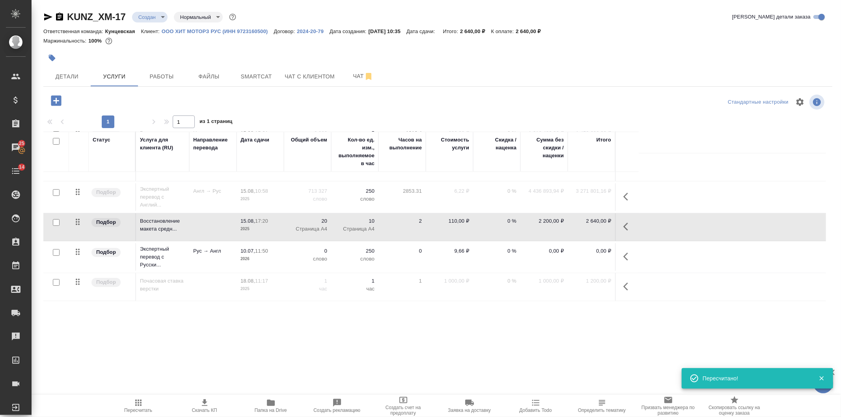
click at [619, 255] on button "button" at bounding box center [627, 256] width 19 height 19
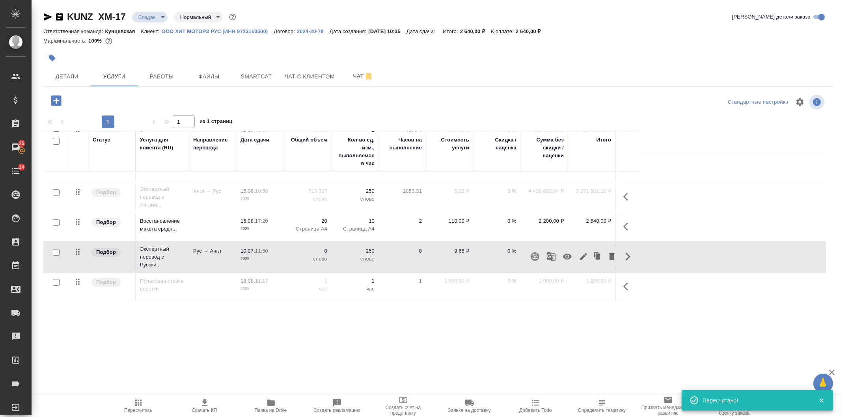
click at [583, 256] on icon "button" at bounding box center [583, 256] width 7 height 7
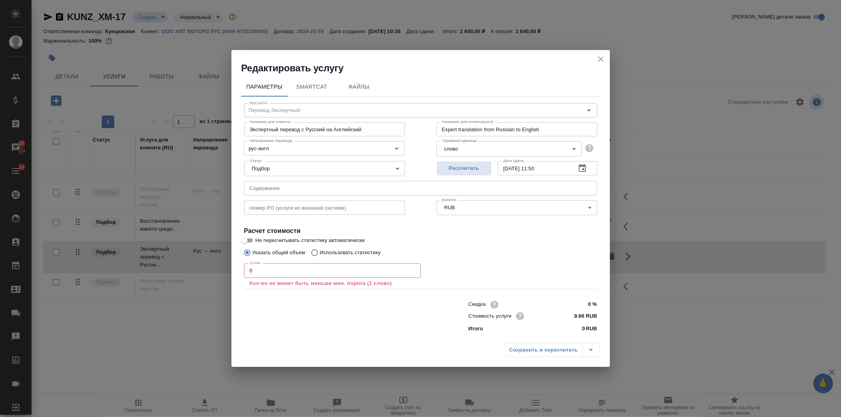
click at [281, 184] on input "text" at bounding box center [420, 188] width 353 height 14
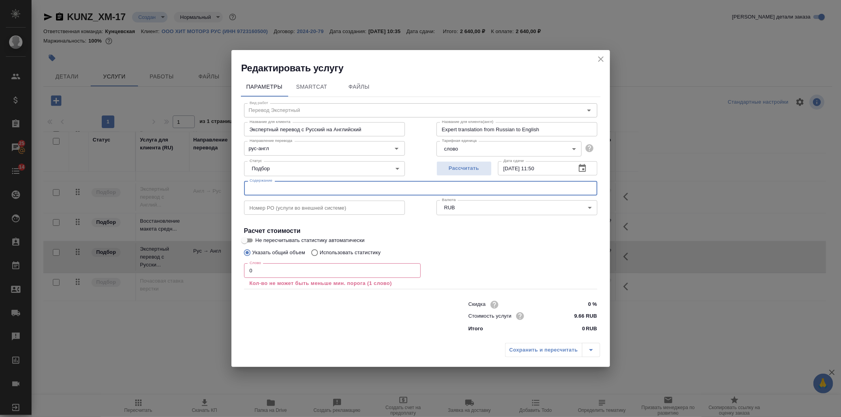
paste input "Брендбук"
type input "Брендбук"
click at [601, 57] on icon "close" at bounding box center [600, 58] width 9 height 9
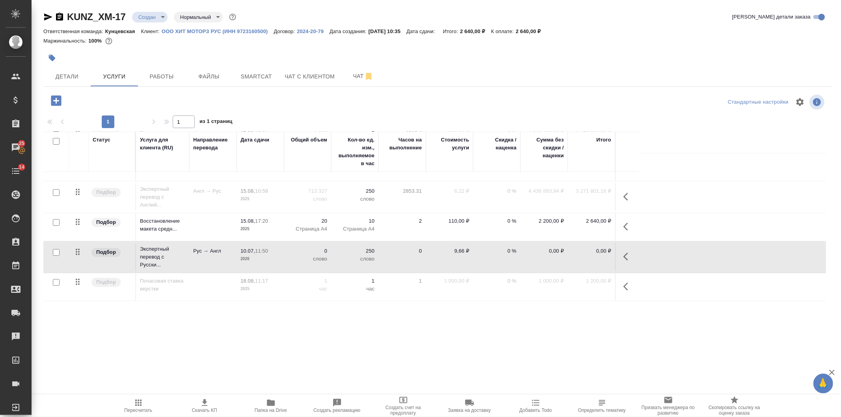
click at [626, 261] on icon "button" at bounding box center [627, 256] width 9 height 9
click at [536, 253] on icon "button" at bounding box center [535, 256] width 8 height 8
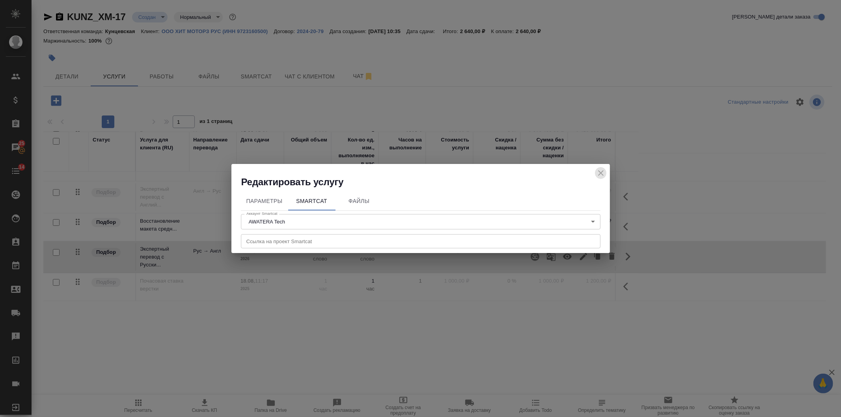
click at [602, 169] on icon "close" at bounding box center [600, 172] width 9 height 9
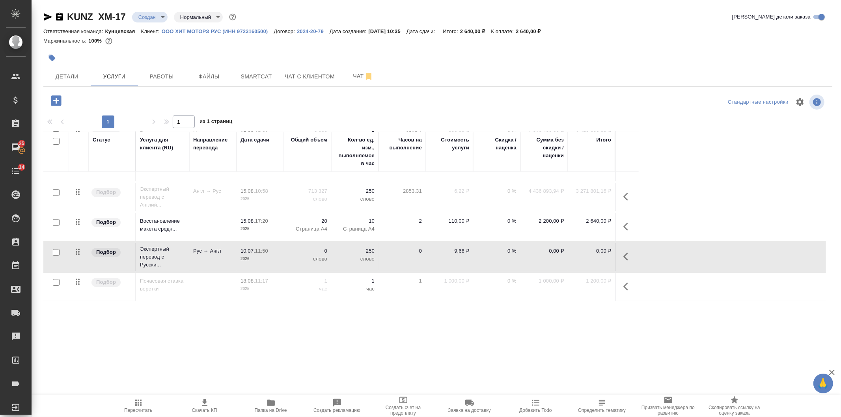
click at [56, 252] on input "checkbox" at bounding box center [56, 252] width 7 height 7
checkbox input "true"
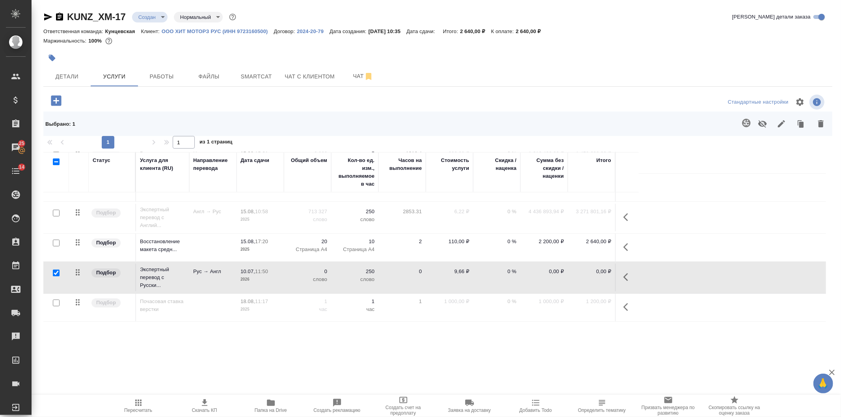
click at [740, 117] on button "button" at bounding box center [746, 123] width 19 height 19
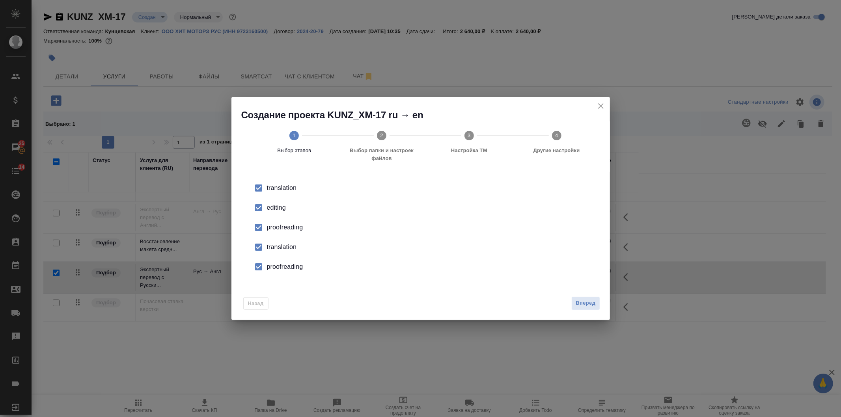
click at [275, 205] on div "editing" at bounding box center [429, 207] width 324 height 9
click at [276, 225] on div "proofreading" at bounding box center [429, 227] width 324 height 9
click at [276, 239] on li "translation" at bounding box center [420, 247] width 353 height 20
click at [274, 232] on div "proofreading" at bounding box center [429, 227] width 324 height 9
click at [596, 307] on button "Вперед" at bounding box center [585, 303] width 28 height 14
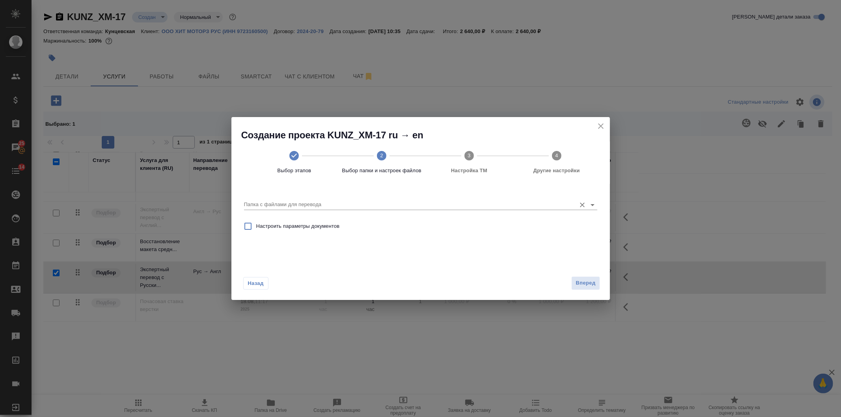
click at [291, 200] on input "Папка с файлами для перевода" at bounding box center [408, 204] width 328 height 9
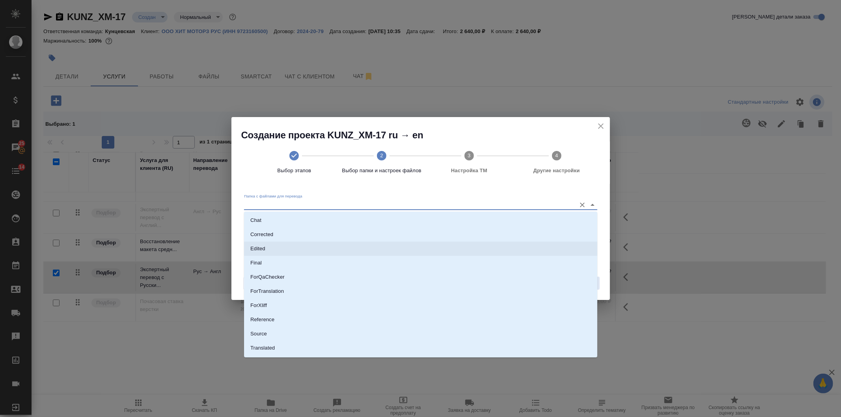
scroll to position [41, 0]
click at [261, 325] on p "Source" at bounding box center [258, 322] width 17 height 8
type input "Source"
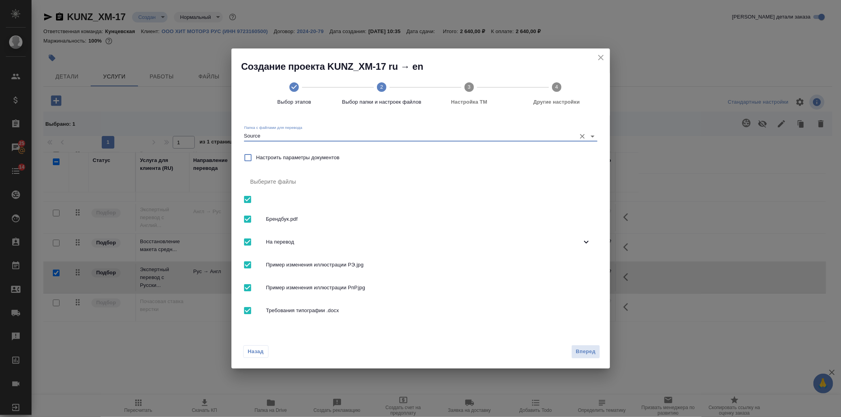
click at [249, 199] on input "checkbox" at bounding box center [247, 199] width 17 height 17
checkbox input "false"
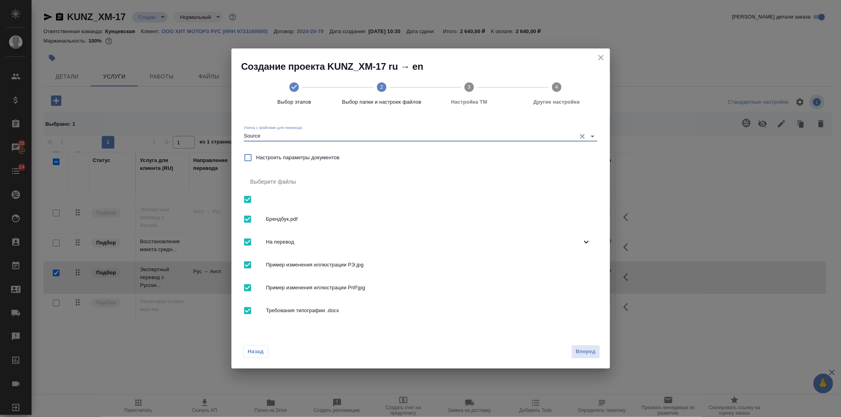
checkbox input "false"
click at [249, 199] on input "checkbox" at bounding box center [247, 199] width 17 height 17
checkbox input "true"
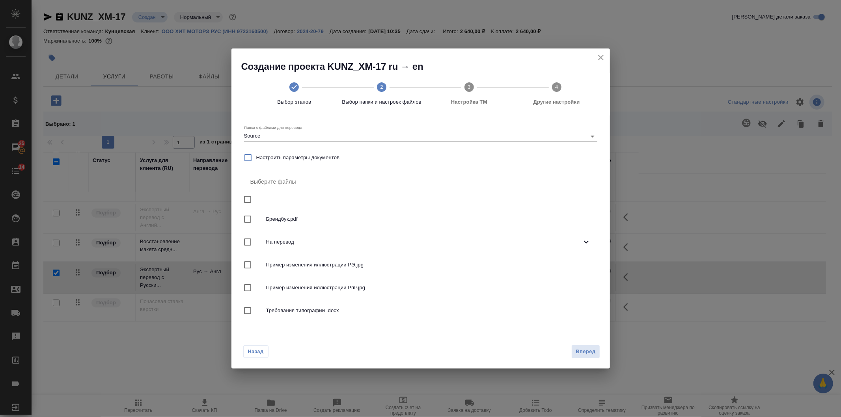
checkbox input "true"
click at [248, 195] on input "checkbox" at bounding box center [247, 199] width 17 height 17
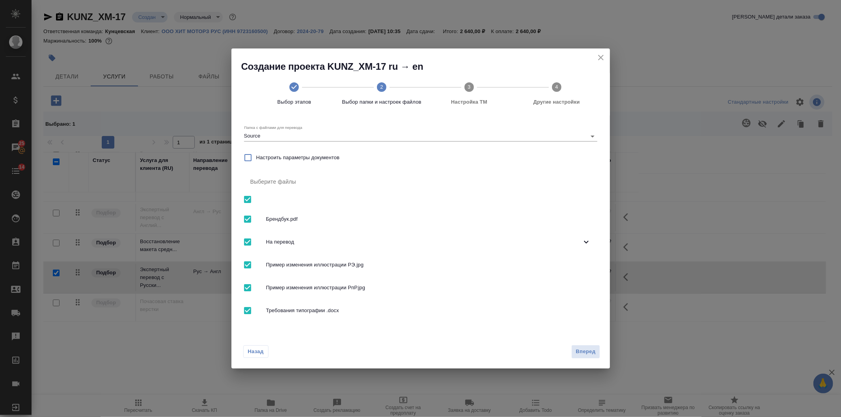
checkbox input "false"
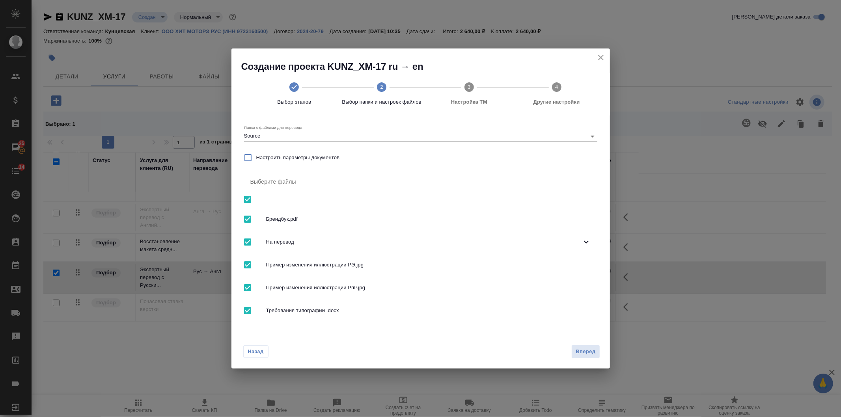
checkbox input "false"
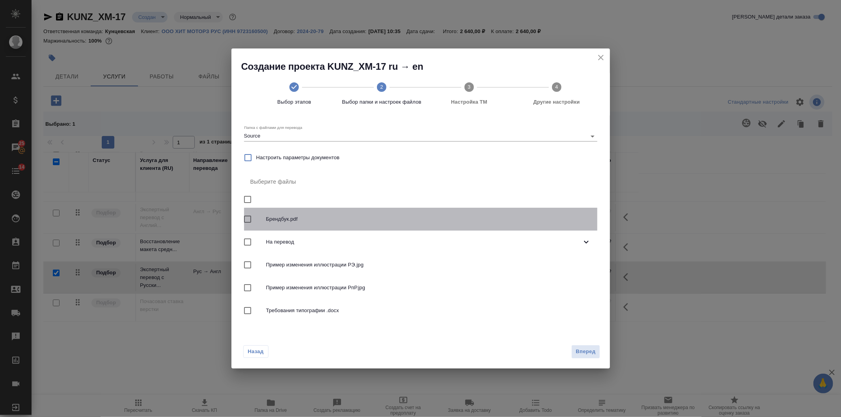
click at [246, 214] on input "checkbox" at bounding box center [247, 219] width 17 height 17
checkbox input "true"
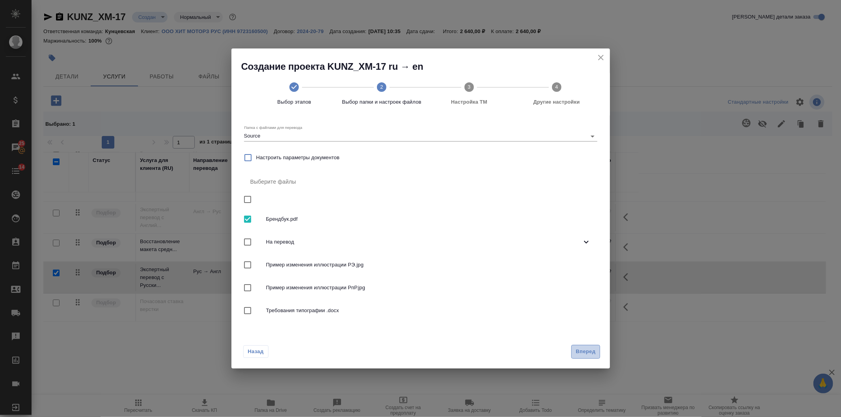
click at [589, 355] on span "Вперед" at bounding box center [586, 351] width 20 height 9
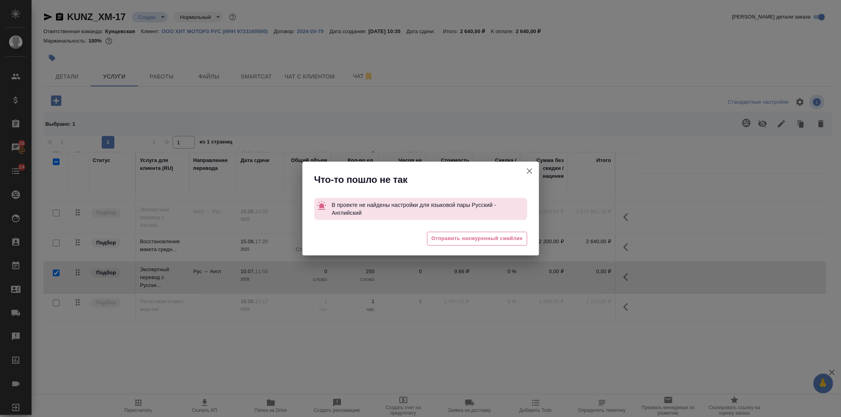
click at [530, 172] on icon "button" at bounding box center [529, 170] width 9 height 9
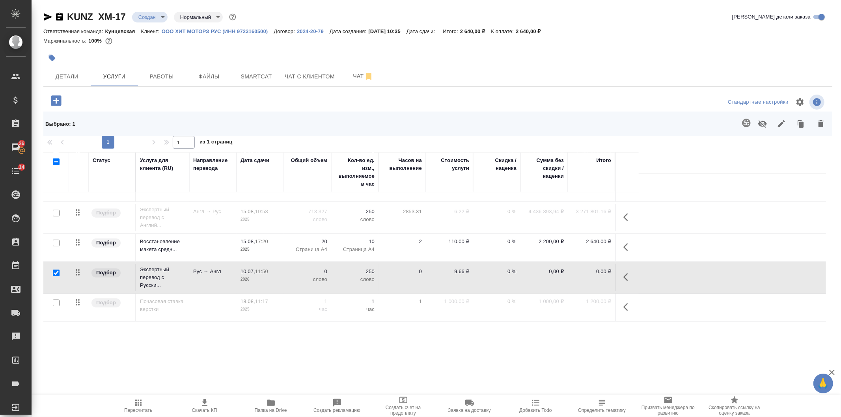
drag, startPoint x: 59, startPoint y: 17, endPoint x: 99, endPoint y: 2, distance: 42.3
click at [61, 17] on icon "button" at bounding box center [59, 17] width 7 height 8
drag, startPoint x: 169, startPoint y: 42, endPoint x: 200, endPoint y: 35, distance: 31.0
click at [200, 36] on div "Маржинальность: 100%" at bounding box center [437, 41] width 789 height 10
click at [266, 399] on icon "button" at bounding box center [270, 402] width 9 height 9
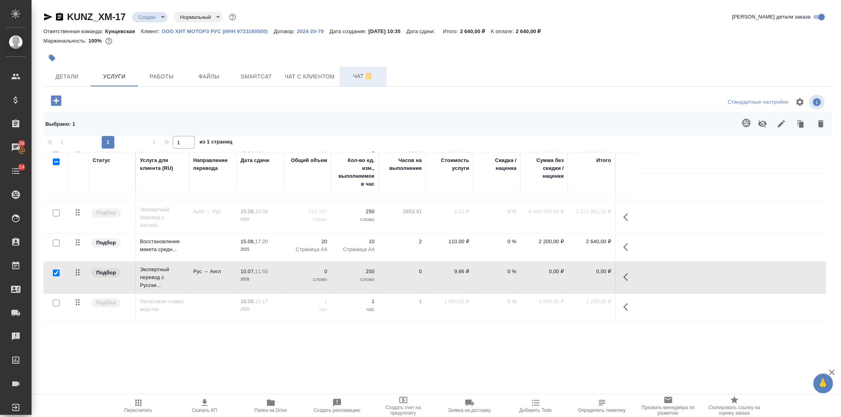
click at [343, 73] on button "Чат" at bounding box center [362, 77] width 47 height 20
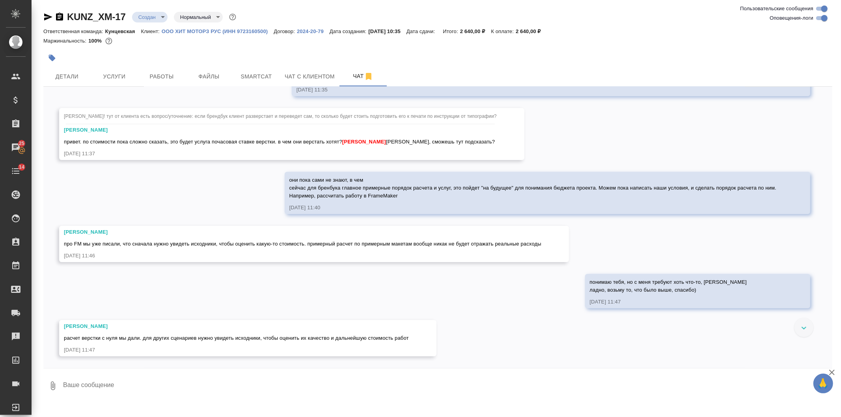
scroll to position [2359, 0]
click at [125, 73] on span "Услуги" at bounding box center [114, 77] width 38 height 10
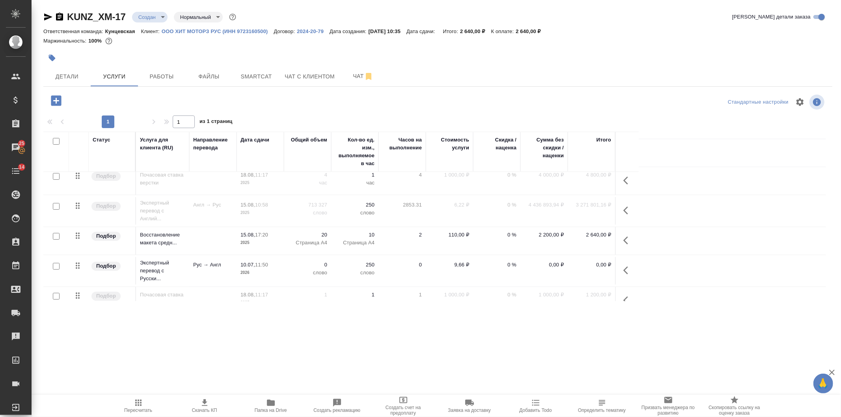
scroll to position [47, 0]
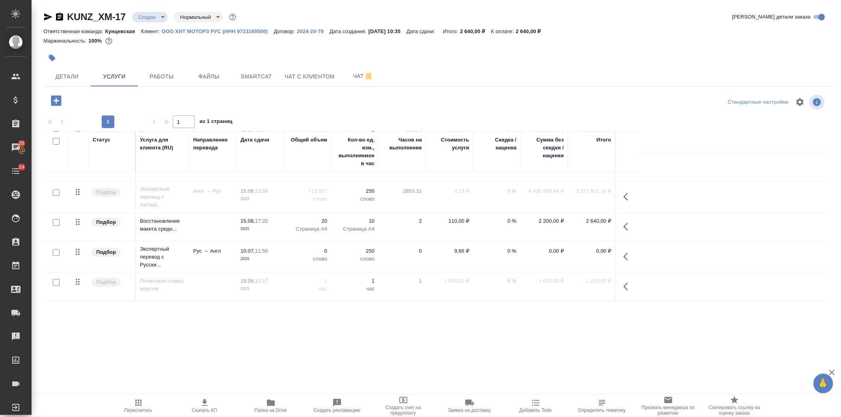
click at [624, 254] on icon "button" at bounding box center [627, 256] width 9 height 9
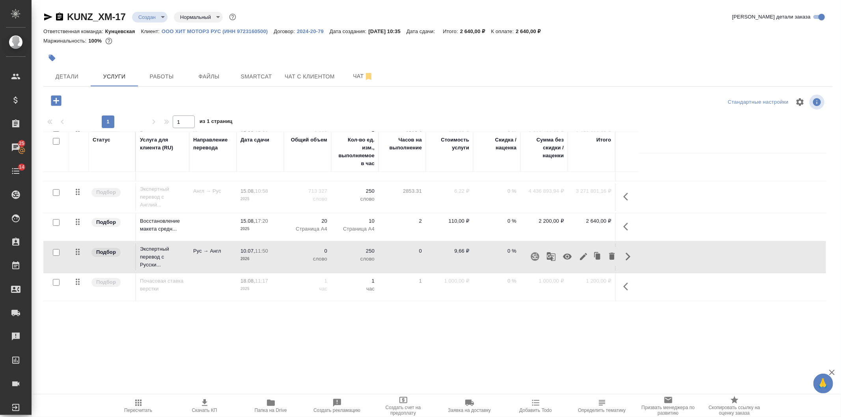
click at [581, 259] on icon "button" at bounding box center [583, 256] width 7 height 7
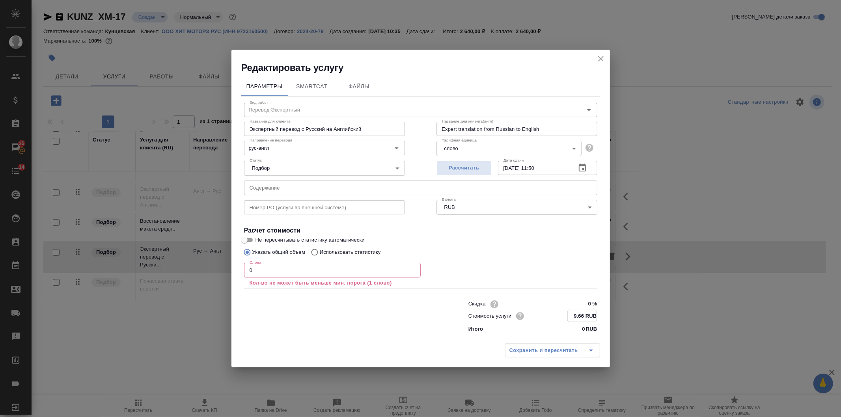
drag, startPoint x: 584, startPoint y: 315, endPoint x: 565, endPoint y: 315, distance: 18.9
click at [565, 315] on div "Стоимость услуги 9.66 RUB" at bounding box center [532, 316] width 129 height 12
type input "3.82 RUB"
drag, startPoint x: 276, startPoint y: 266, endPoint x: 202, endPoint y: 276, distance: 74.8
click at [202, 276] on div "Редактировать услугу Параметры SmartCat Файлы Вид работ Перевод Экспертный Вид …" at bounding box center [420, 208] width 841 height 417
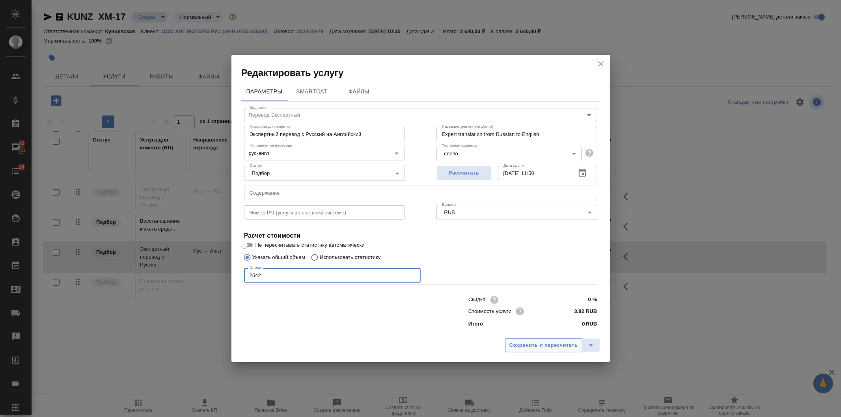
type input "2542"
click at [544, 341] on span "Сохранить и пересчитать" at bounding box center [543, 345] width 69 height 9
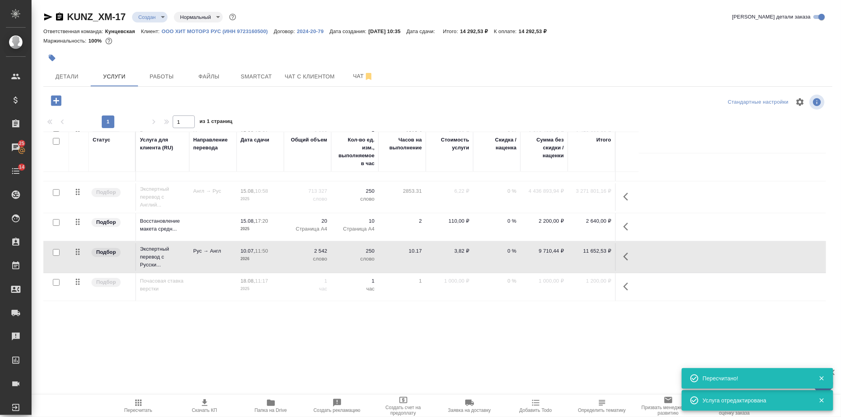
click at [64, 13] on div "KUNZ_XM-17 Создан new Нормальный normal" at bounding box center [140, 17] width 194 height 13
click at [61, 16] on icon "button" at bounding box center [59, 17] width 7 height 8
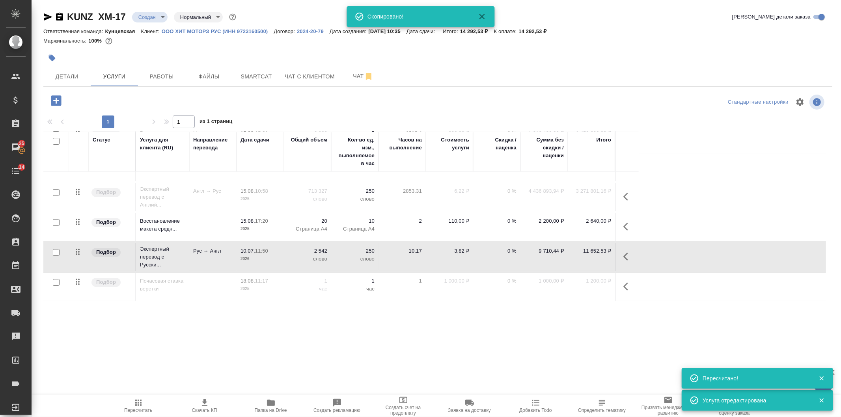
click at [63, 11] on div "KUNZ_XM-17 Создан new Нормальный normal" at bounding box center [140, 17] width 194 height 13
click at [60, 15] on icon "button" at bounding box center [59, 16] width 9 height 9
click at [207, 396] on button "Скачать КП" at bounding box center [204, 406] width 66 height 22
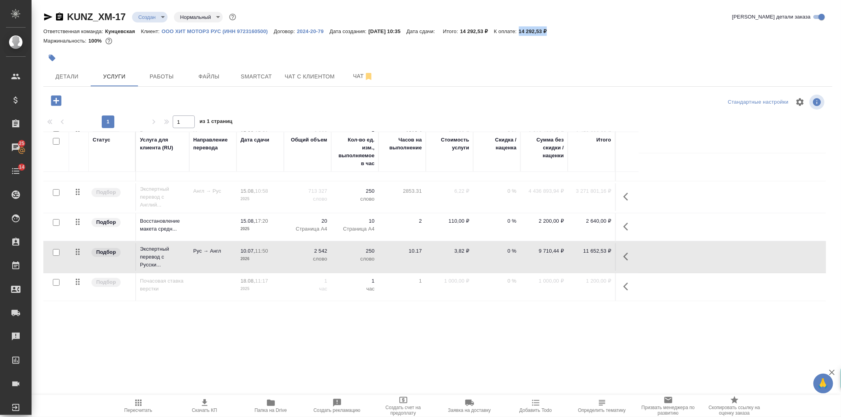
drag, startPoint x: 538, startPoint y: 30, endPoint x: 564, endPoint y: 36, distance: 26.8
click at [568, 33] on div "Ответственная команда: Кунцевская Клиент: ООО ХИТ МОТОРЗ РУС (ИНН 9723160500) Д…" at bounding box center [437, 30] width 789 height 9
copy p "14 292,53 ₽"
drag, startPoint x: 580, startPoint y: 28, endPoint x: 486, endPoint y: 46, distance: 95.6
click at [580, 28] on div "Ответственная команда: Кунцевская Клиент: ООО ХИТ МОТОРЗ РУС (ИНН 9723160500) Д…" at bounding box center [437, 30] width 789 height 9
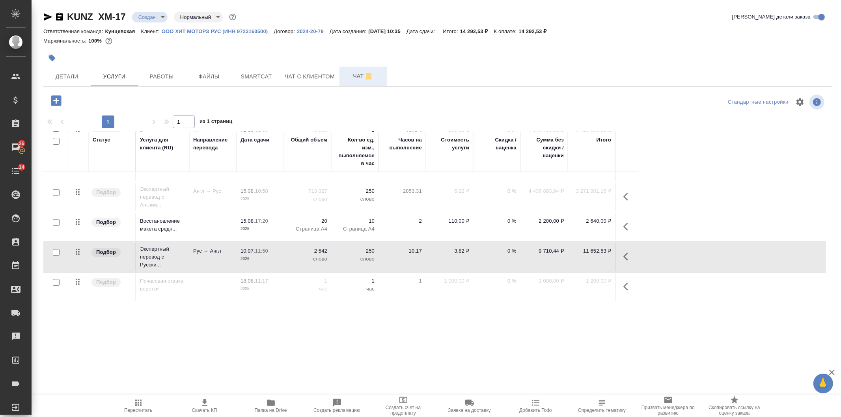
click at [348, 74] on span "Чат" at bounding box center [363, 76] width 38 height 10
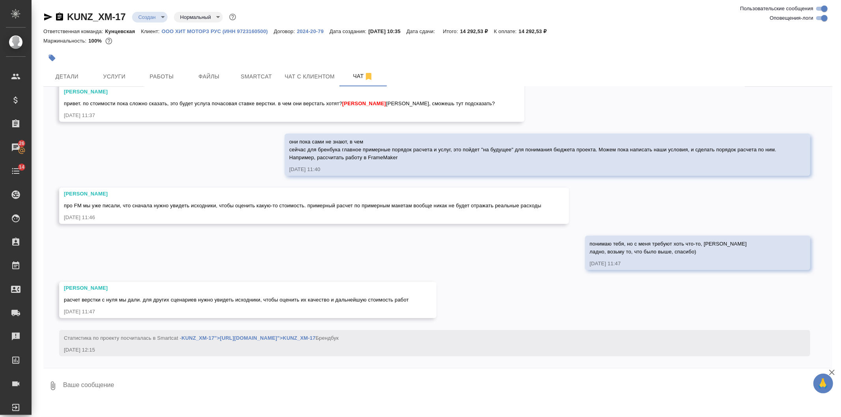
scroll to position [2397, 0]
drag, startPoint x: 365, startPoint y: 156, endPoint x: 396, endPoint y: 155, distance: 30.4
click at [396, 155] on div "они пока сами не знают, в чем сейчас для бренбука главное примерные порядок рас…" at bounding box center [536, 149] width 494 height 26
copy span "FrameMaker"
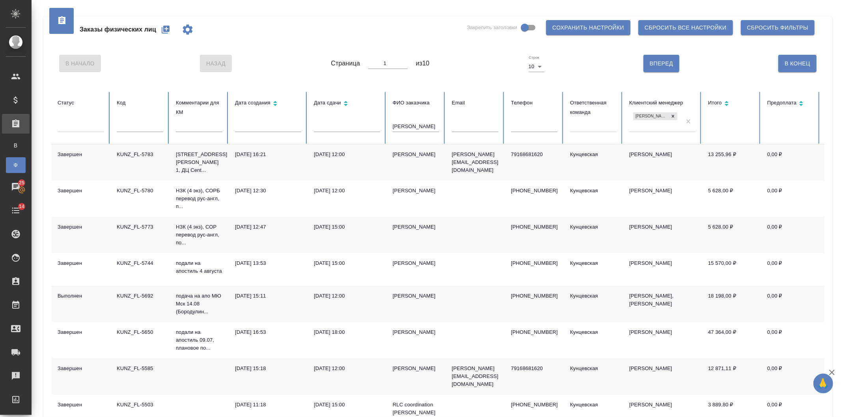
drag, startPoint x: 411, startPoint y: 128, endPoint x: 352, endPoint y: 123, distance: 59.3
click at [352, 123] on tr "Статус Код Комментарии для КМ Дата создания Дата сдачи ФИО заказчика [PERSON_NA…" at bounding box center [494, 118] width 887 height 52
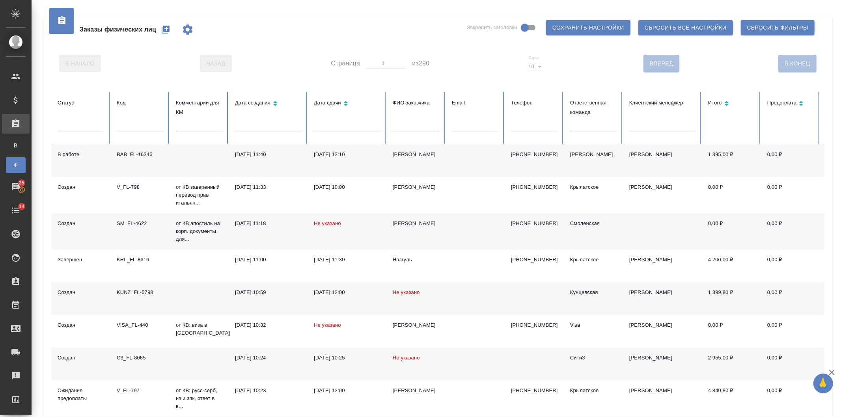
click at [602, 132] on div at bounding box center [593, 124] width 47 height 15
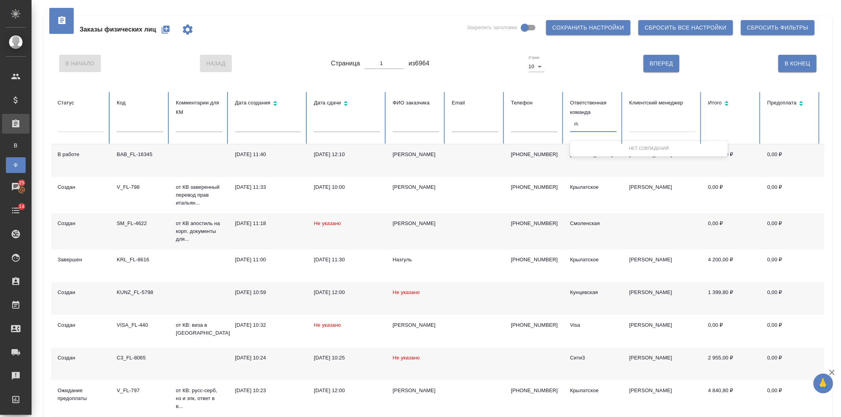
type input "r"
type input "крыл"
click at [605, 147] on div "Крылатское" at bounding box center [649, 148] width 158 height 12
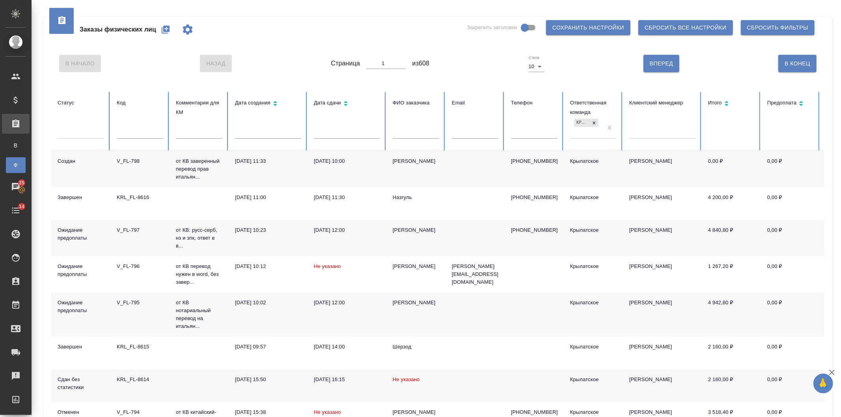
click at [391, 169] on td "[PERSON_NAME]" at bounding box center [415, 169] width 59 height 36
click at [356, 224] on td "[DATE] 12:00" at bounding box center [346, 238] width 79 height 36
click at [200, 315] on p "от КВ нотариальный перевод на итальян..." at bounding box center [199, 315] width 47 height 32
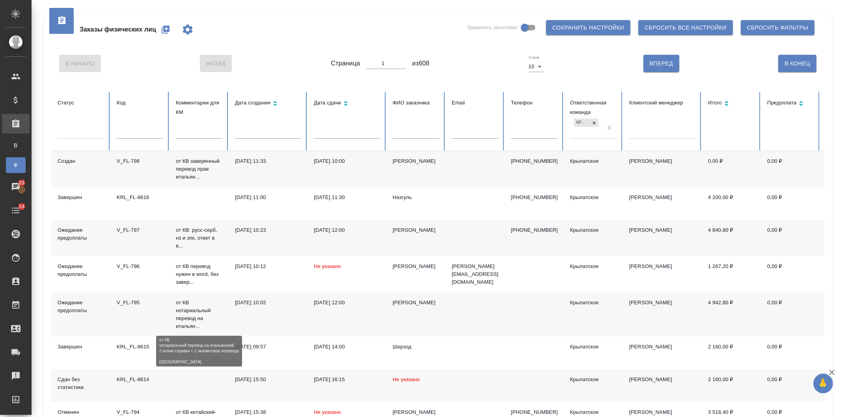
click at [200, 315] on p "от КВ нотариальный перевод на итальян..." at bounding box center [199, 315] width 47 height 32
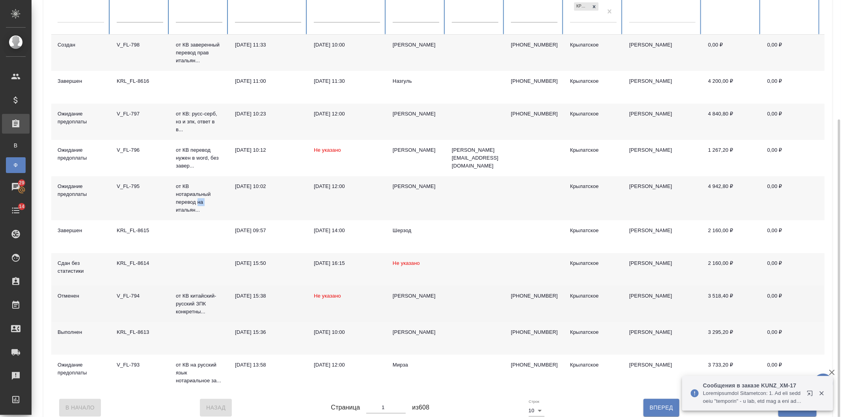
scroll to position [134, 0]
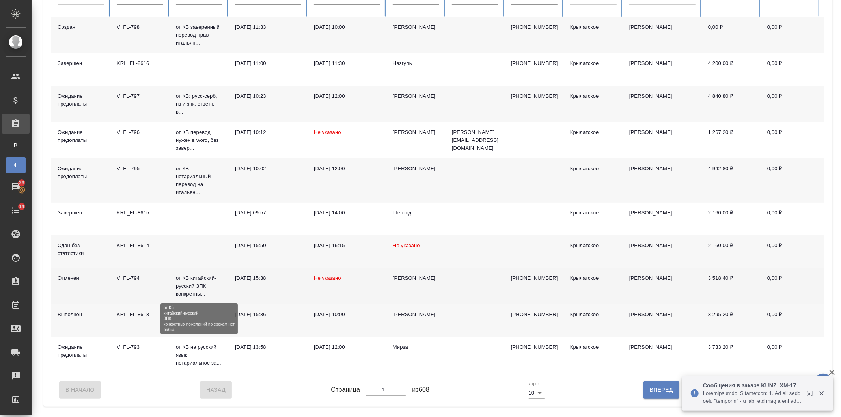
click at [188, 289] on p "от КВ китайский-русский ЗПК конкретны..." at bounding box center [199, 286] width 47 height 24
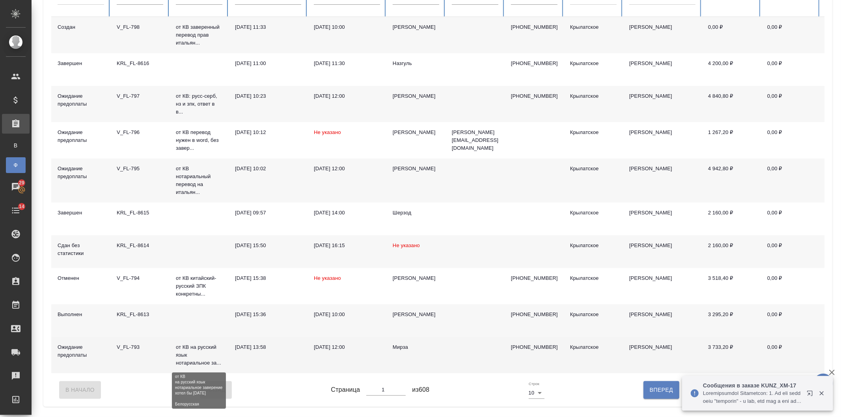
click at [197, 353] on p "от КВ на русский язык нотариальное за..." at bounding box center [199, 355] width 47 height 24
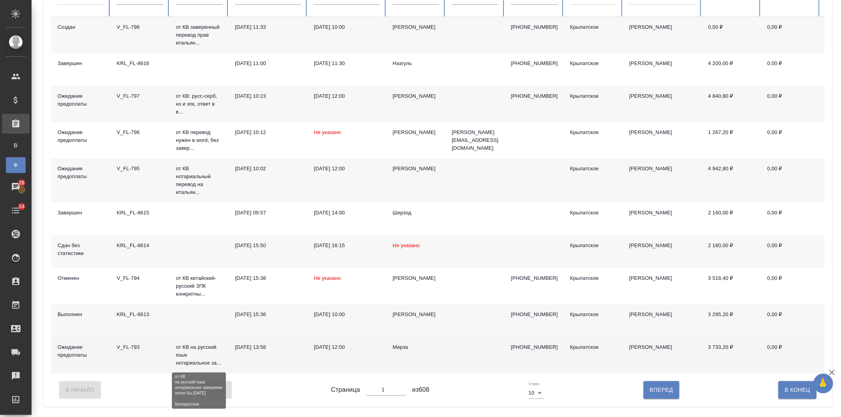
click at [197, 353] on p "от КВ на русский язык нотариальное за..." at bounding box center [199, 355] width 47 height 24
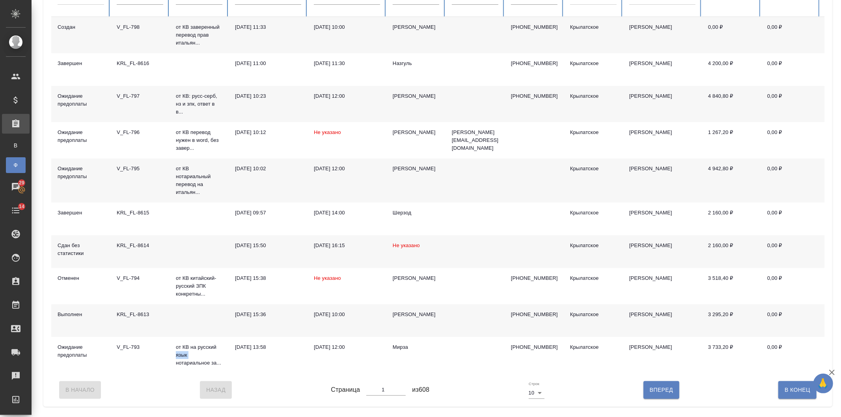
click at [651, 395] on span "Вперед" at bounding box center [661, 390] width 23 height 10
type input "2"
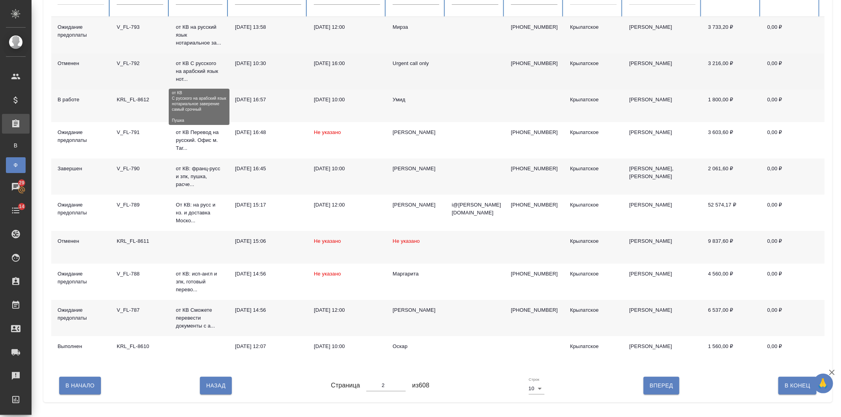
click at [189, 65] on p "от КВ С русского на арабский язык нот..." at bounding box center [199, 72] width 47 height 24
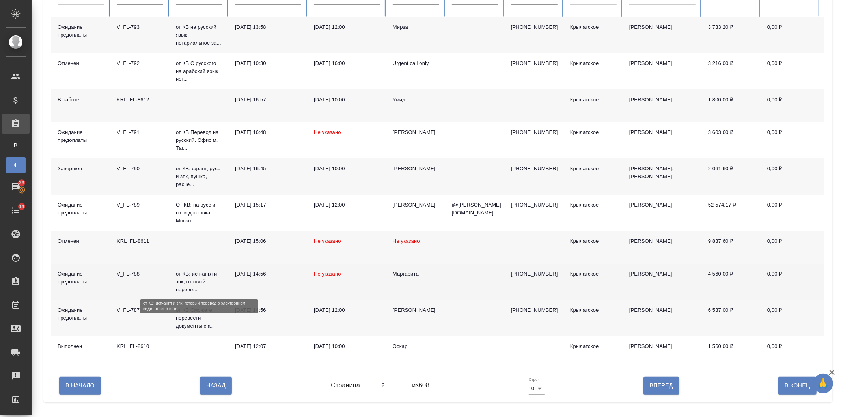
click at [194, 276] on p "от КВ: исп-англ и зпк, готовый перево..." at bounding box center [199, 282] width 47 height 24
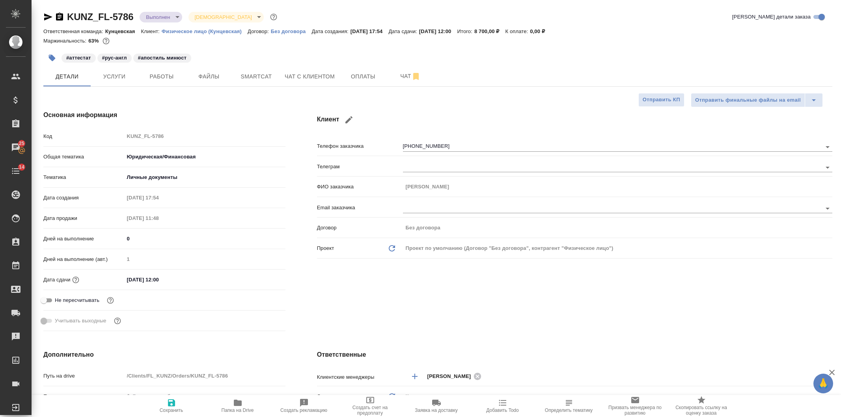
select select "RU"
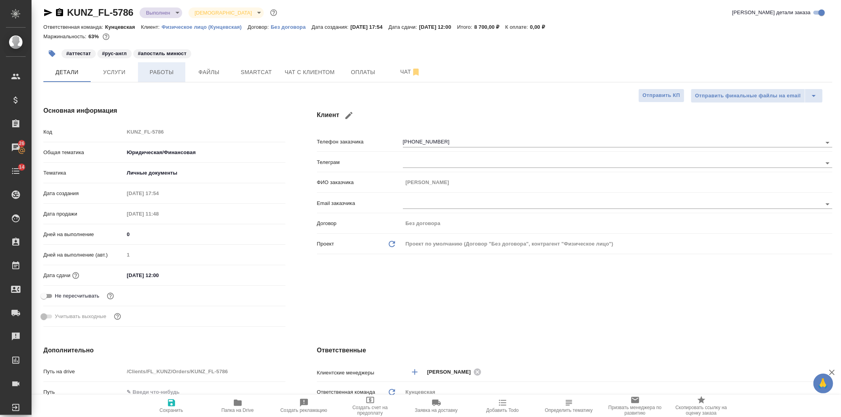
click at [158, 78] on button "Работы" at bounding box center [161, 72] width 47 height 20
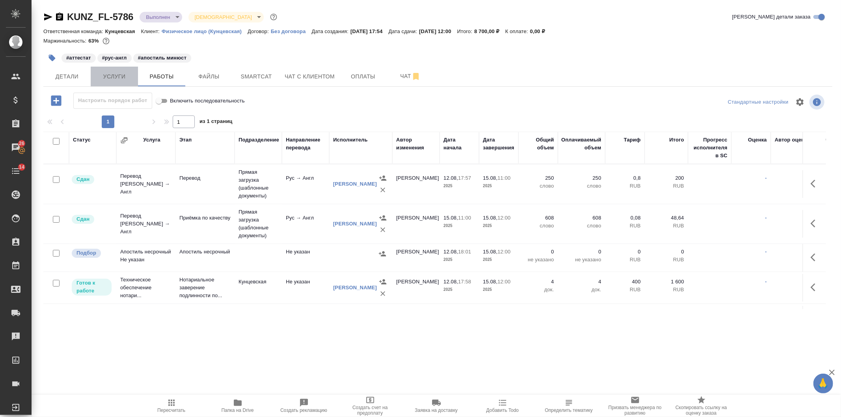
click at [122, 84] on button "Услуги" at bounding box center [114, 77] width 47 height 20
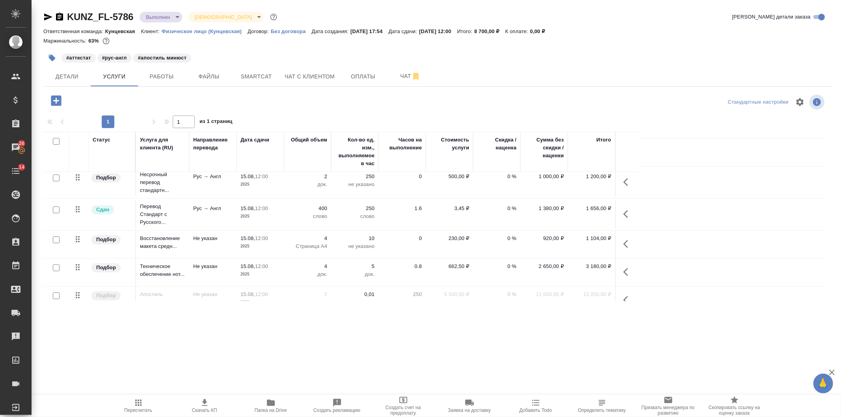
scroll to position [47, 0]
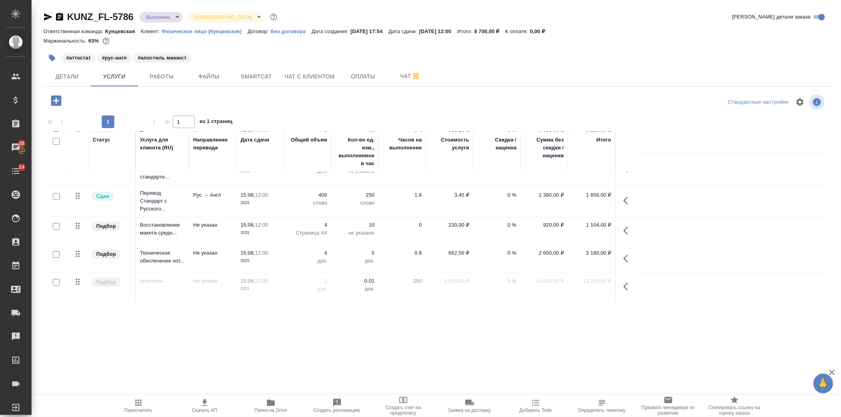
click at [629, 285] on icon "button" at bounding box center [627, 286] width 9 height 9
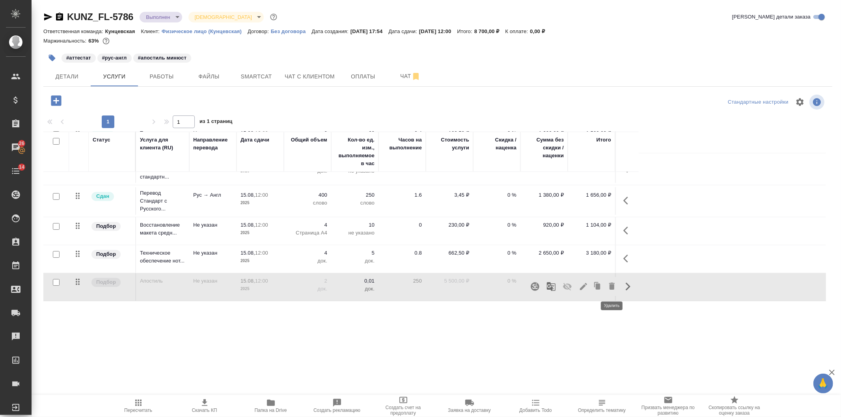
click at [613, 285] on icon "button" at bounding box center [612, 286] width 6 height 7
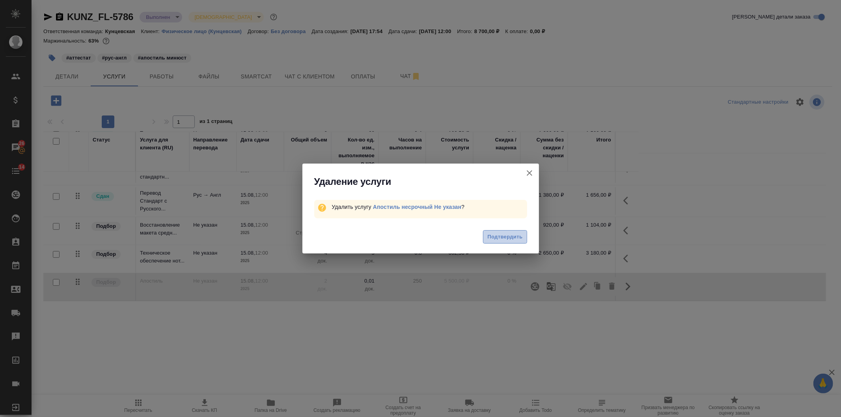
click at [497, 237] on span "Подтвердить" at bounding box center [504, 237] width 35 height 9
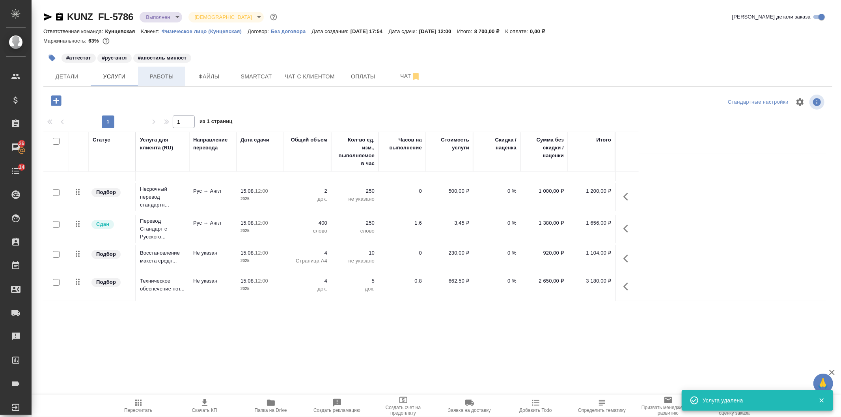
scroll to position [19, 0]
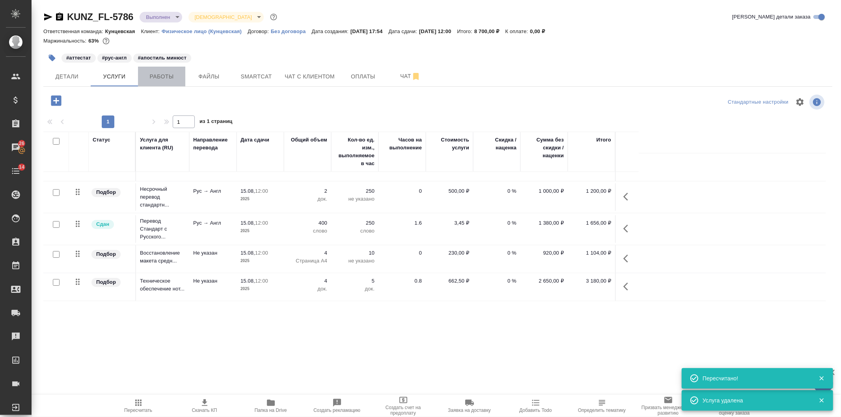
click at [168, 75] on span "Работы" at bounding box center [162, 77] width 38 height 10
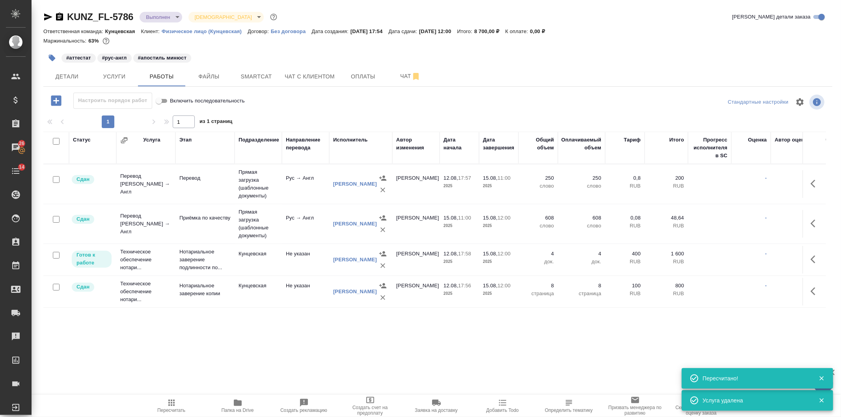
scroll to position [6, 0]
click at [810, 255] on icon "button" at bounding box center [814, 259] width 9 height 9
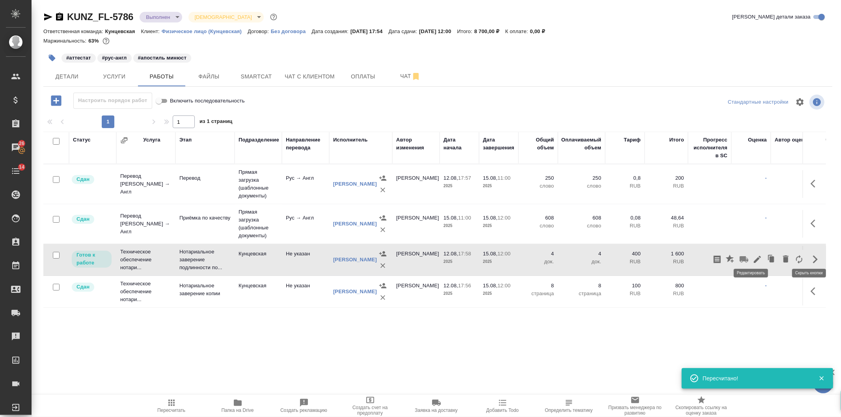
click at [752, 255] on icon "button" at bounding box center [756, 259] width 9 height 9
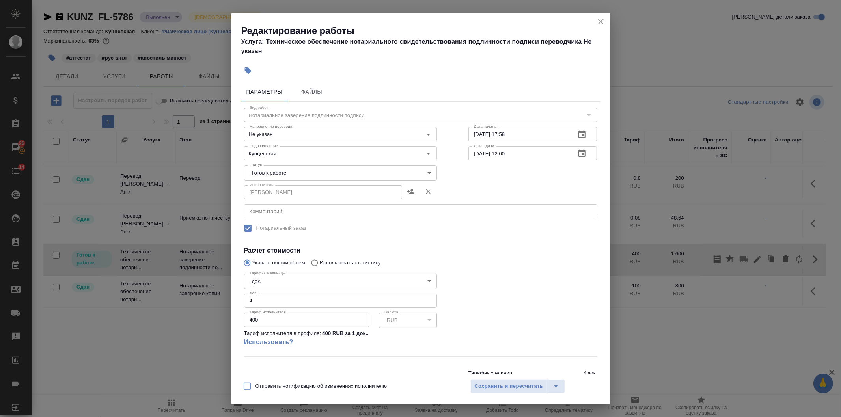
click at [270, 174] on body "🙏 .cls-1 fill:#fff; AWATERA Veselova Yulia Клиенты Спецификации Заказы 26 Чаты …" at bounding box center [420, 208] width 841 height 417
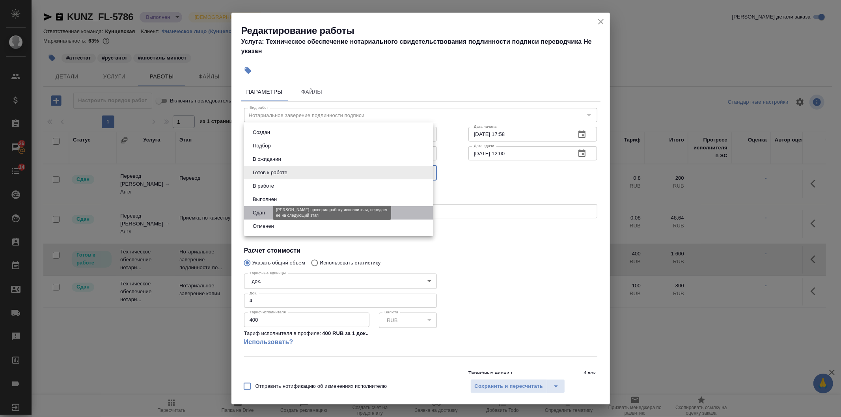
click at [260, 215] on button "Сдан" at bounding box center [258, 213] width 17 height 9
type input "closed"
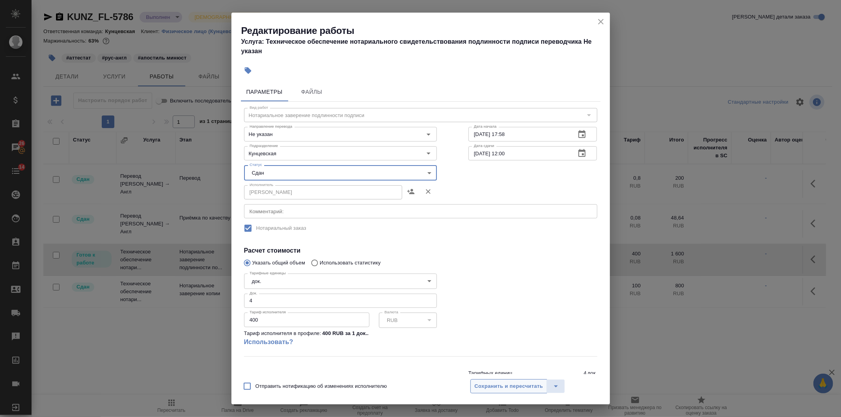
click at [494, 381] on button "Сохранить и пересчитать" at bounding box center [508, 386] width 77 height 14
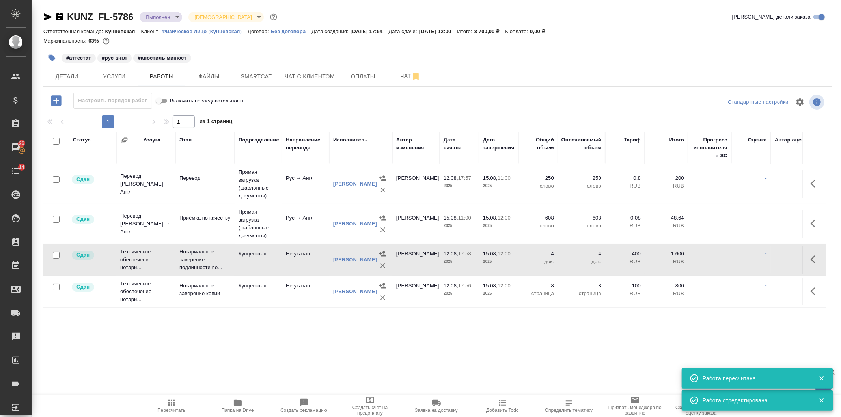
click at [164, 20] on body "🙏 .cls-1 fill:#fff; AWATERA Veselova Yulia Клиенты Спецификации Заказы 26 Чаты …" at bounding box center [420, 208] width 841 height 417
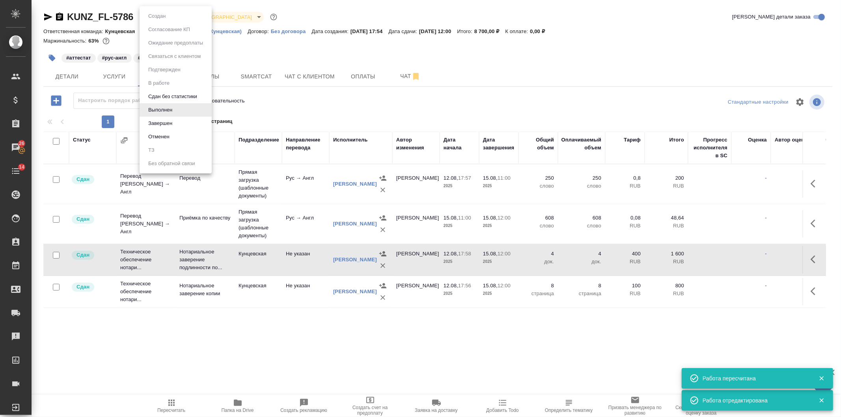
click at [287, 97] on div at bounding box center [420, 208] width 841 height 417
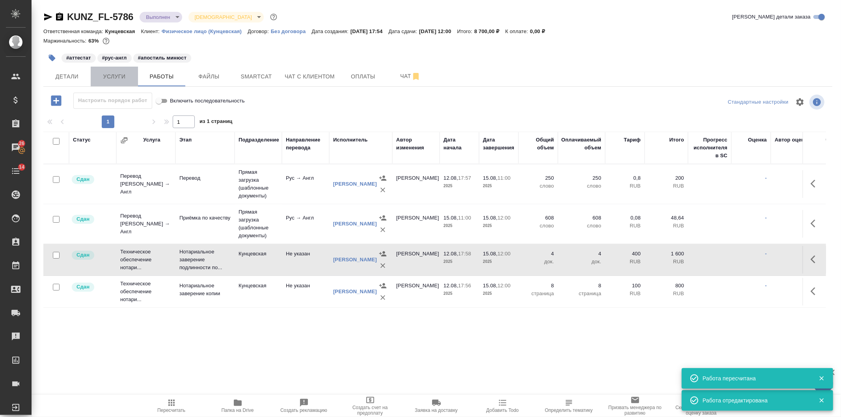
click at [125, 77] on span "Услуги" at bounding box center [114, 77] width 38 height 10
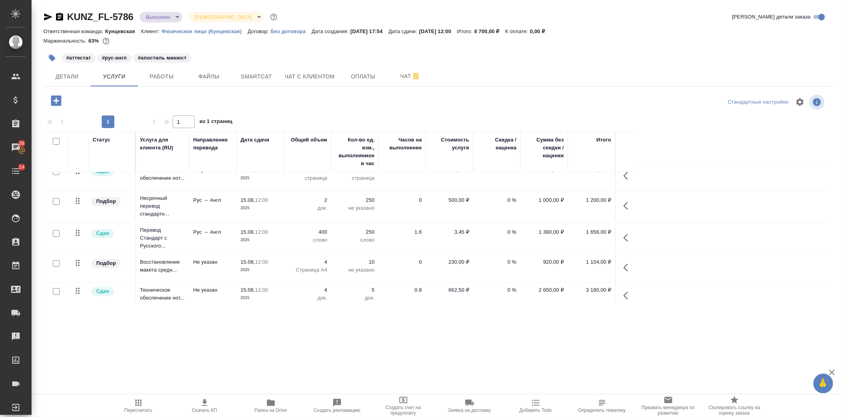
scroll to position [19, 0]
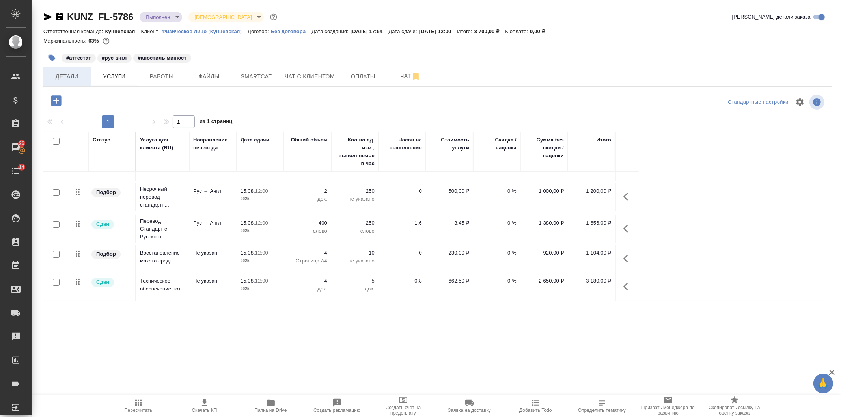
click at [84, 76] on span "Детали" at bounding box center [67, 77] width 38 height 10
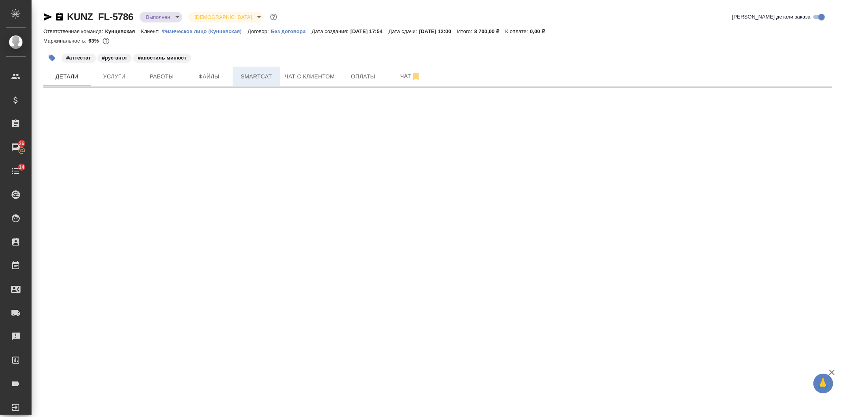
select select "RU"
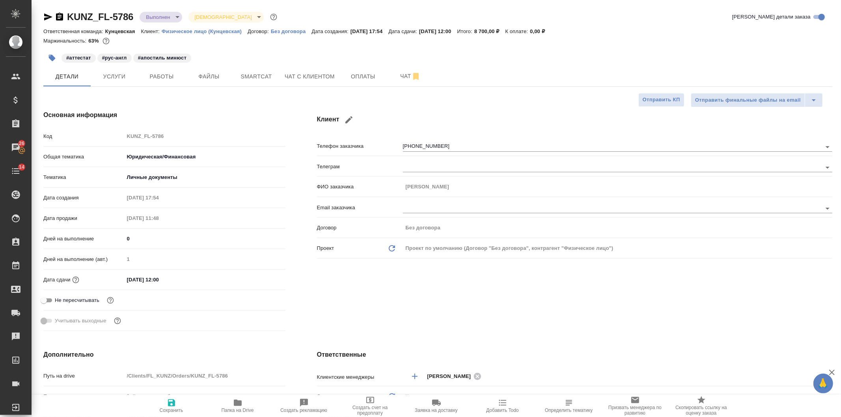
type textarea "x"
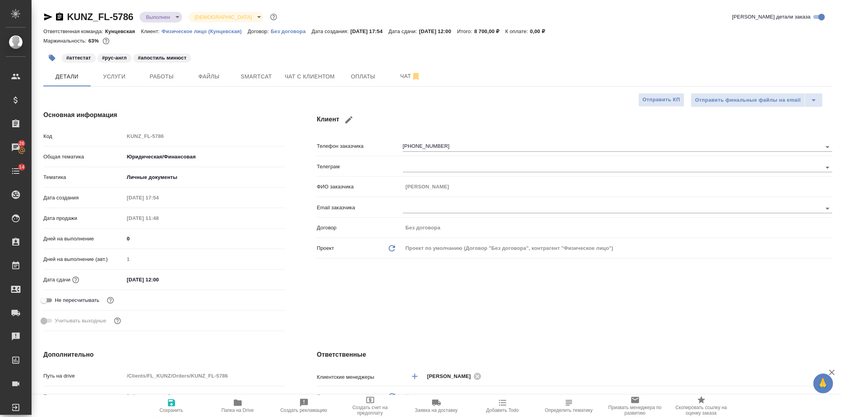
type textarea "x"
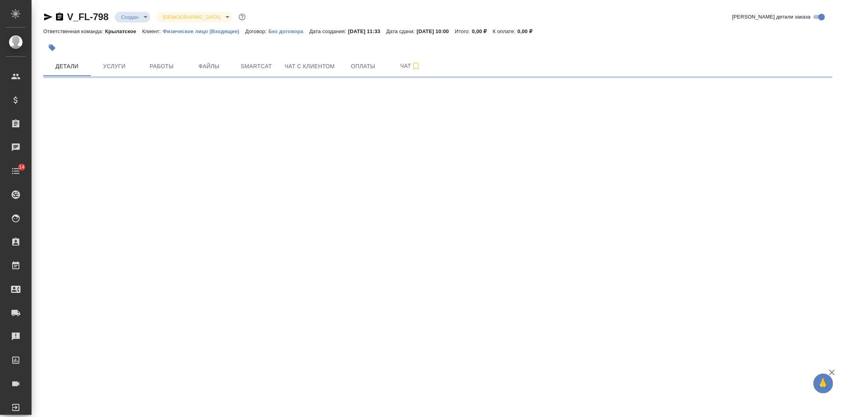
select select "RU"
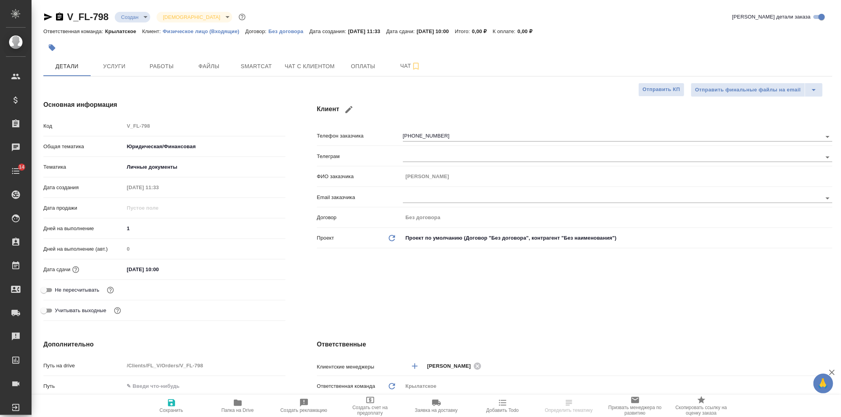
type textarea "x"
click at [228, 413] on span "Папка на Drive" at bounding box center [238, 411] width 32 height 6
type textarea "x"
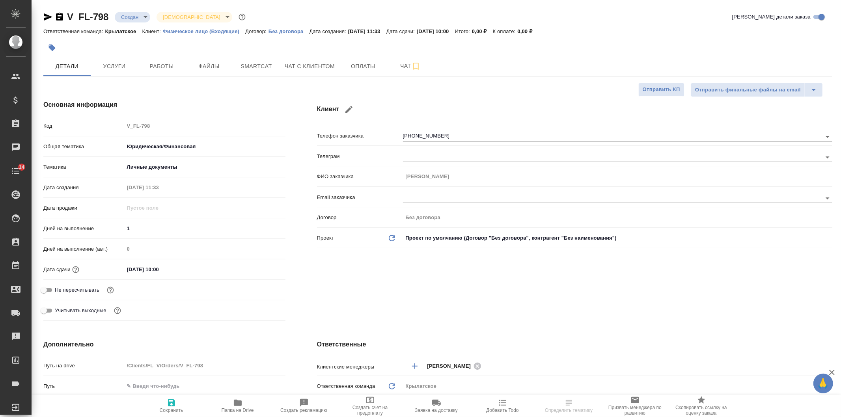
type textarea "x"
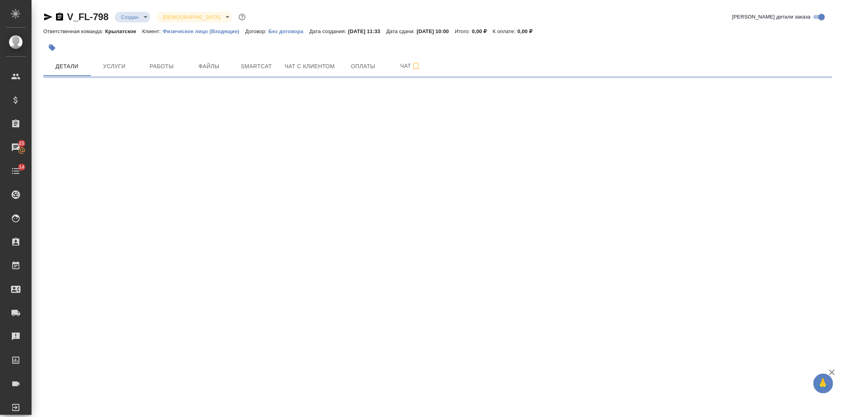
select select "RU"
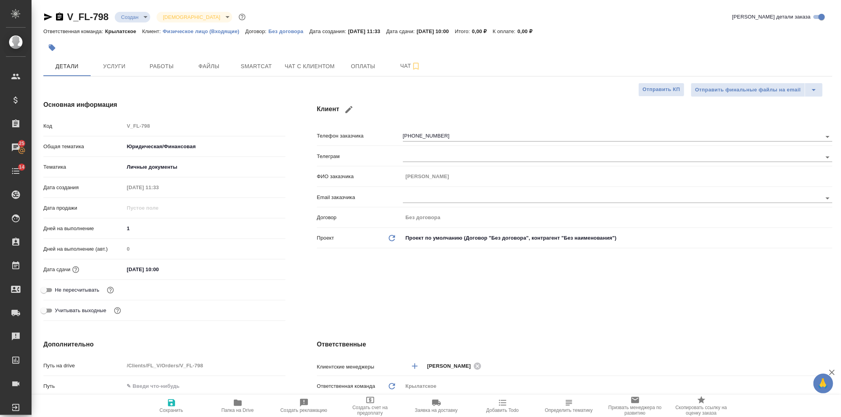
type textarea "x"
click at [316, 69] on span "Чат с клиентом" at bounding box center [310, 66] width 50 height 10
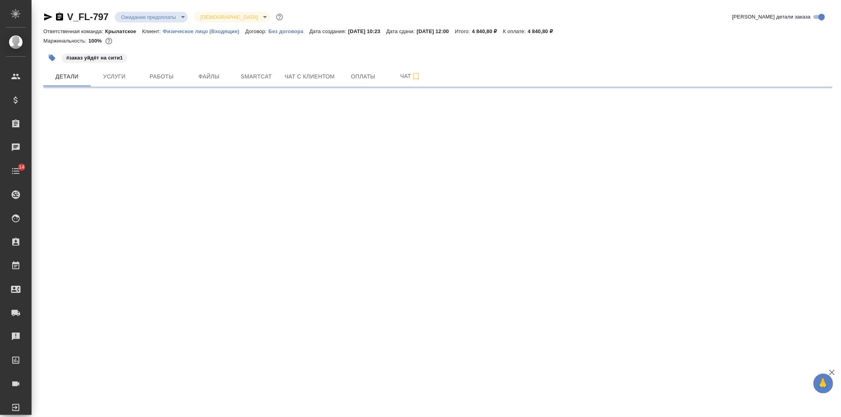
select select "RU"
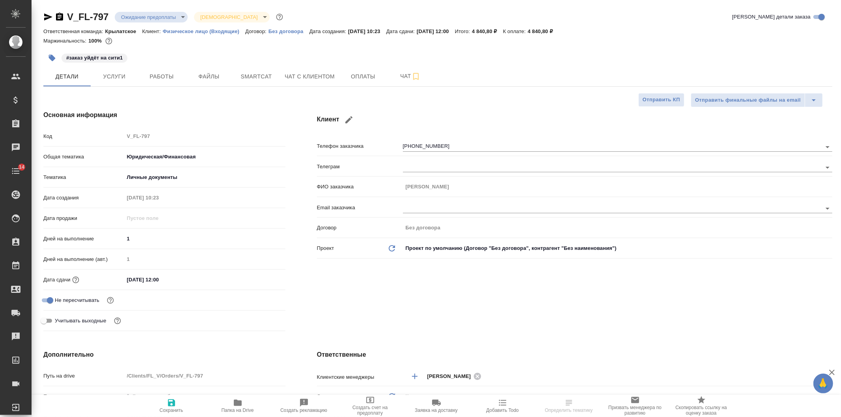
type textarea "x"
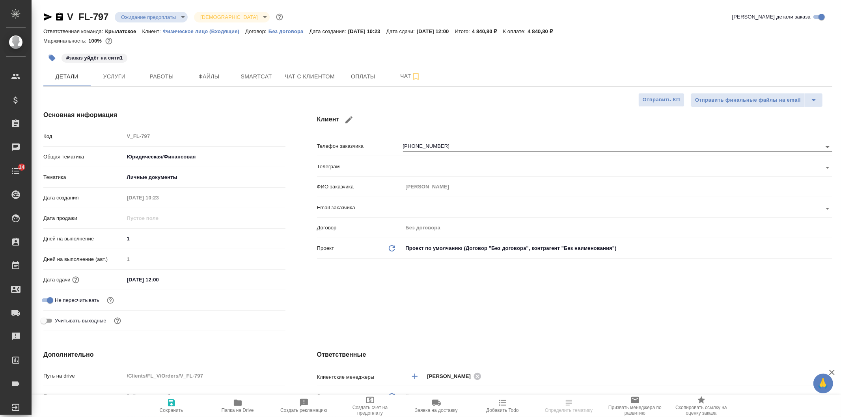
type textarea "x"
click at [249, 410] on span "Папка на Drive" at bounding box center [238, 411] width 32 height 6
type textarea "x"
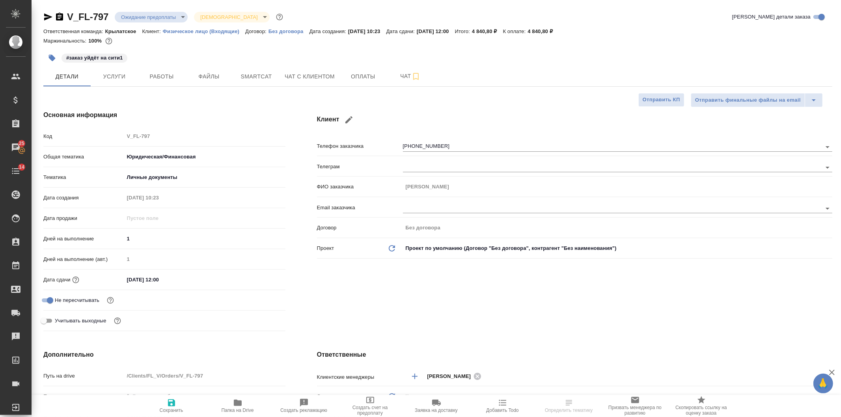
select select "RU"
type textarea "x"
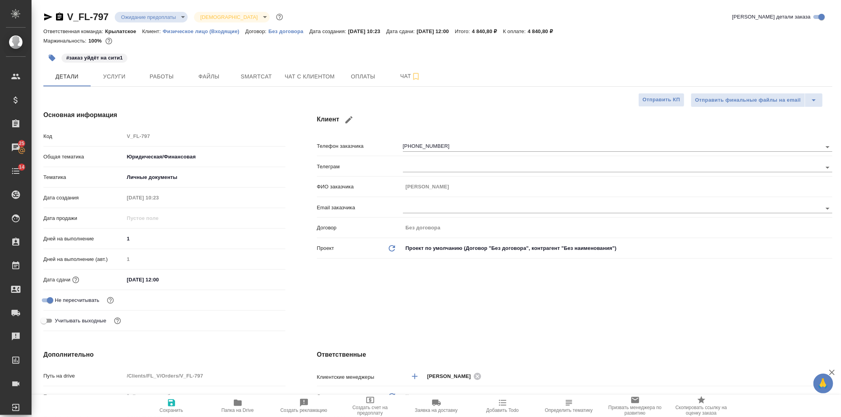
type textarea "x"
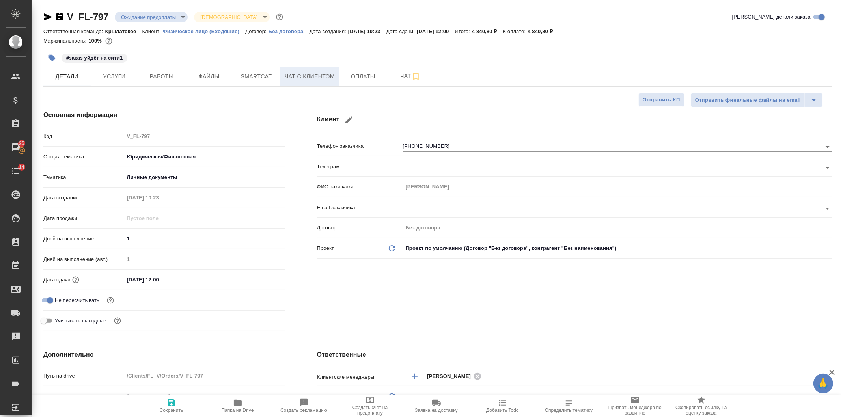
type textarea "x"
click at [284, 77] on button "Чат с клиентом" at bounding box center [310, 77] width 60 height 20
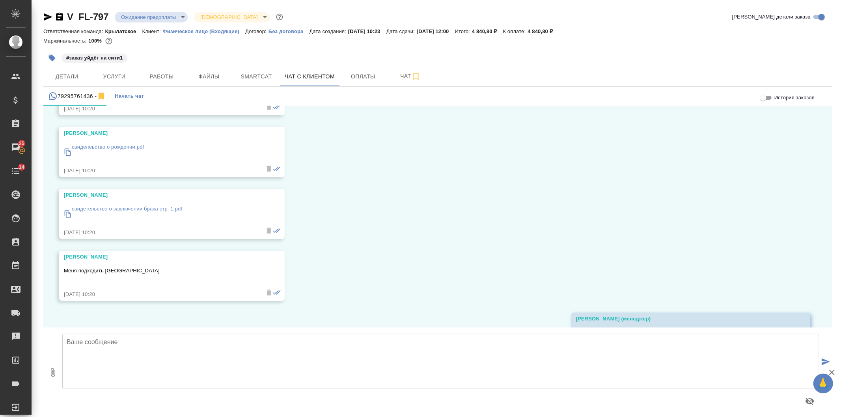
scroll to position [376, 0]
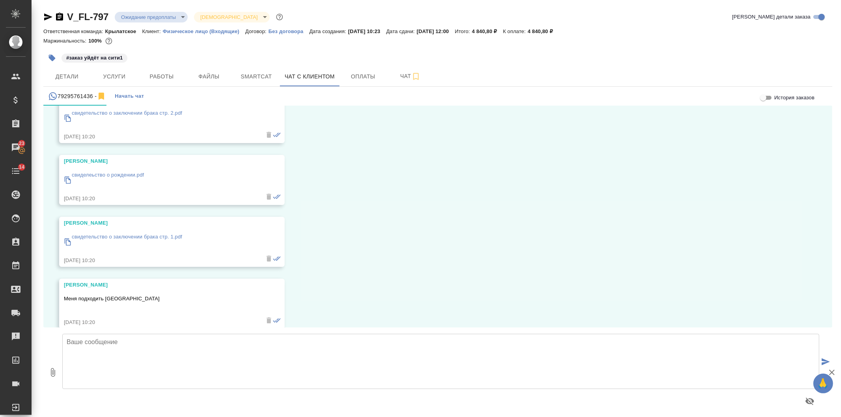
click at [103, 176] on p "свиделеьство о рождении.pdf" at bounding box center [108, 175] width 72 height 8
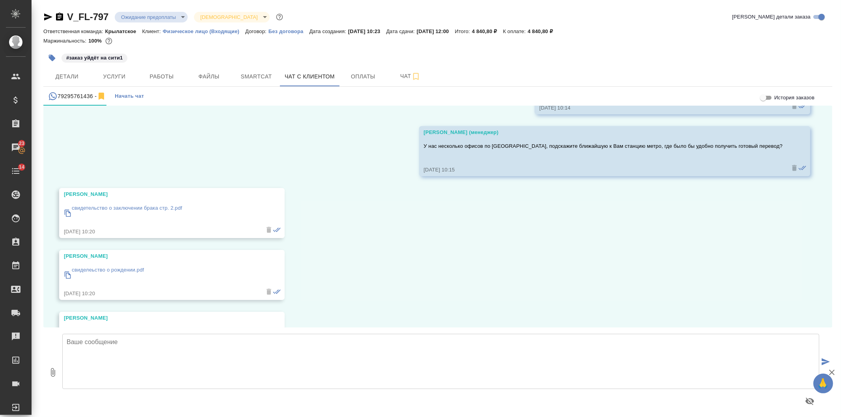
scroll to position [143, 0]
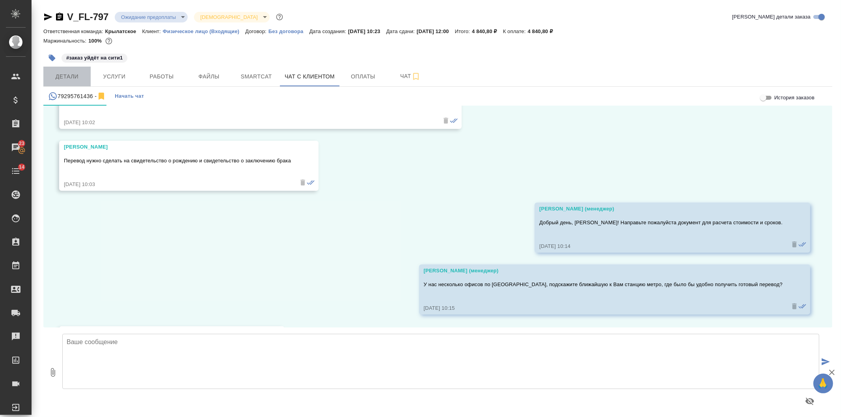
click at [73, 69] on button "Детали" at bounding box center [66, 77] width 47 height 20
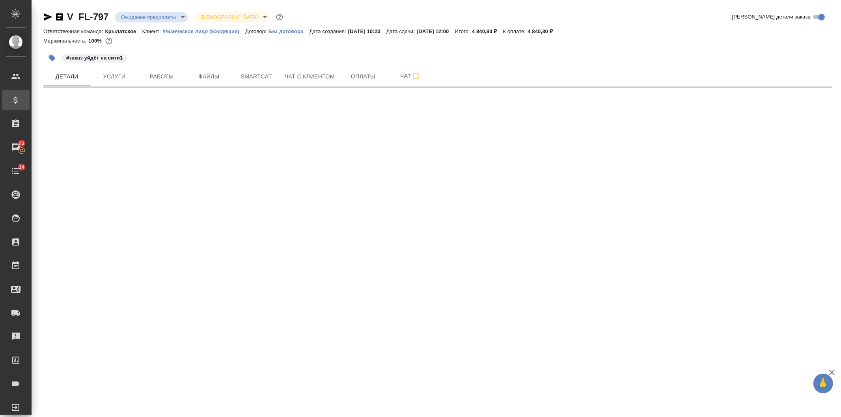
select select "RU"
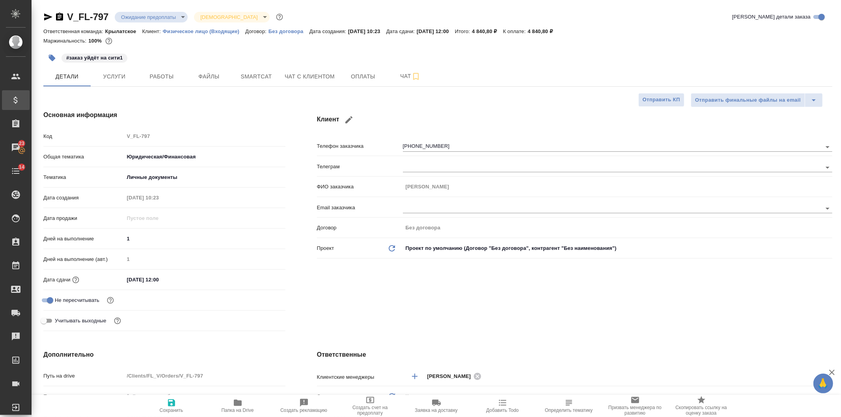
type textarea "x"
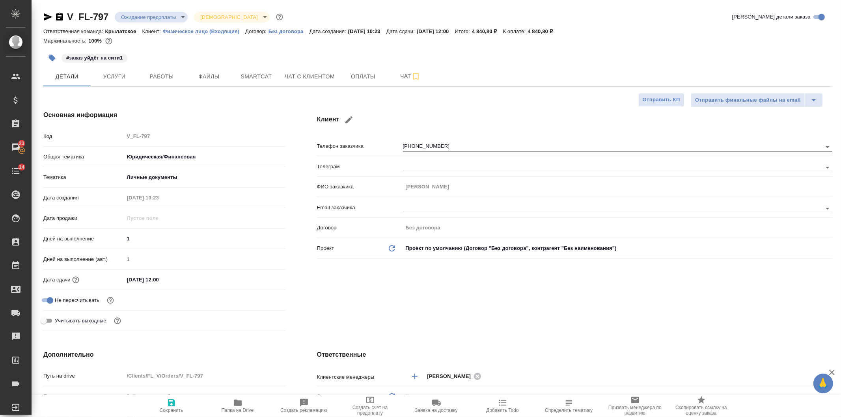
type textarea "x"
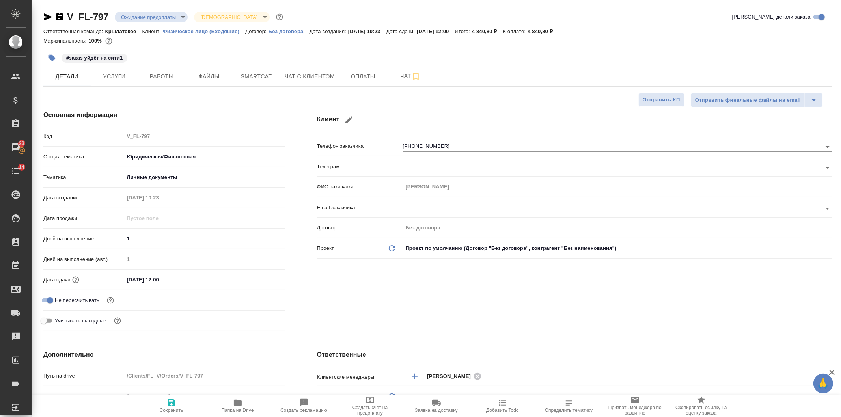
type textarea "x"
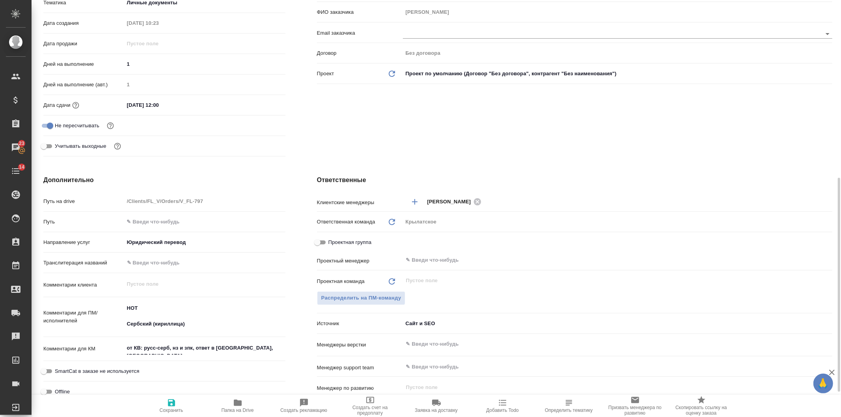
scroll to position [291, 0]
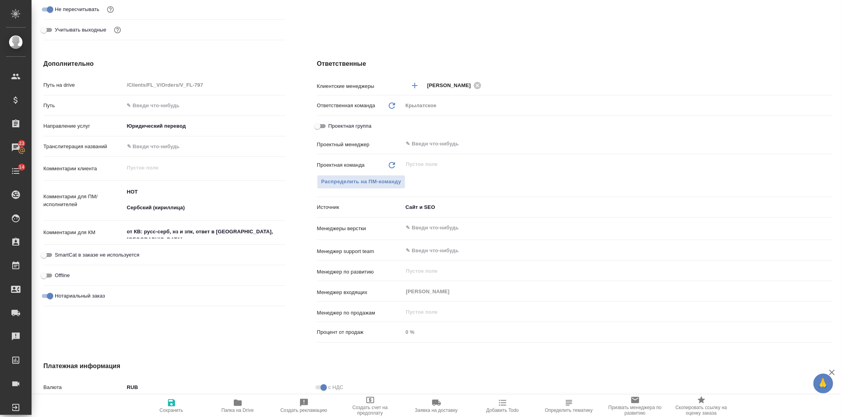
type textarea "x"
drag, startPoint x: 125, startPoint y: 192, endPoint x: 316, endPoint y: 224, distance: 193.4
click at [316, 224] on div "Дополнительно Путь на drive /Clients/FL_V/Orders/V_FL-797 Путь Направление услу…" at bounding box center [438, 202] width 820 height 318
click at [147, 206] on textarea "НОТ Сербский (кириллица)" at bounding box center [205, 200] width 160 height 29
drag, startPoint x: 127, startPoint y: 187, endPoint x: 194, endPoint y: 211, distance: 71.2
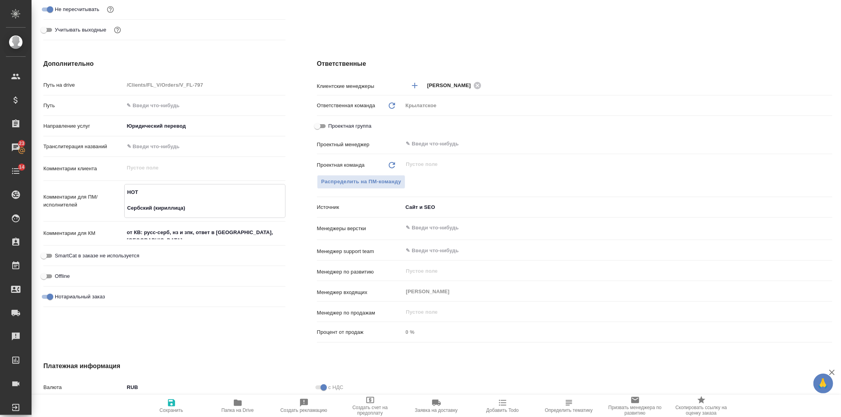
click at [194, 211] on textarea "НОТ Сербский (кириллица)" at bounding box center [205, 200] width 160 height 29
type textarea "x"
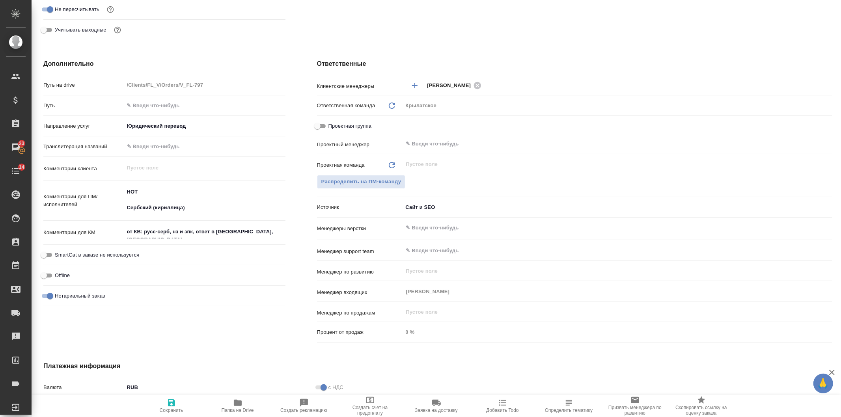
type textarea "x"
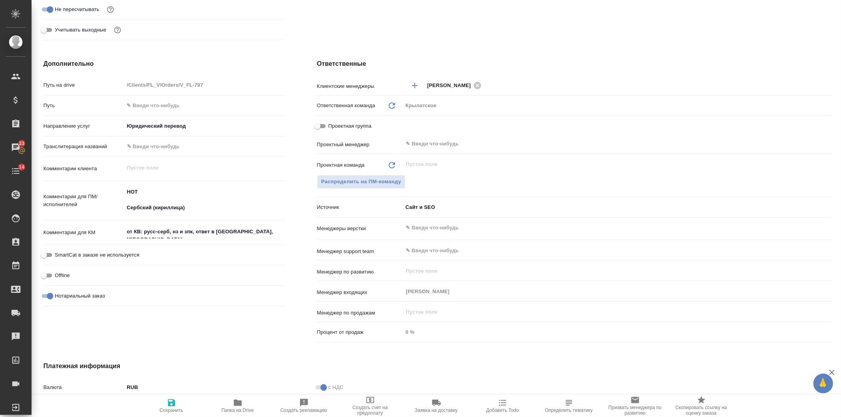
type textarea "x"
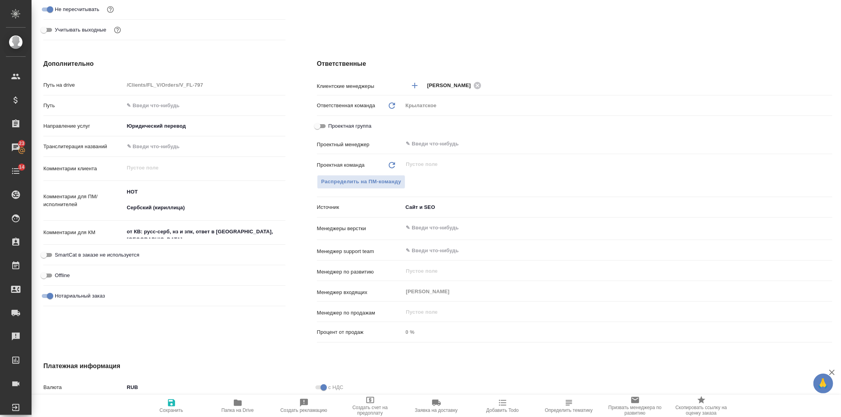
type textarea "x"
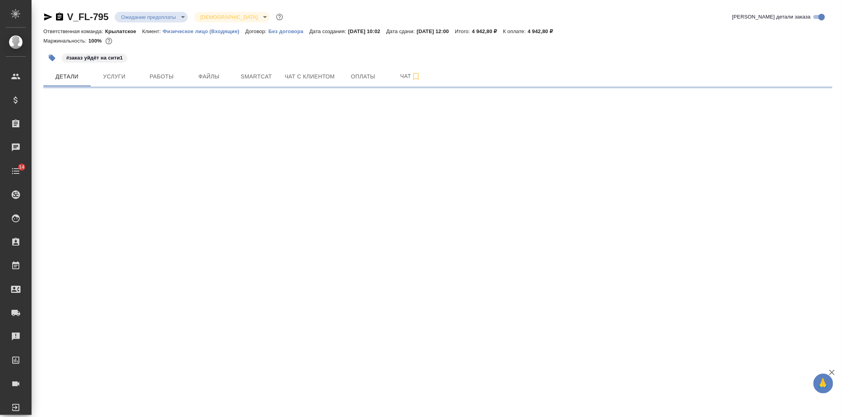
select select "RU"
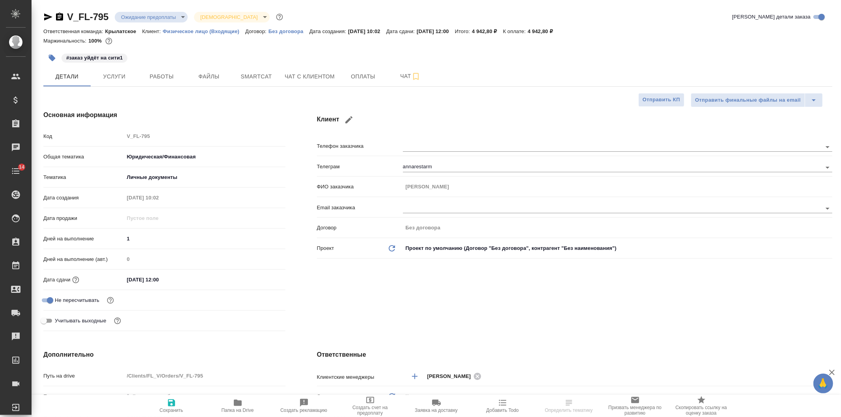
type textarea "x"
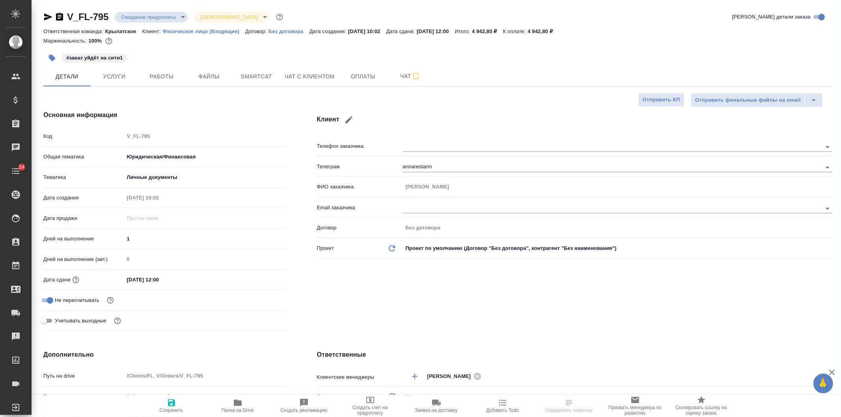
type textarea "x"
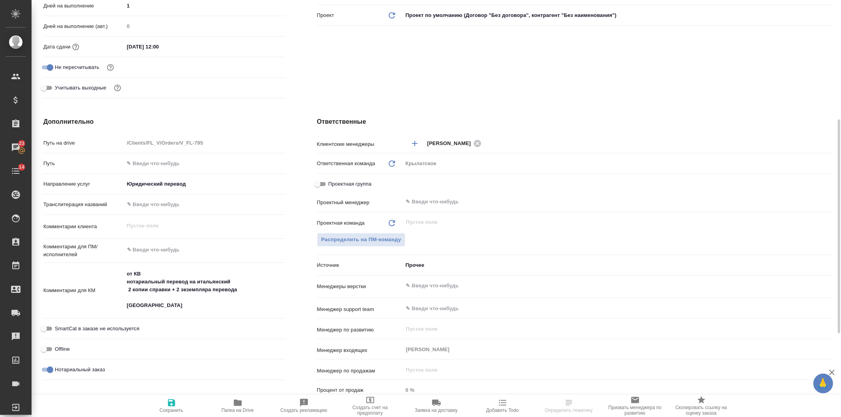
click at [235, 409] on span "Папка на Drive" at bounding box center [238, 411] width 32 height 6
type textarea "x"
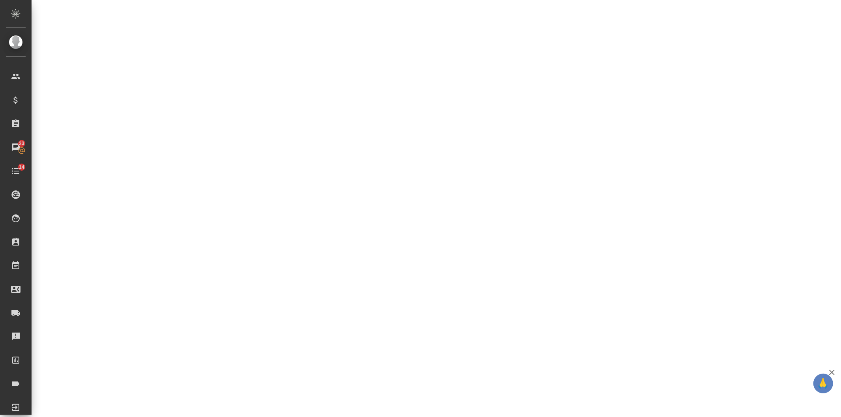
select select "RU"
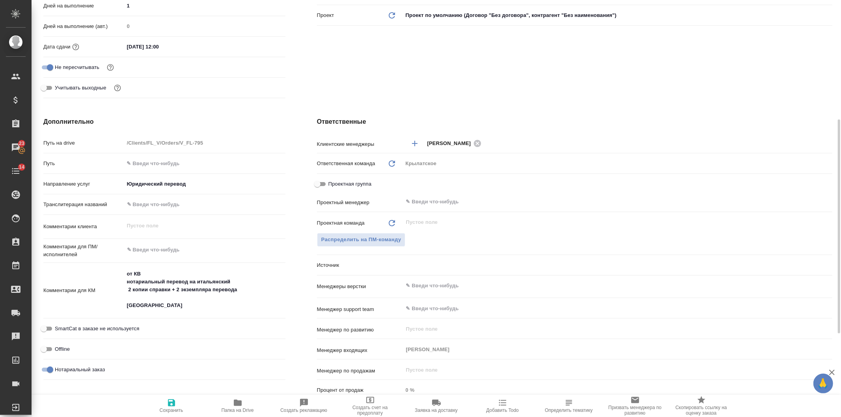
type textarea "x"
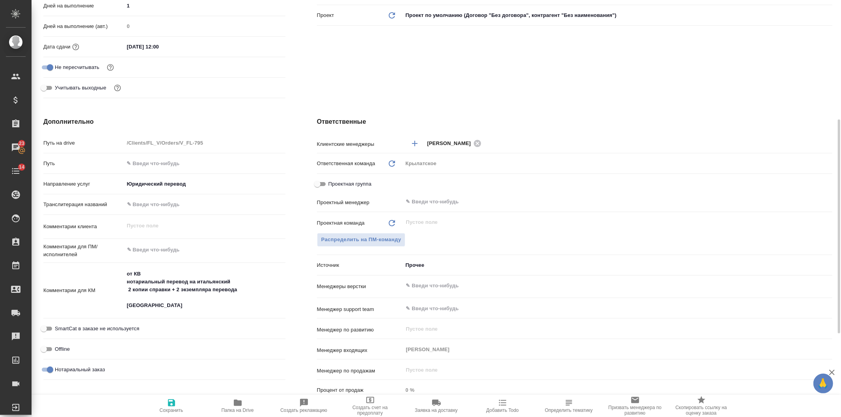
type textarea "x"
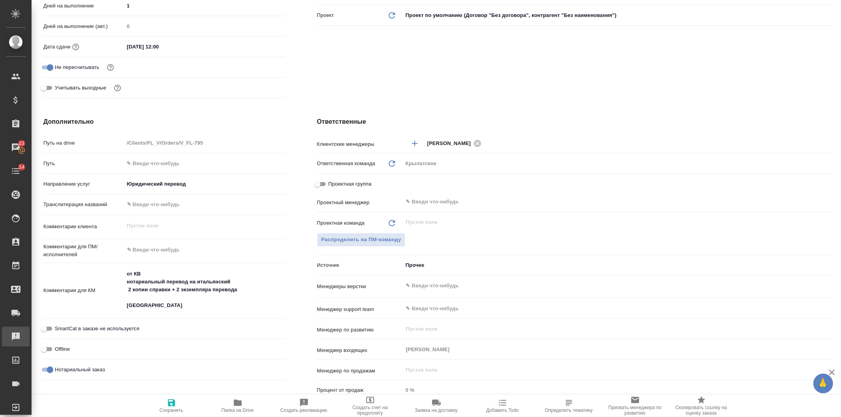
type textarea "x"
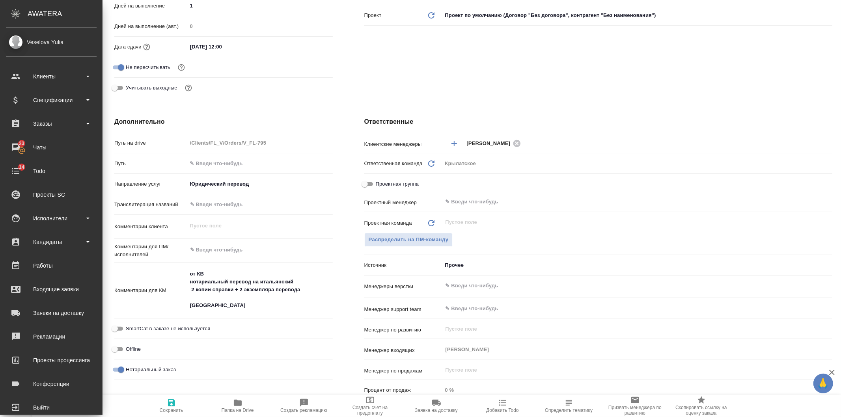
type textarea "x"
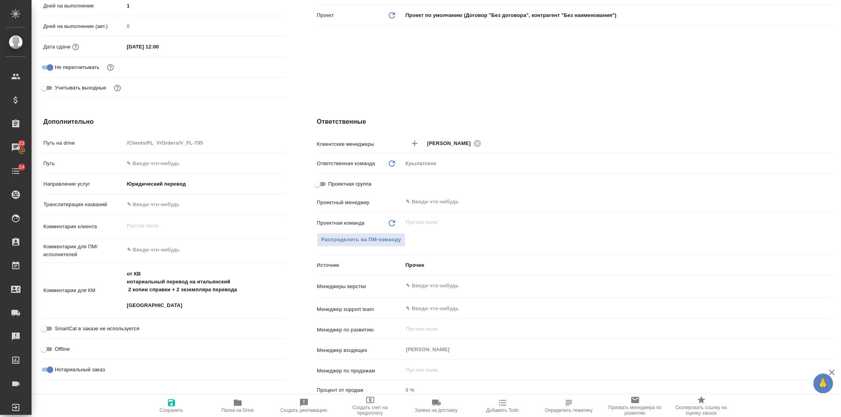
type textarea "x"
drag, startPoint x: 126, startPoint y: 271, endPoint x: 244, endPoint y: 298, distance: 120.4
click at [244, 298] on textarea "от КВ нотариальный перевод на итальянский 2 копии справки + 2 экземпляра перево…" at bounding box center [205, 290] width 160 height 45
type textarea "x"
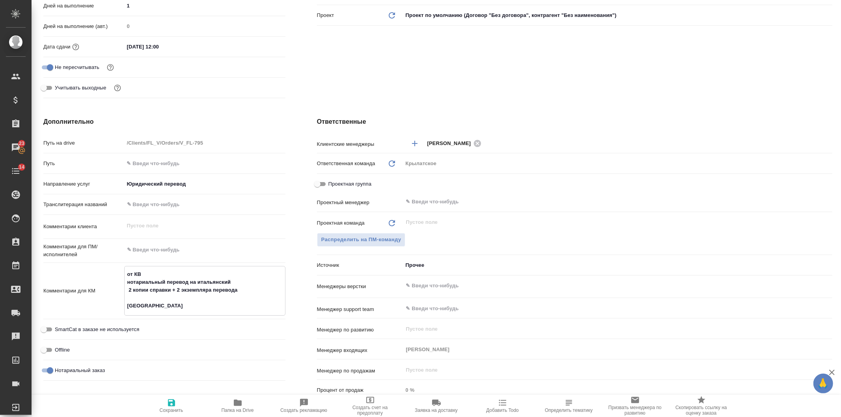
type textarea "x"
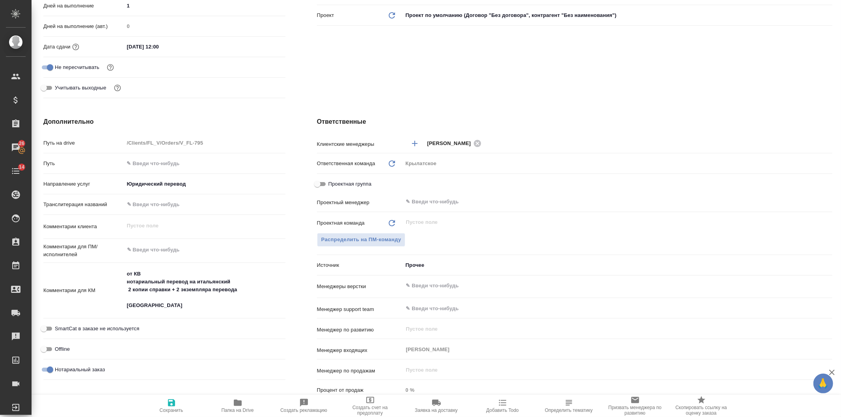
type textarea "x"
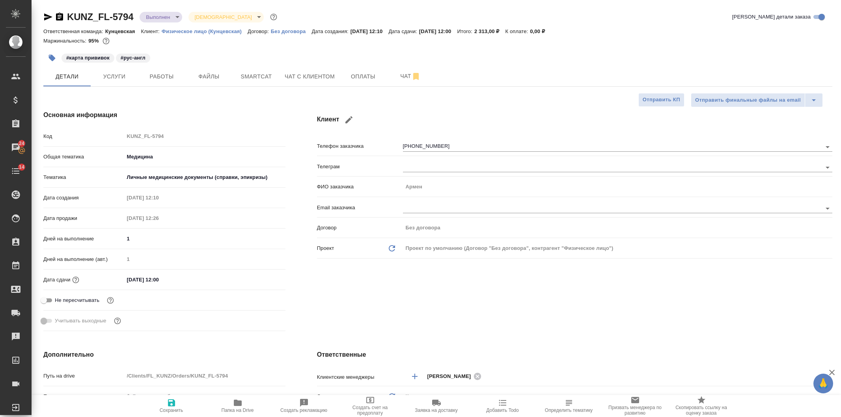
select select "RU"
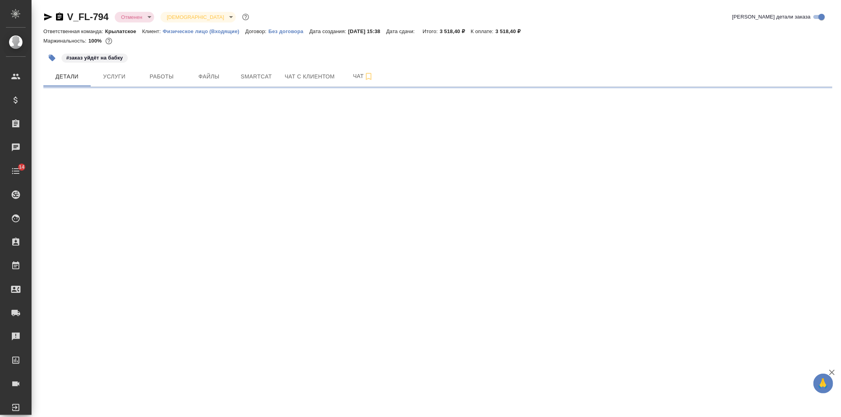
select select "RU"
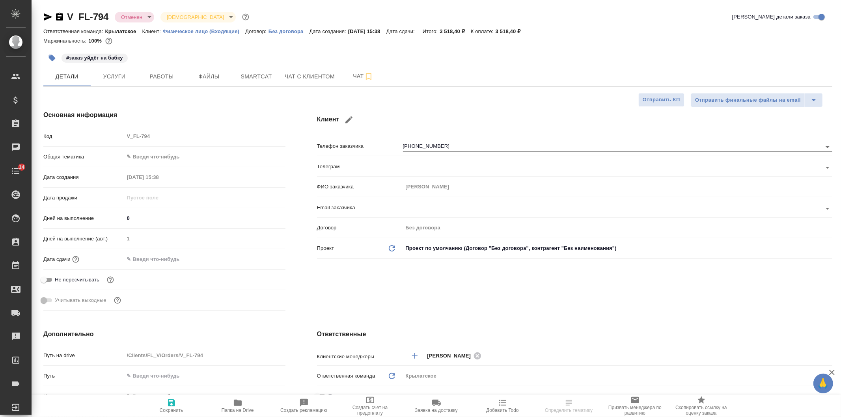
type textarea "x"
type input "[PERSON_NAME]"
click at [242, 405] on icon "button" at bounding box center [237, 402] width 9 height 9
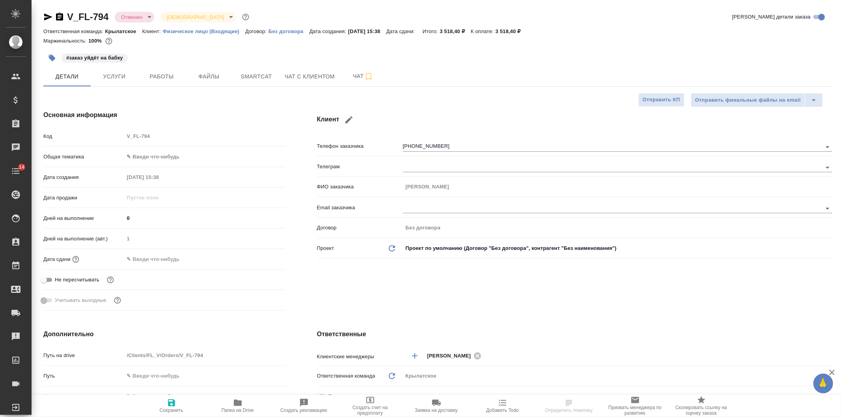
scroll to position [292, 0]
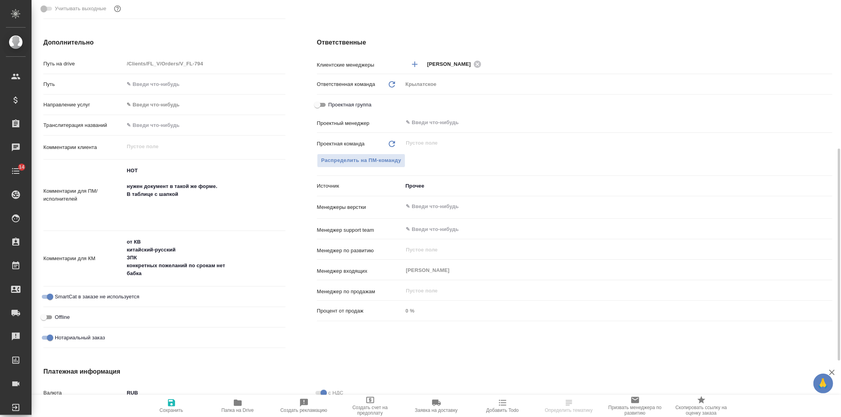
type textarea "x"
select select "RU"
type textarea "x"
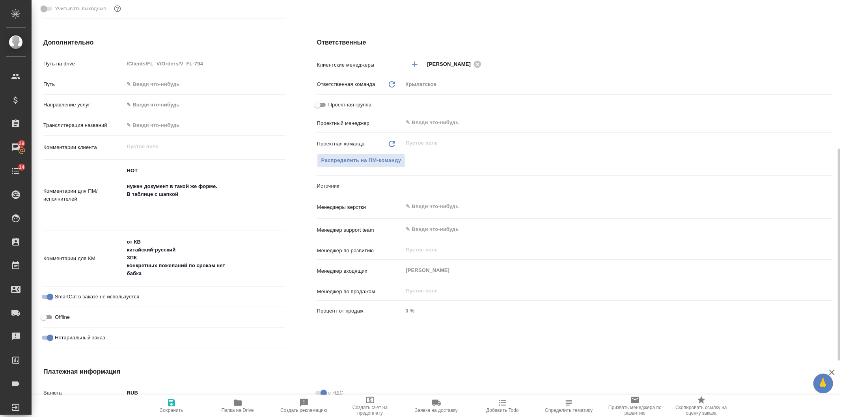
type textarea "x"
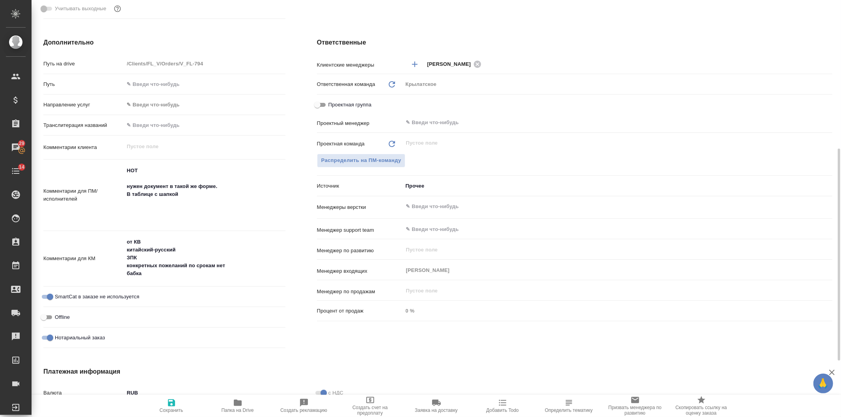
type textarea "x"
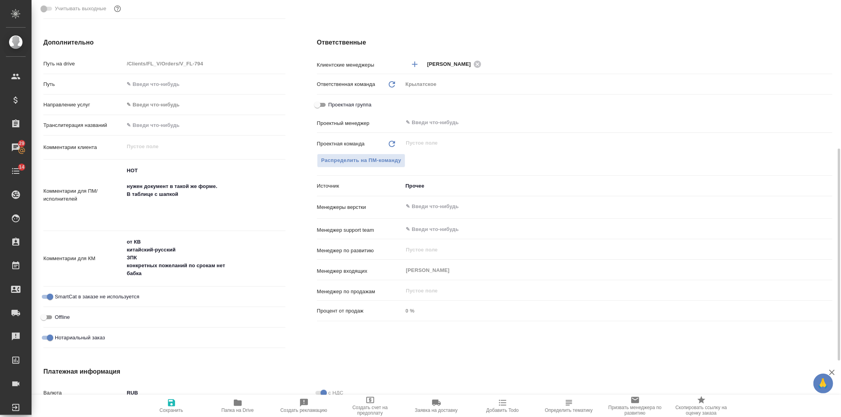
type textarea "x"
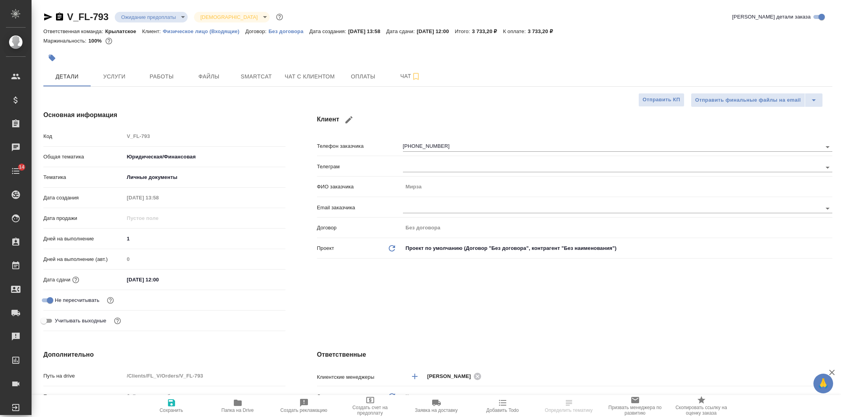
select select "RU"
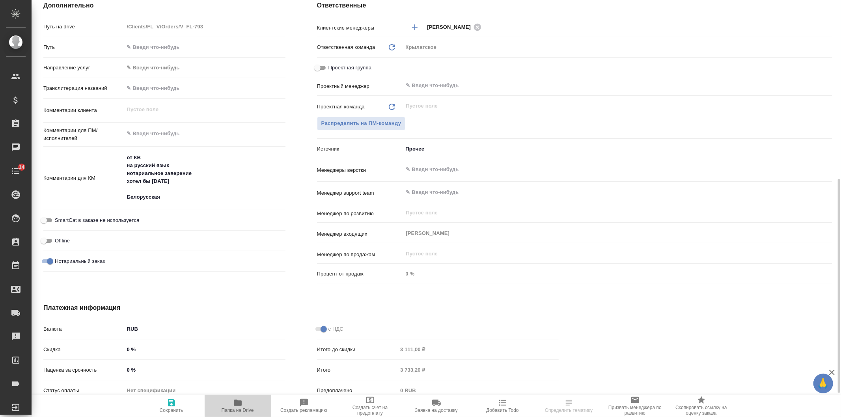
drag, startPoint x: 228, startPoint y: 407, endPoint x: 190, endPoint y: 153, distance: 257.0
click at [228, 406] on span "Папка на Drive" at bounding box center [237, 405] width 57 height 15
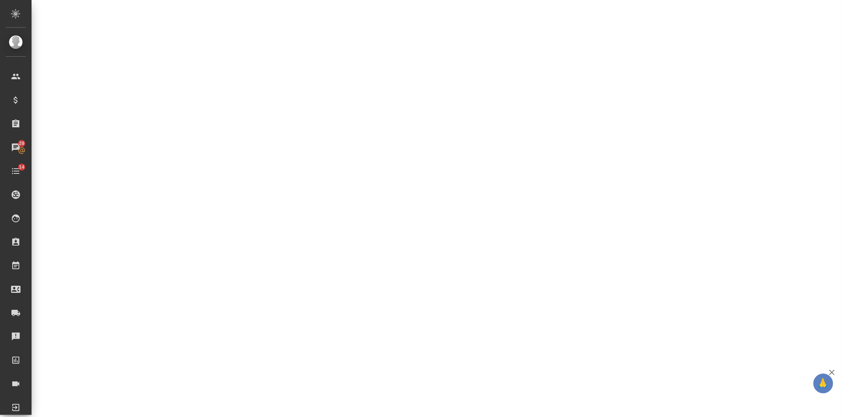
select select "RU"
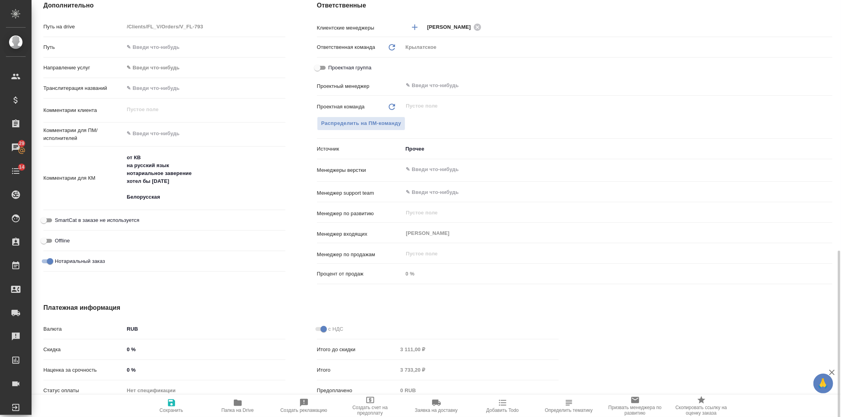
type textarea "x"
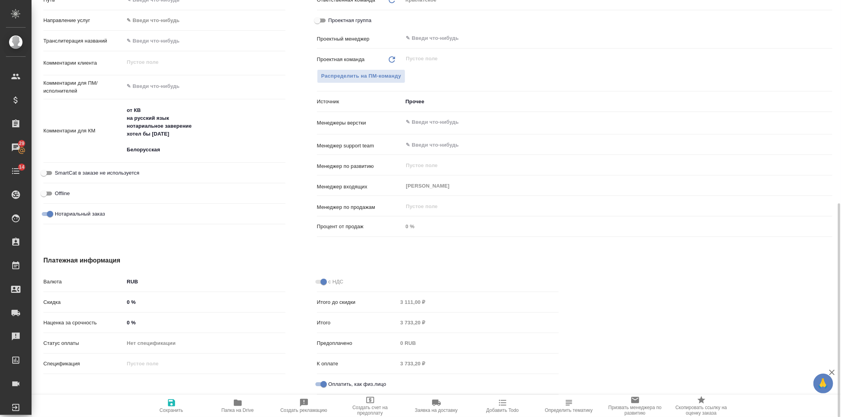
type textarea "x"
drag, startPoint x: 175, startPoint y: 149, endPoint x: 58, endPoint y: 104, distance: 125.4
click at [58, 104] on div "Комментарии для КМ от КВ на русский язык нотариальное заверение хотел бы сегодн…" at bounding box center [164, 131] width 242 height 58
click at [162, 108] on textarea "от КВ на русский язык нотариальное заверение хотел бы сегодня Белорусская" at bounding box center [205, 130] width 160 height 53
drag, startPoint x: 182, startPoint y: 132, endPoint x: 88, endPoint y: 106, distance: 96.8
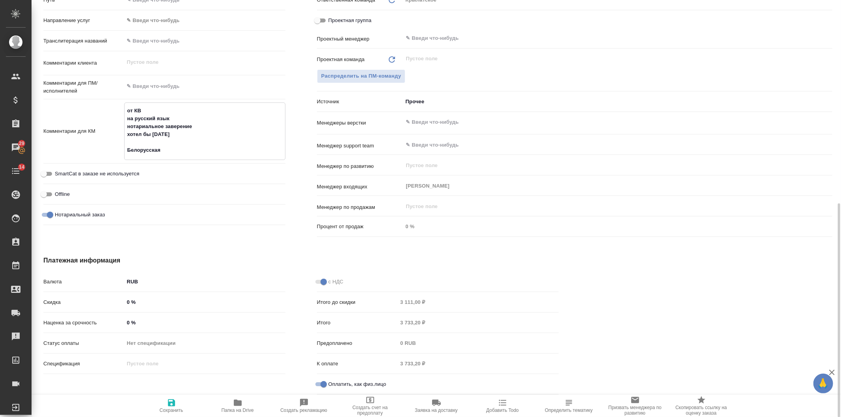
click at [88, 106] on div "Комментарии для КМ от КВ на русский язык нотариальное заверение хотел бы сегодн…" at bounding box center [164, 131] width 242 height 58
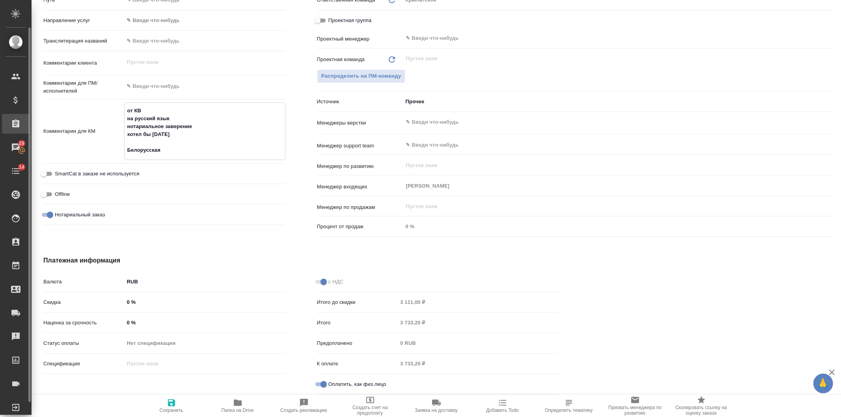
type textarea "x"
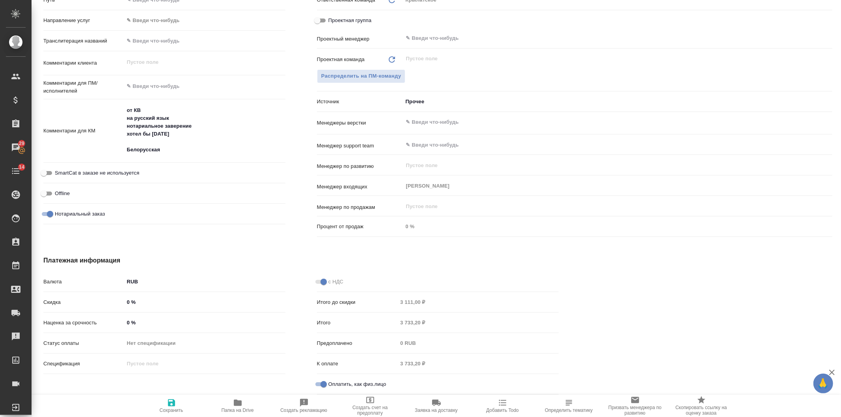
type textarea "x"
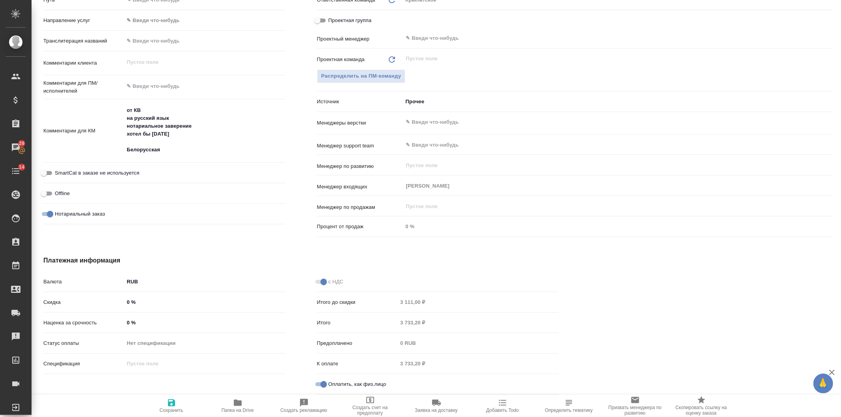
type textarea "x"
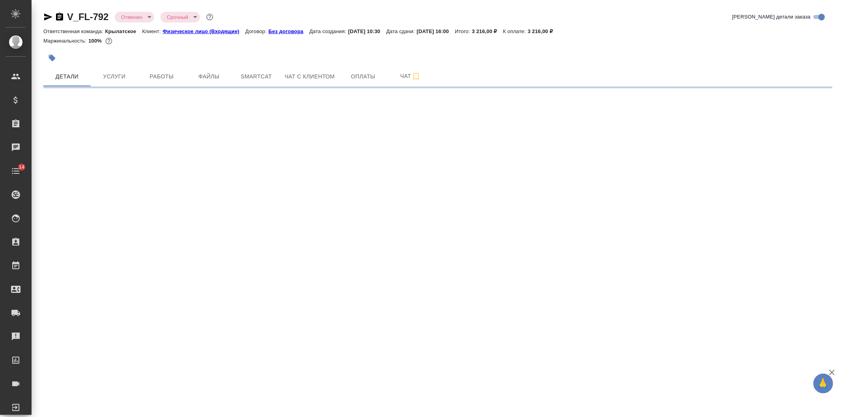
select select "RU"
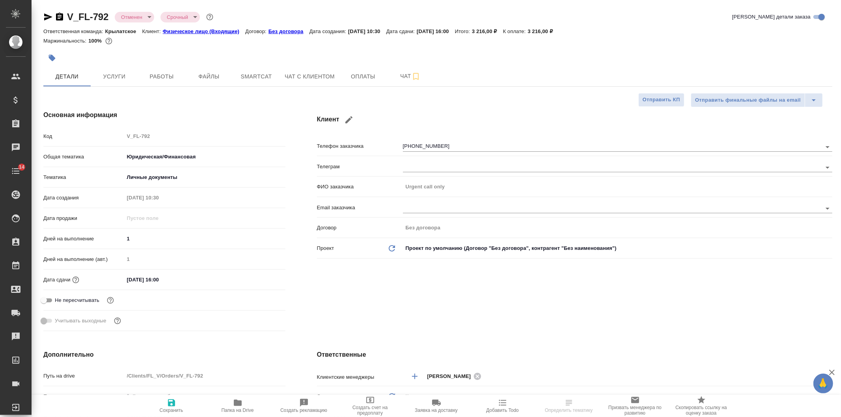
type textarea "x"
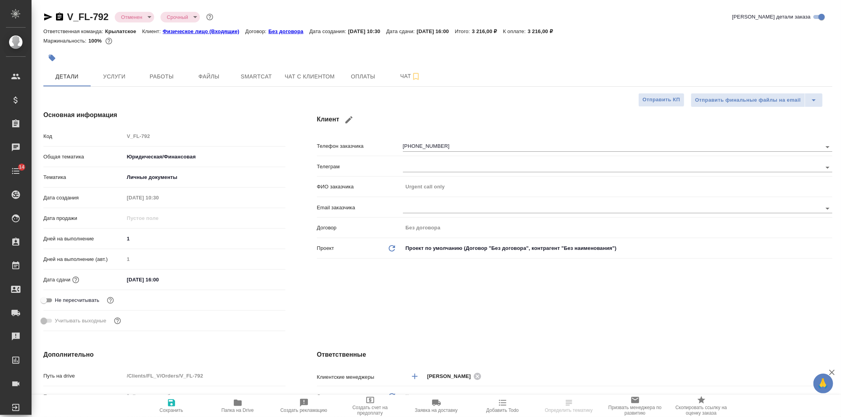
type textarea "x"
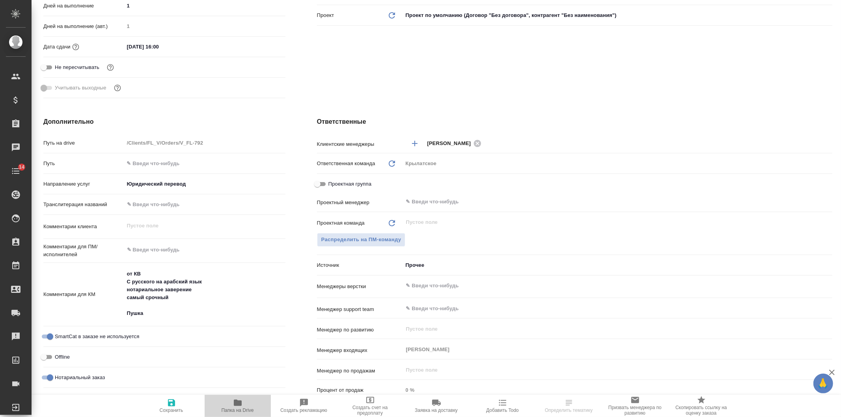
click at [220, 407] on span "Папка на Drive" at bounding box center [237, 405] width 57 height 15
type textarea "x"
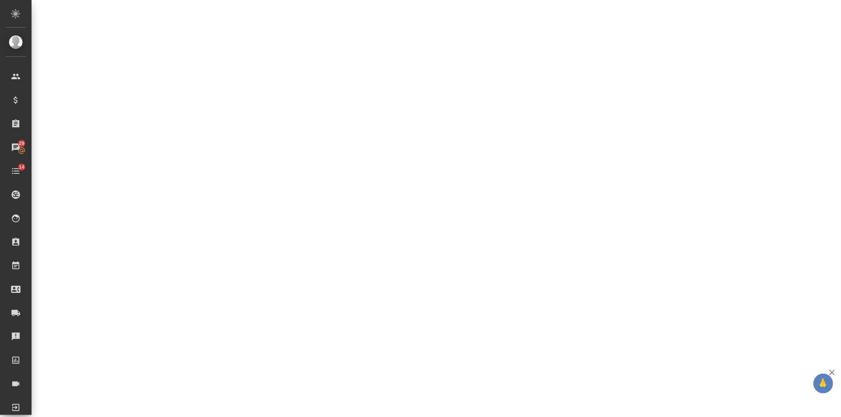
select select "RU"
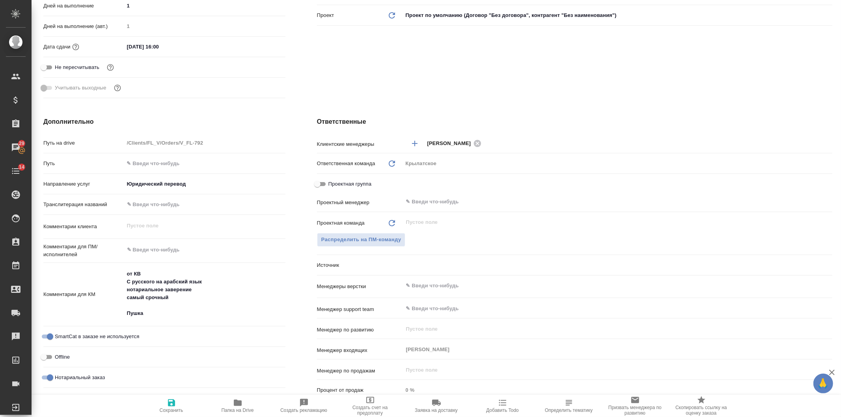
type textarea "x"
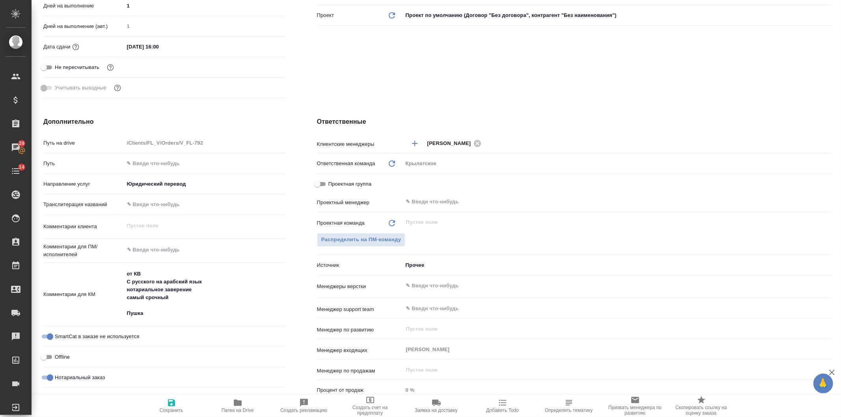
type textarea "x"
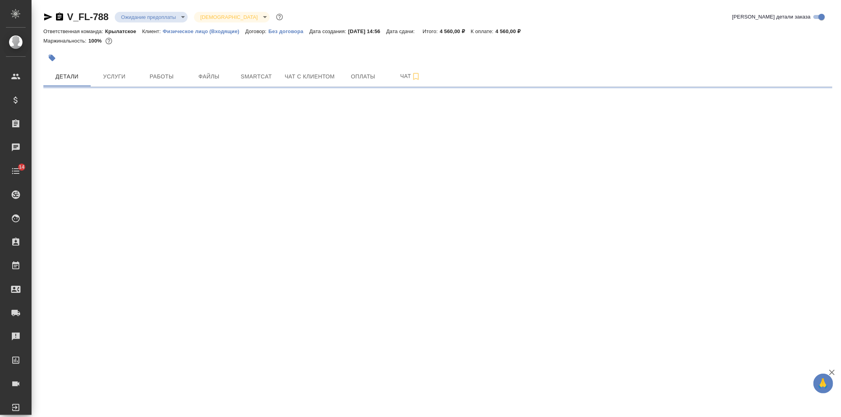
select select "RU"
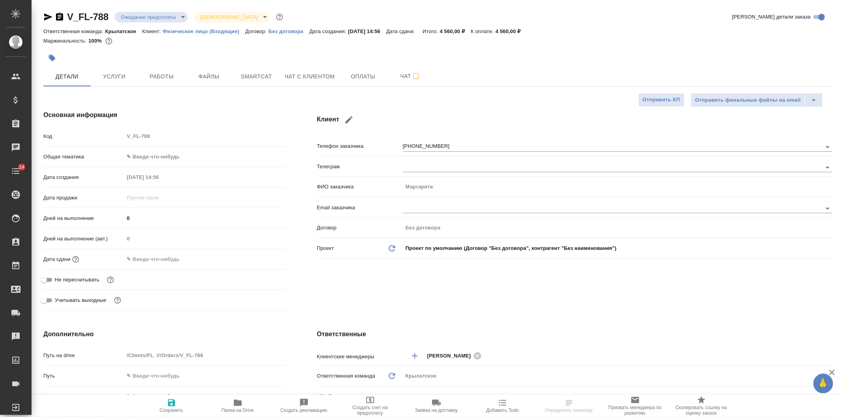
type textarea "x"
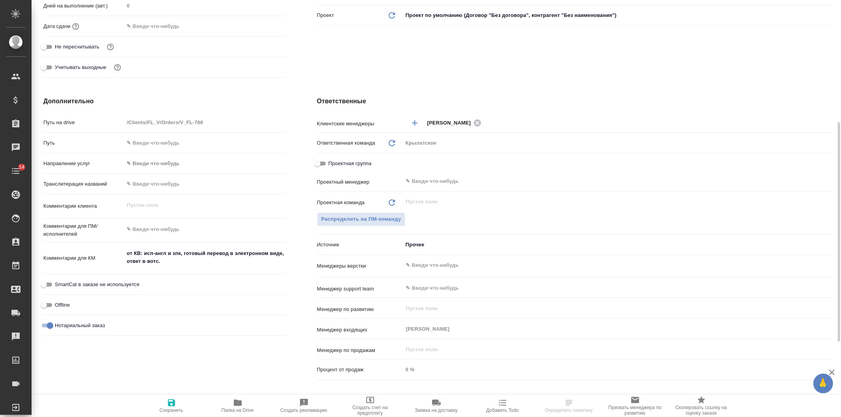
click at [238, 409] on span "Папка на Drive" at bounding box center [238, 411] width 32 height 6
type textarea "x"
select select "RU"
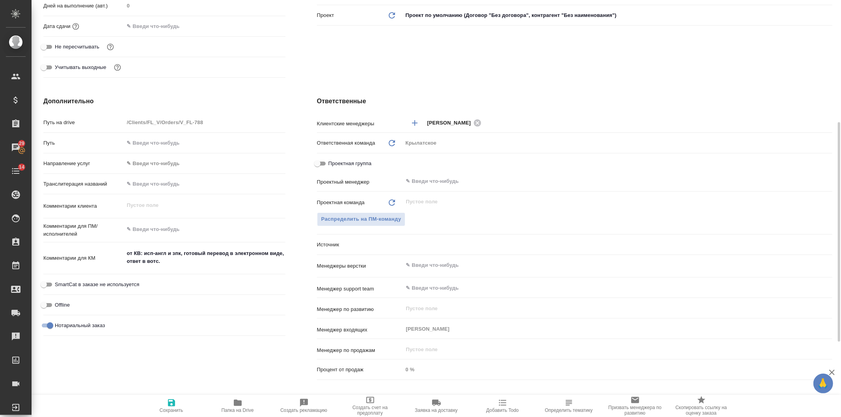
type textarea "x"
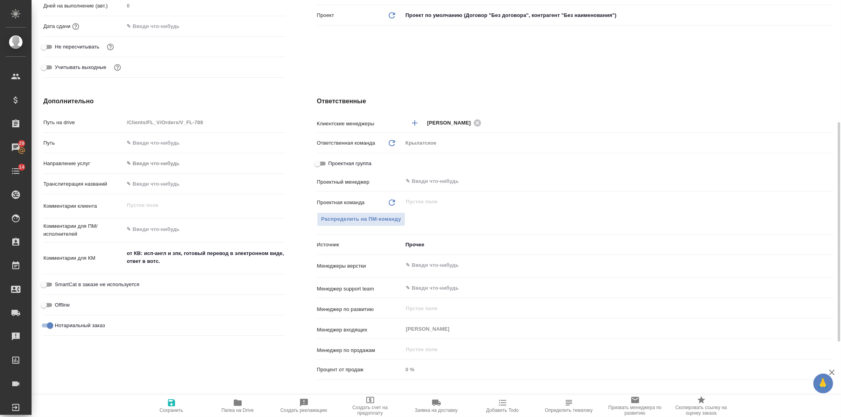
type textarea "x"
click at [247, 401] on span "Папка на Drive" at bounding box center [237, 405] width 57 height 15
type textarea "x"
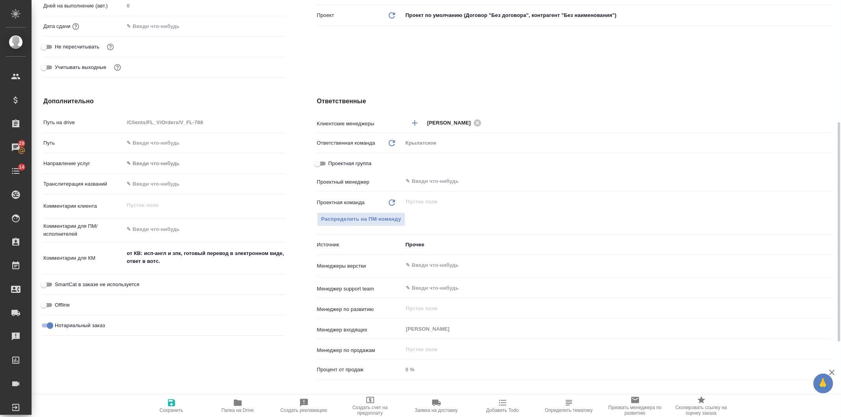
type textarea "x"
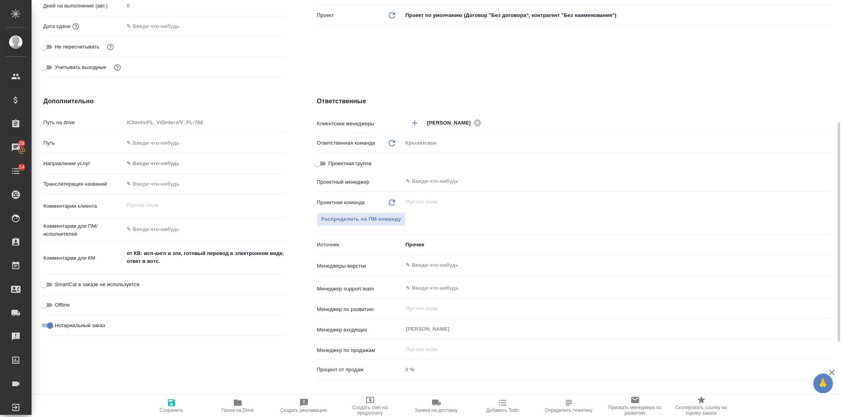
type textarea "x"
drag, startPoint x: 144, startPoint y: 251, endPoint x: 282, endPoint y: 253, distance: 138.4
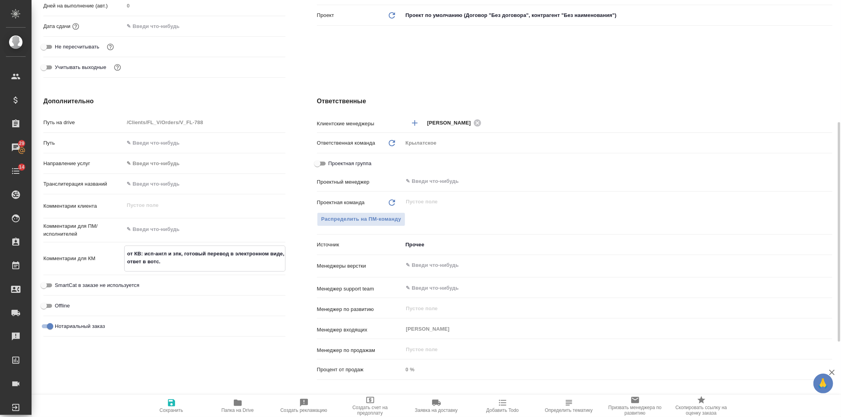
click at [282, 253] on textarea "от КВ: исп-англ и зпк, готовый перевод в электронном виде, ответ в вотс." at bounding box center [205, 257] width 160 height 21
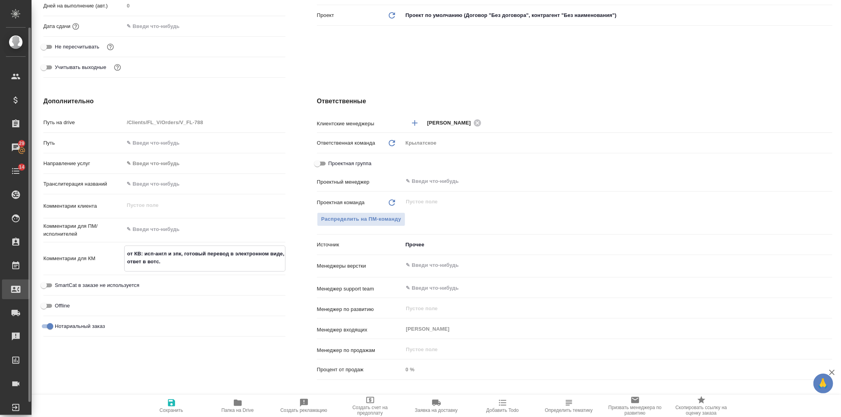
type textarea "x"
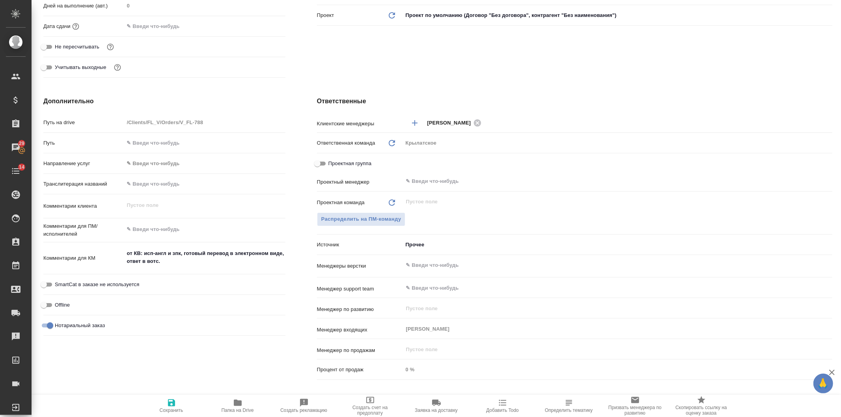
type textarea "x"
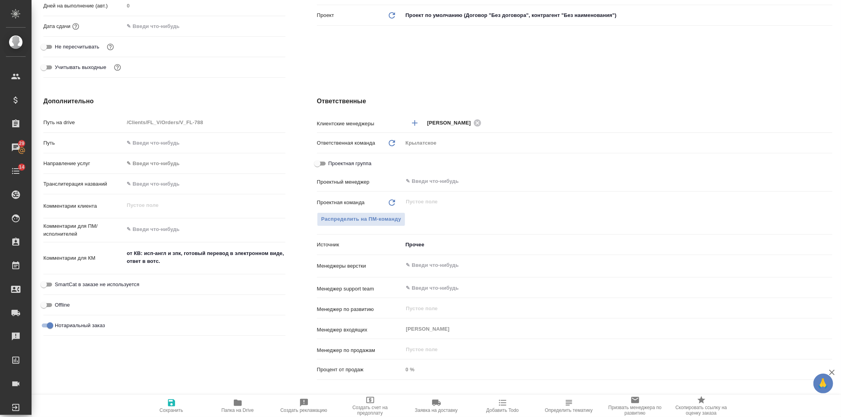
type textarea "x"
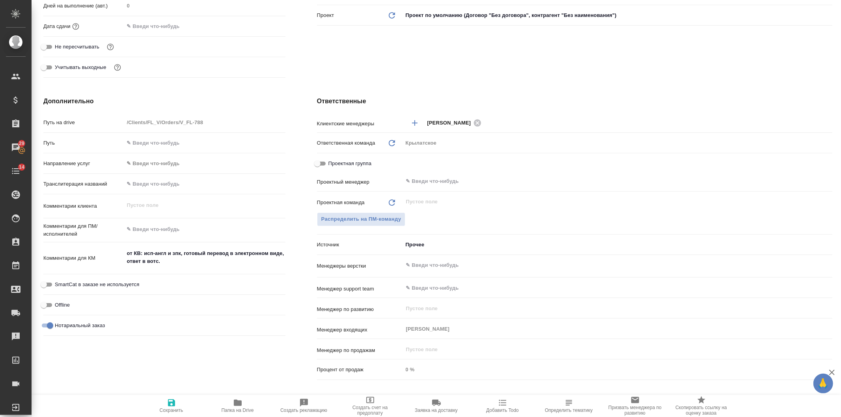
type textarea "x"
